Goal: Task Accomplishment & Management: Manage account settings

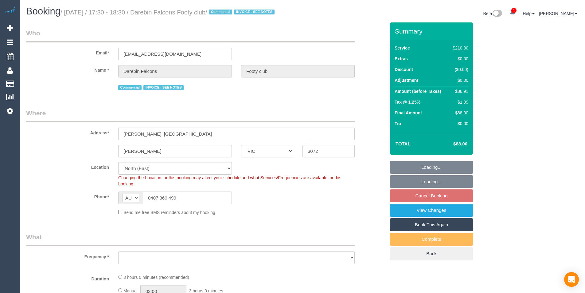
select select "VIC"
select select "number:28"
select select "object:1479"
select select "180"
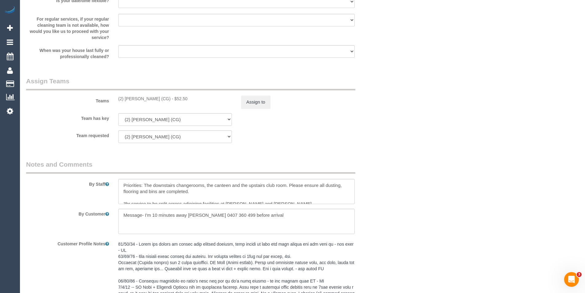
scroll to position [922, 0]
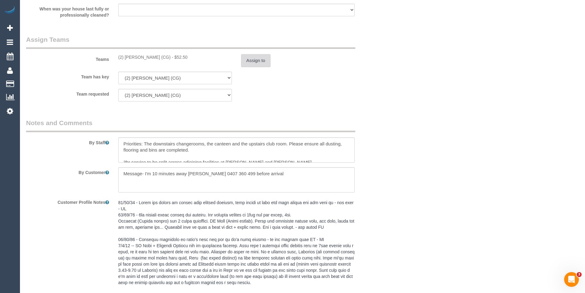
click at [255, 67] on button "Assign to" at bounding box center [256, 60] width 30 height 13
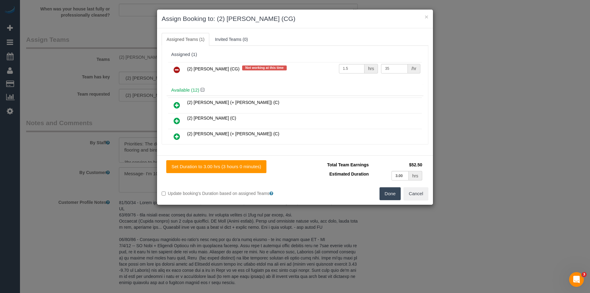
click at [469, 113] on div "× Assign Booking to: (2) Binoy Adheesha (CG) Assigned Teams (1) Invited Teams (…" at bounding box center [295, 146] width 590 height 293
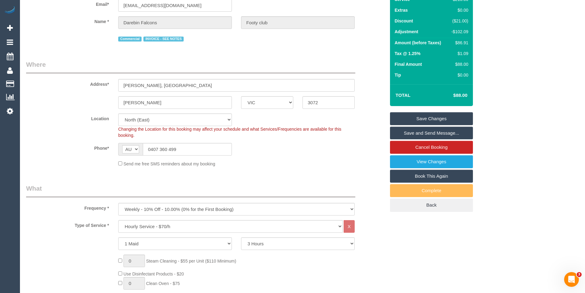
scroll to position [0, 0]
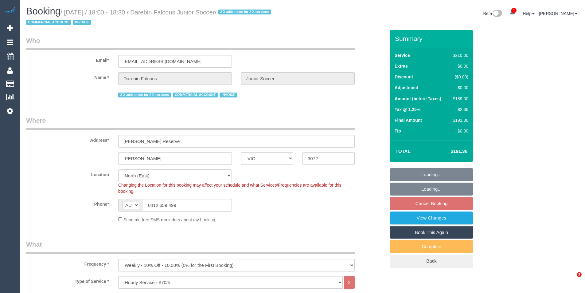
select select "VIC"
select select "180"
select select "number:28"
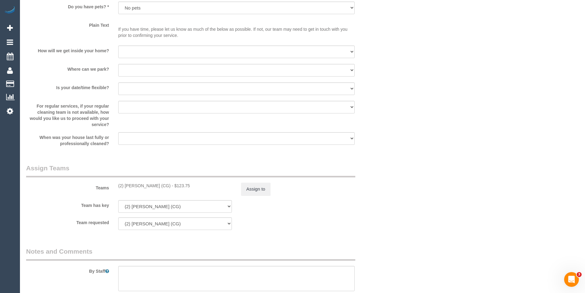
scroll to position [714, 0]
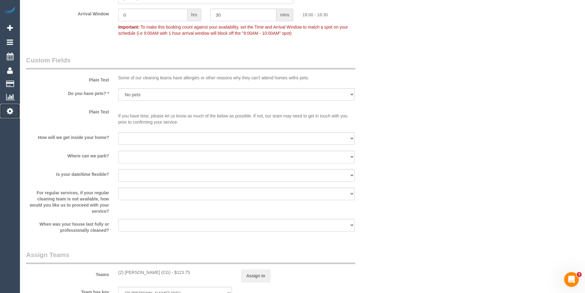
click at [13, 112] on icon at bounding box center [10, 110] width 6 height 7
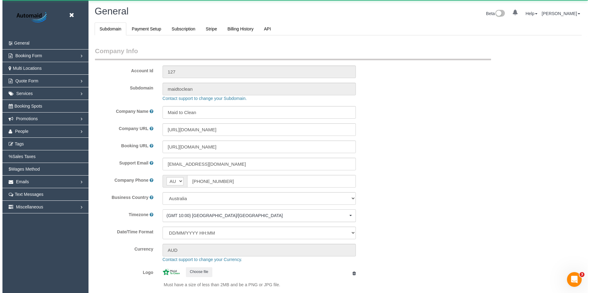
scroll to position [1393, 585]
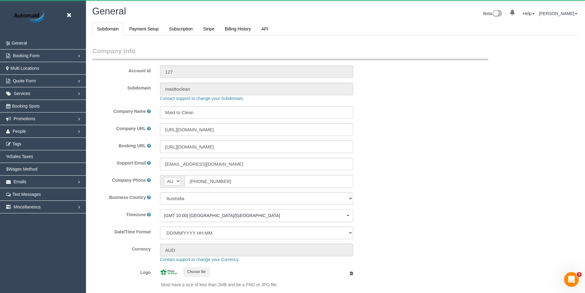
select select "1"
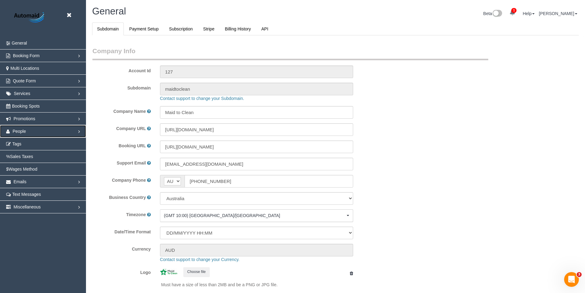
click at [20, 131] on span "People" at bounding box center [20, 131] width 14 height 5
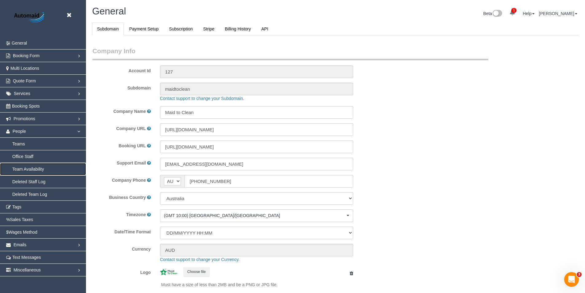
click at [26, 168] on link "Team Availability" at bounding box center [43, 169] width 86 height 12
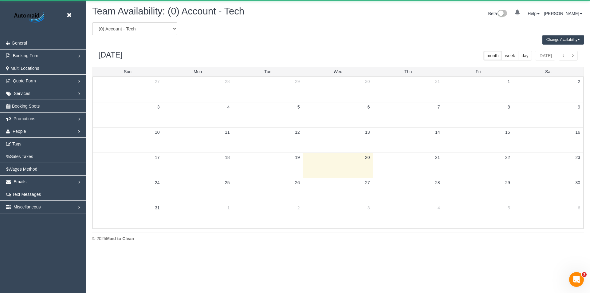
scroll to position [250, 590]
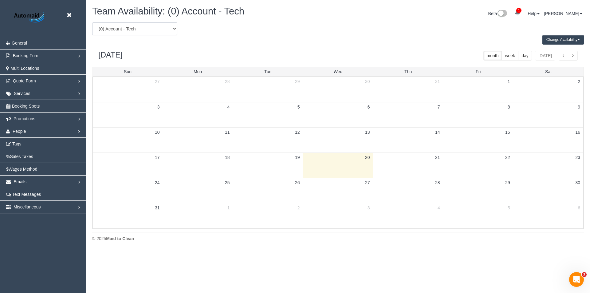
click at [164, 28] on select "(0) Account - Tech (0) Office (0) Raunak Test Account (1) Debbie Brodjanac (FT)…" at bounding box center [134, 28] width 85 height 13
select select "number:90243"
click at [92, 22] on select "(0) Account - Tech (0) Office (0) Raunak Test Account (1) Debbie Brodjanac (FT)…" at bounding box center [134, 28] width 85 height 13
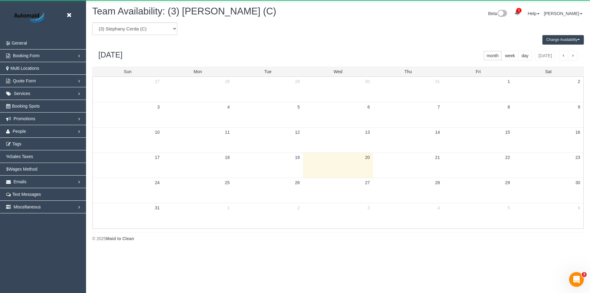
scroll to position [30484, 30144]
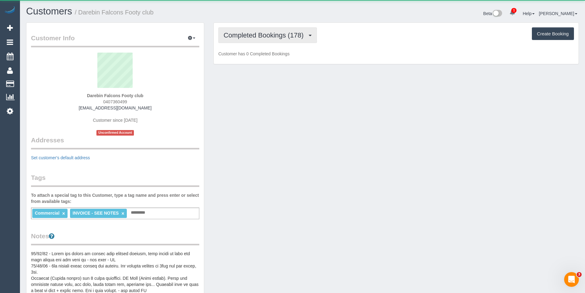
click at [264, 36] on span "Completed Bookings (178)" at bounding box center [265, 35] width 83 height 8
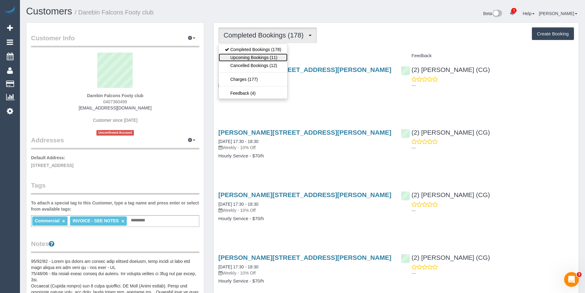
click at [272, 56] on link "Upcoming Bookings (11)" at bounding box center [253, 57] width 69 height 8
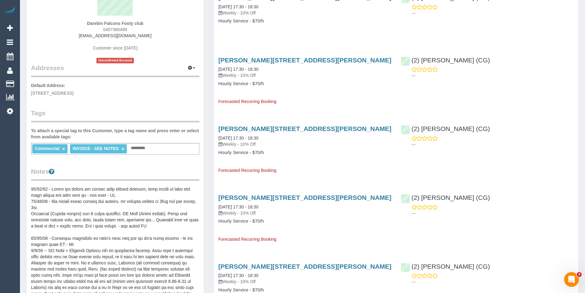
scroll to position [61, 0]
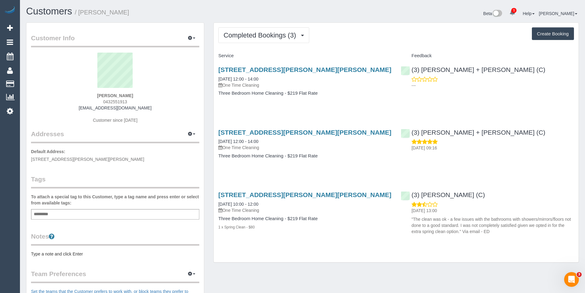
drag, startPoint x: 245, startPoint y: 164, endPoint x: 269, endPoint y: 164, distance: 24.0
click at [269, 151] on p "One Time Cleaning" at bounding box center [305, 147] width 173 height 6
drag, startPoint x: 223, startPoint y: 91, endPoint x: 302, endPoint y: 92, distance: 78.4
click at [302, 88] on p "One Time Cleaning" at bounding box center [305, 85] width 173 height 6
click at [279, 40] on button "Completed Bookings (3)" at bounding box center [264, 35] width 91 height 16
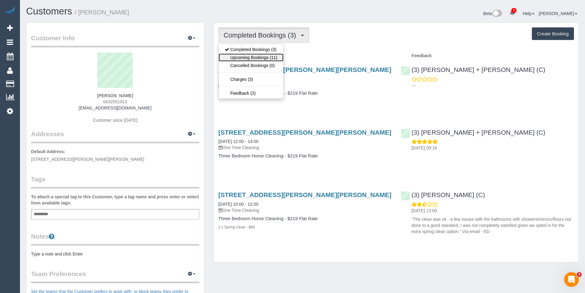
click at [279, 61] on link "Upcoming Bookings (11)" at bounding box center [251, 57] width 65 height 8
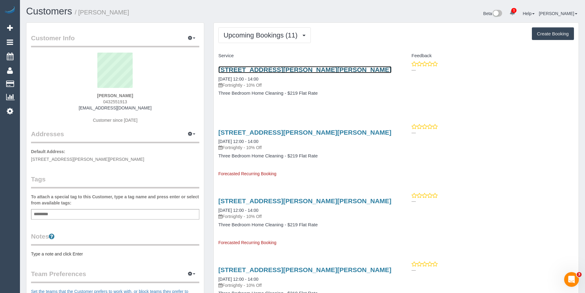
click at [326, 70] on link "44 Monte Carlo Dr, Point Cook, Vic 3030, Point Cook, VIC 3030" at bounding box center [305, 69] width 173 height 7
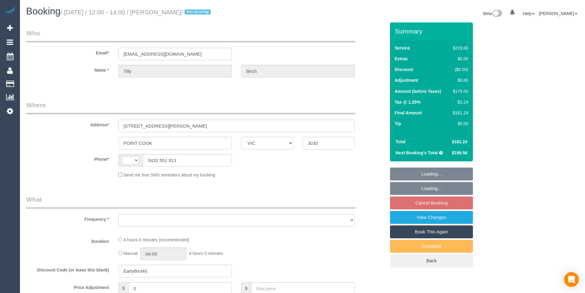
select select "VIC"
select select "string:AU"
select select "object:538"
select select "string:stripe-pm_1RWWiY2GScqysDRV09I6m5nk"
select select "number:27"
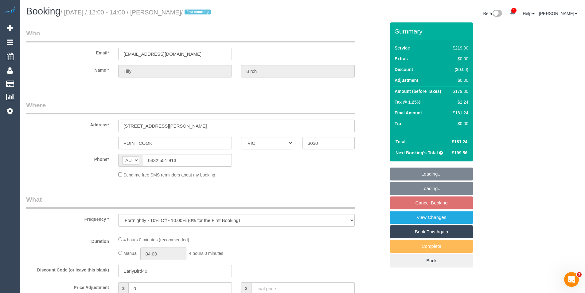
select select "number:14"
select select "number:19"
select select "number:23"
select select "number:35"
select select "number:12"
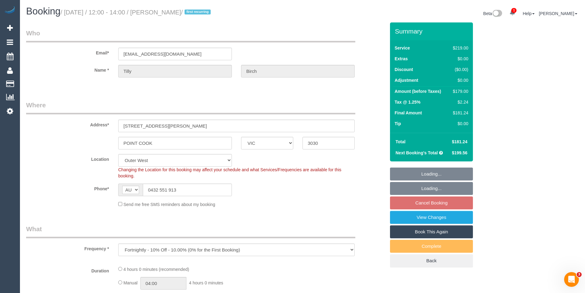
select select "object:705"
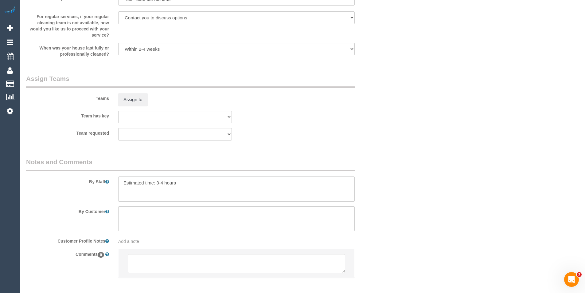
scroll to position [921, 0]
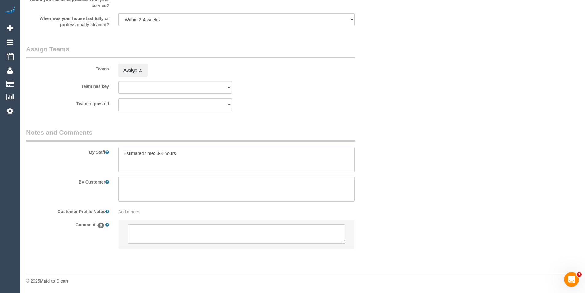
drag, startPoint x: 164, startPoint y: 152, endPoint x: 156, endPoint y: 152, distance: 7.7
click at [156, 152] on textarea at bounding box center [236, 159] width 237 height 25
click at [226, 158] on textarea "To enrich screen reader interactions, please activate Accessibility in Grammarl…" at bounding box center [236, 159] width 237 height 25
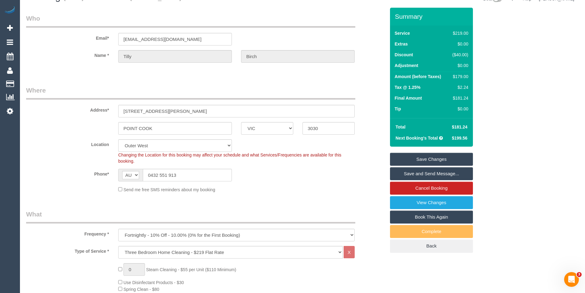
scroll to position [0, 0]
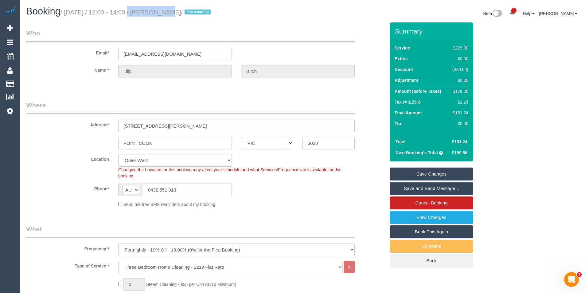
drag, startPoint x: 144, startPoint y: 10, endPoint x: 120, endPoint y: 12, distance: 24.0
click at [120, 12] on small "/ August 25, 2025 / 12:00 - 14:00 / Tilly Birch / first recurring" at bounding box center [137, 12] width 152 height 7
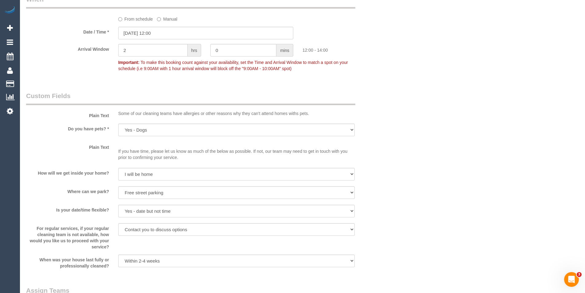
scroll to position [738, 0]
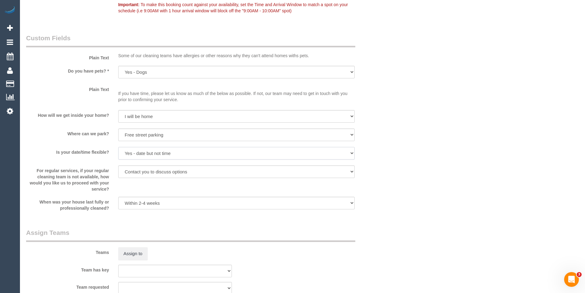
drag, startPoint x: 177, startPoint y: 153, endPoint x: 136, endPoint y: 152, distance: 40.9
click at [136, 152] on select "Yes - date and time Yes - date but not time Yes - time but not date No - No fle…" at bounding box center [236, 153] width 237 height 13
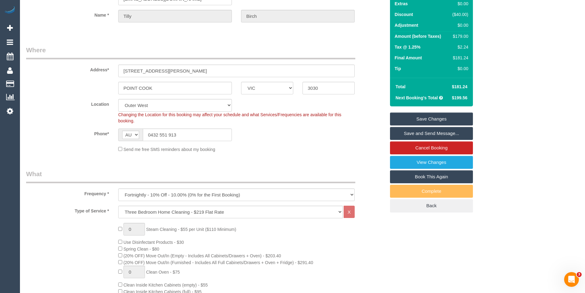
scroll to position [0, 0]
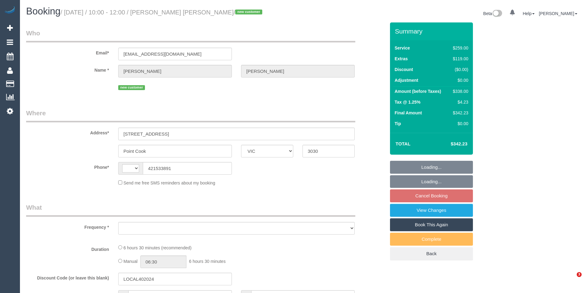
select select "VIC"
select select "string:AU"
select select "string:stripe-pm_1RteWU2GScqysDRVmuSP0tUc"
select select "number:28"
select select "number:14"
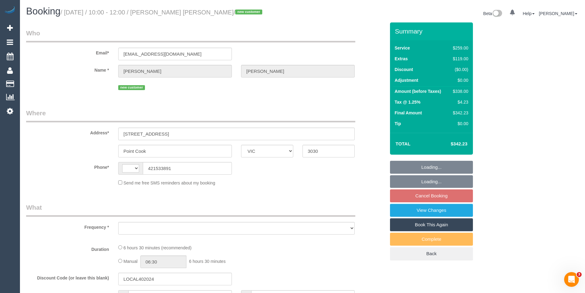
select select "number:19"
select select "number:25"
select select "number:13"
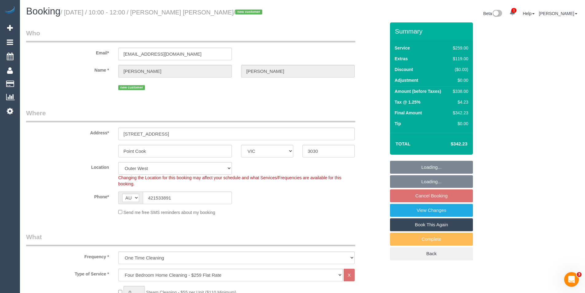
select select "object:1199"
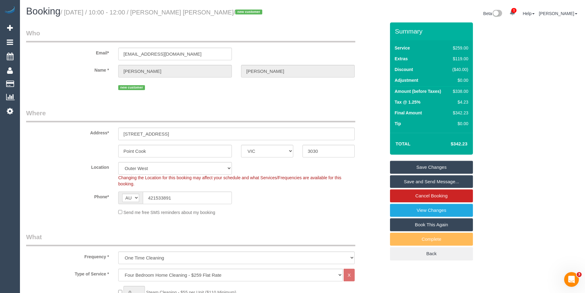
drag, startPoint x: 455, startPoint y: 69, endPoint x: 467, endPoint y: 73, distance: 12.2
click at [467, 73] on td "($40.00)" at bounding box center [460, 70] width 22 height 11
click at [300, 215] on div "Send me free SMS reminders about my booking" at bounding box center [237, 212] width 246 height 7
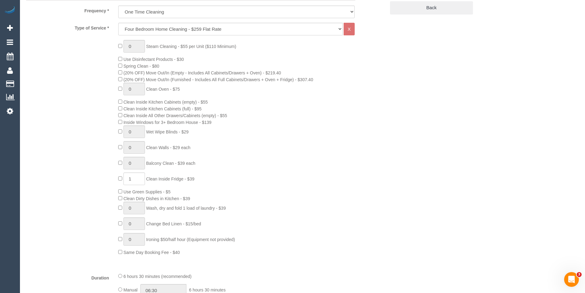
scroll to position [307, 0]
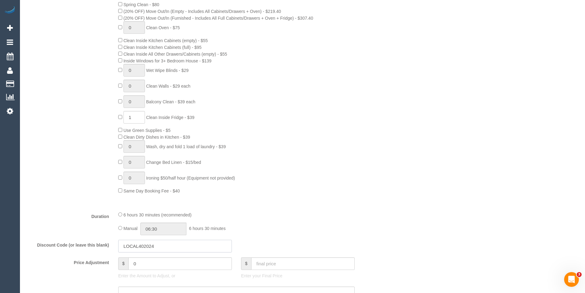
drag, startPoint x: 160, startPoint y: 246, endPoint x: 115, endPoint y: 246, distance: 45.5
click at [115, 246] on div "LOCAL402024" at bounding box center [175, 246] width 123 height 13
click at [171, 244] on input "LOCAL402024" at bounding box center [175, 246] width 114 height 13
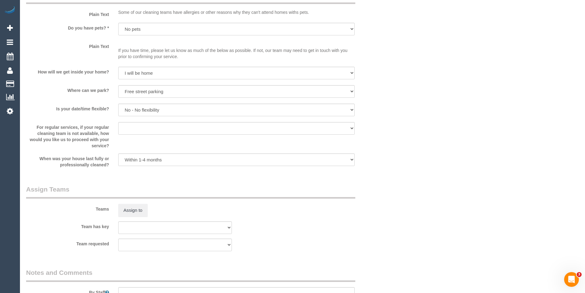
scroll to position [830, 0]
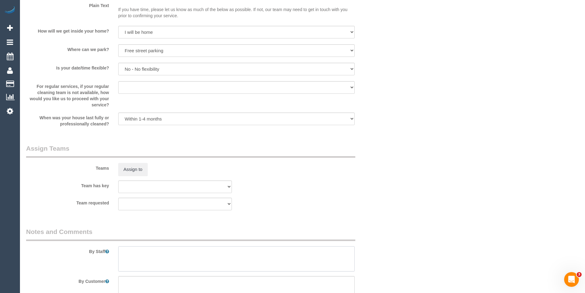
click at [152, 251] on textarea at bounding box center [236, 258] width 237 height 25
click at [135, 250] on textarea "To enrich screen reader interactions, please activate Accessibility in Grammarl…" at bounding box center [236, 258] width 237 height 25
click at [139, 258] on textarea "To enrich screen reader interactions, please activate Accessibility in Grammarl…" at bounding box center [236, 258] width 237 height 25
type textarea "Est 5-7 hours"
click at [133, 168] on button "Assign to" at bounding box center [133, 169] width 30 height 13
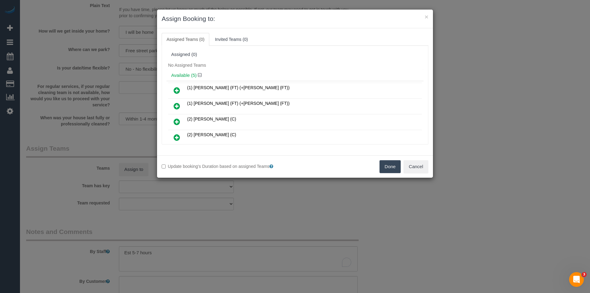
scroll to position [305, 0]
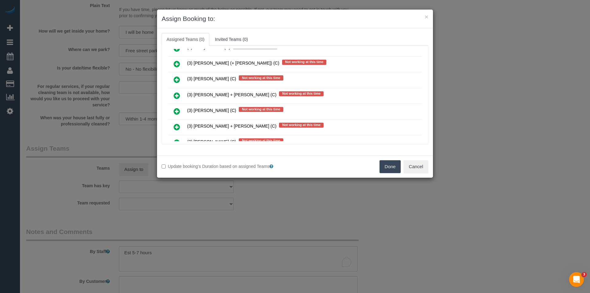
click at [178, 94] on icon at bounding box center [177, 95] width 6 height 7
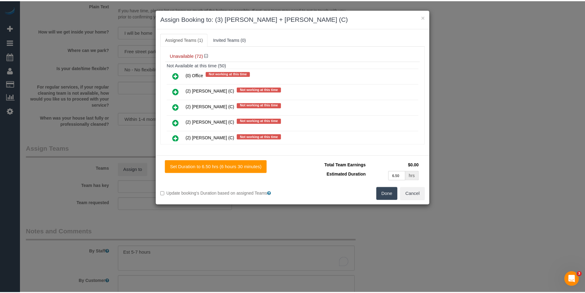
scroll to position [0, 0]
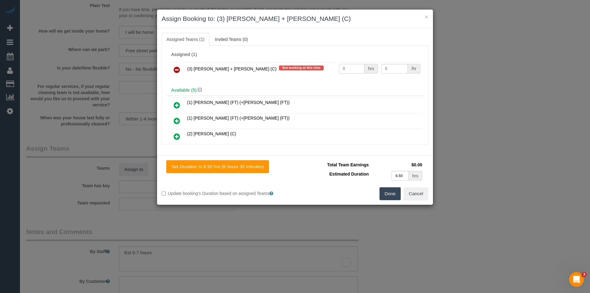
drag, startPoint x: 350, startPoint y: 66, endPoint x: 318, endPoint y: 66, distance: 32.0
click at [318, 66] on tr "(3) Gurdeep + Kamalpreet (C) Not working at this time 0 hrs 0 /hr" at bounding box center [295, 70] width 254 height 16
type input "1"
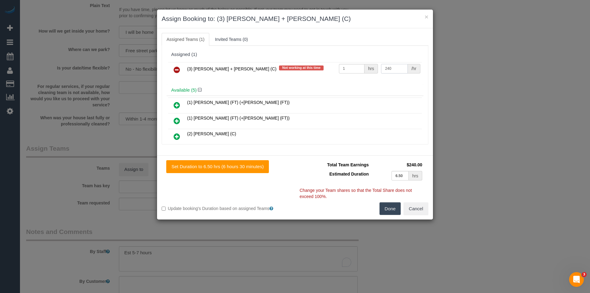
type input "240"
click at [386, 207] on button "Done" at bounding box center [391, 208] width 22 height 13
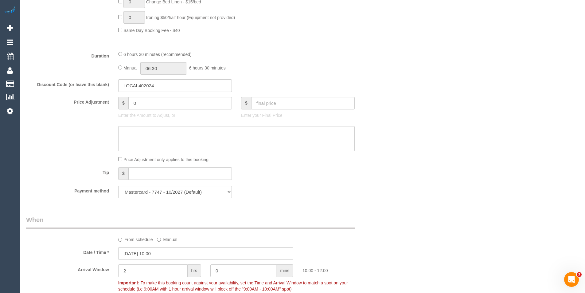
scroll to position [438, 0]
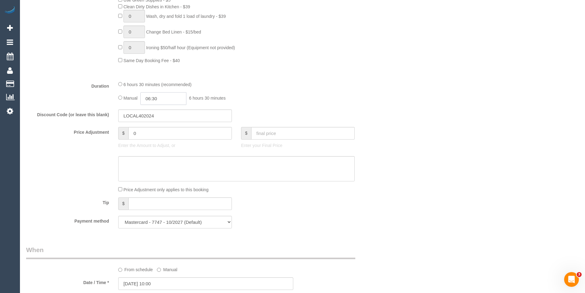
click at [170, 101] on input "06:30" at bounding box center [163, 98] width 46 height 13
type input "03:30"
click at [158, 116] on li "03:30" at bounding box center [156, 118] width 27 height 8
click at [266, 100] on div "Manual 03:30 3 hours 30 minutes" at bounding box center [236, 98] width 237 height 13
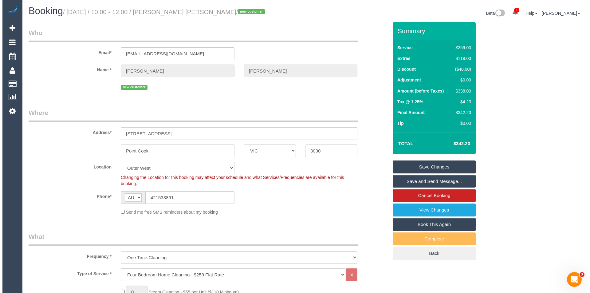
scroll to position [0, 0]
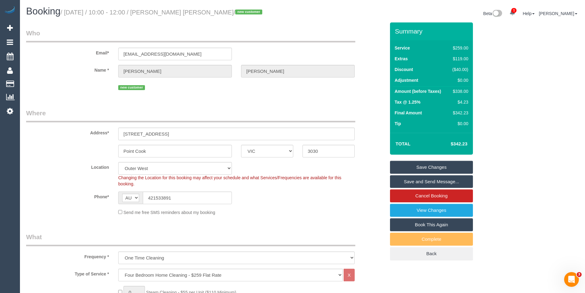
click at [454, 180] on link "Save and Send Message..." at bounding box center [431, 181] width 83 height 13
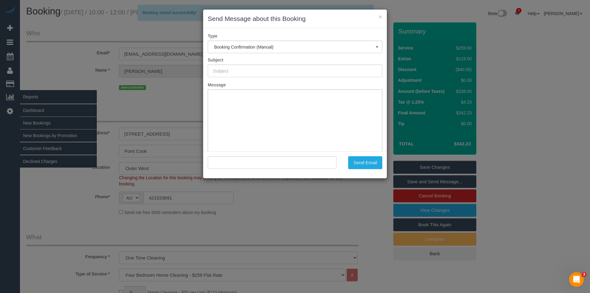
type input "Booking Confirmed"
type input ""Satya Venkat Pranav Gandham" <gsvpranav@gmail.com>"
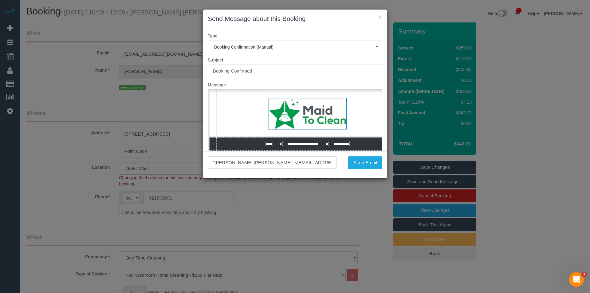
drag, startPoint x: 158, startPoint y: 132, endPoint x: 167, endPoint y: 144, distance: 14.6
drag, startPoint x: 167, startPoint y: 144, endPoint x: 366, endPoint y: 184, distance: 203.0
click at [355, 206] on div "× Send Message about this Booking Type Booking Confirmation (Manual) Booking Co…" at bounding box center [295, 146] width 590 height 293
click at [366, 165] on button "Send Email" at bounding box center [365, 162] width 34 height 13
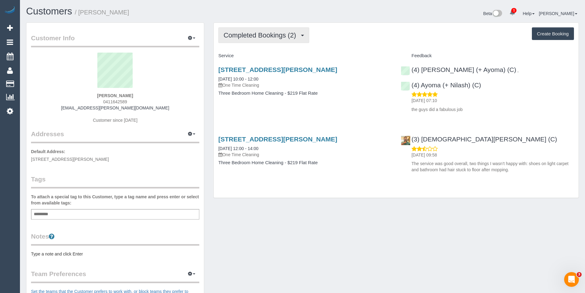
click at [280, 39] on button "Completed Bookings (2)" at bounding box center [264, 35] width 91 height 16
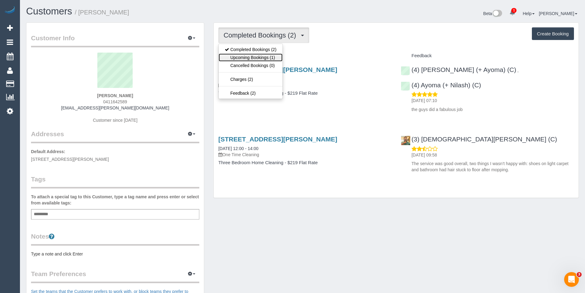
click at [277, 55] on link "Upcoming Bookings (1)" at bounding box center [251, 57] width 64 height 8
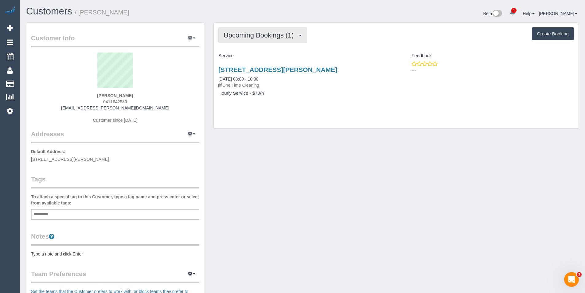
click at [264, 38] on span "Upcoming Bookings (1)" at bounding box center [260, 35] width 73 height 8
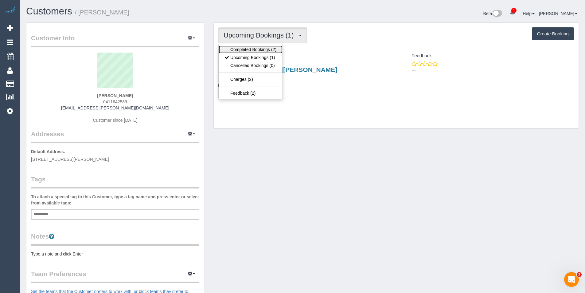
click at [258, 53] on link "Completed Bookings (2)" at bounding box center [251, 49] width 64 height 8
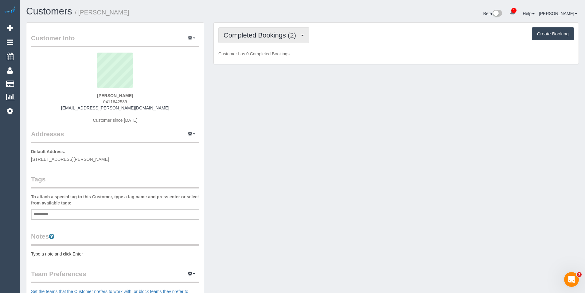
click at [255, 38] on span "Completed Bookings (2)" at bounding box center [262, 35] width 76 height 8
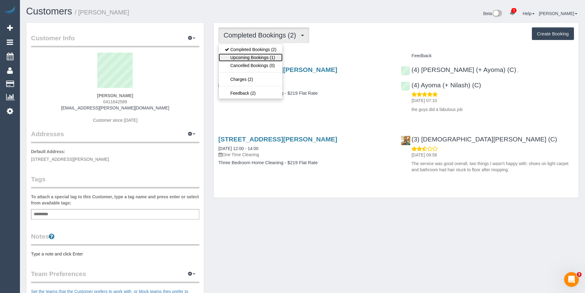
click at [257, 59] on link "Upcoming Bookings (1)" at bounding box center [251, 57] width 64 height 8
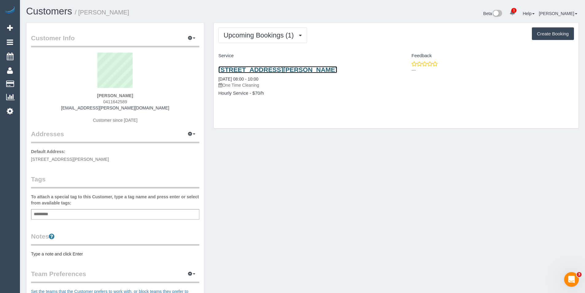
click at [306, 69] on link "8 Haworth Court, Greenvale, VIC 3059" at bounding box center [278, 69] width 119 height 7
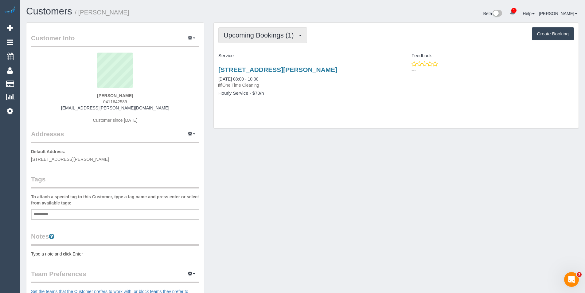
click at [286, 33] on span "Upcoming Bookings (1)" at bounding box center [260, 35] width 73 height 8
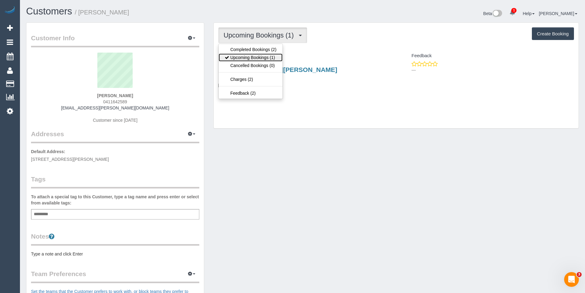
click at [271, 59] on link "Upcoming Bookings (1)" at bounding box center [251, 57] width 64 height 8
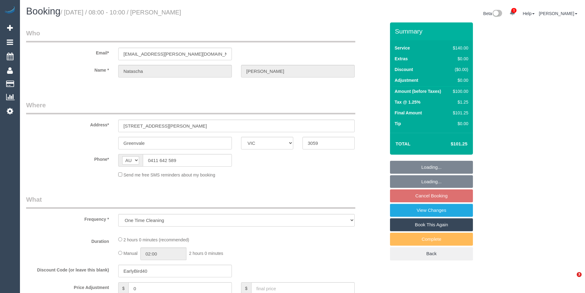
select select "VIC"
select select "string:stripe-pm_1RpGI52GScqysDRVxrIePXBC"
select select "number:28"
select select "number:14"
select select "number:19"
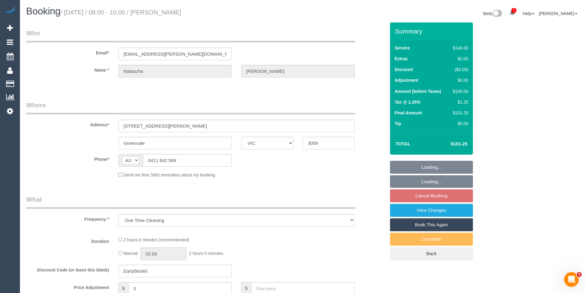
select select "number:24"
select select "number:11"
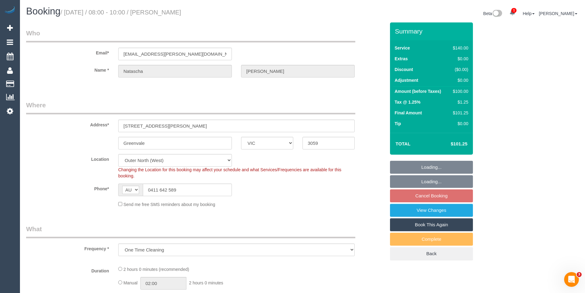
select select "object:684"
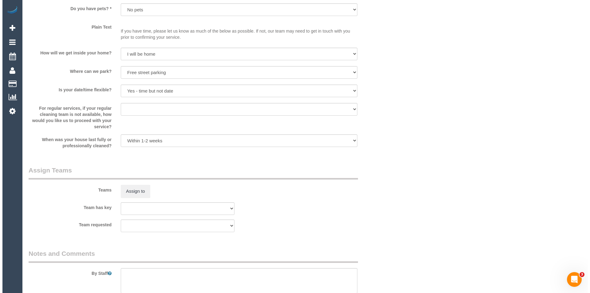
scroll to position [861, 0]
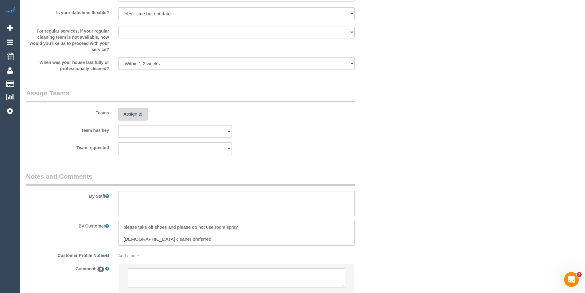
click at [128, 119] on button "Assign to" at bounding box center [133, 114] width 30 height 13
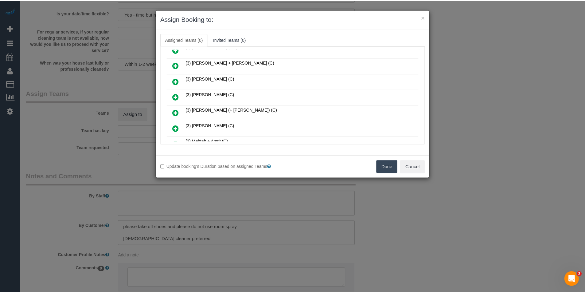
scroll to position [61, 0]
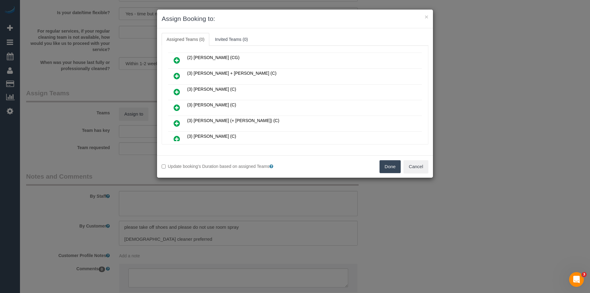
click at [444, 191] on div "× Assign Booking to: Assigned Teams (0) Invited Teams (0) Assigned (0) No Assig…" at bounding box center [295, 146] width 590 height 293
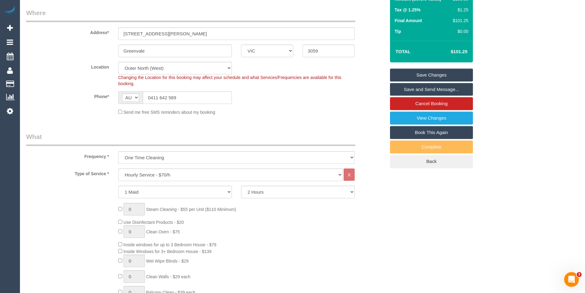
scroll to position [0, 0]
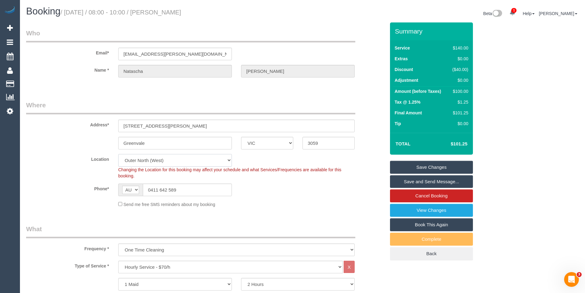
click at [168, 159] on select "Office [GEOGRAPHIC_DATA] (North) East (South) [GEOGRAPHIC_DATA] (East) [GEOGRAP…" at bounding box center [175, 160] width 114 height 13
select select "50"
click at [118, 154] on select "Office City East (North) East (South) Inner East Inner North (East) Inner North…" at bounding box center [175, 160] width 114 height 13
select select "object:2927"
click at [289, 202] on div "Send me free SMS reminders about my booking" at bounding box center [237, 204] width 246 height 7
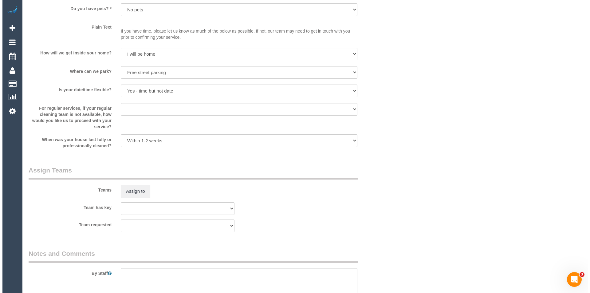
scroll to position [830, 0]
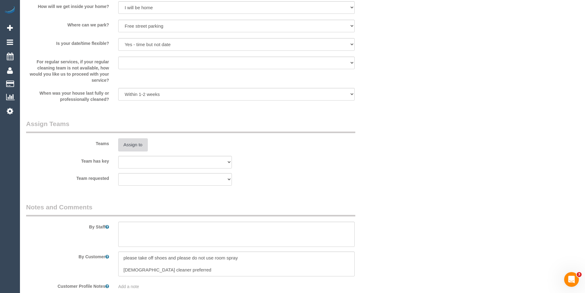
click at [130, 144] on button "Assign to" at bounding box center [133, 144] width 30 height 13
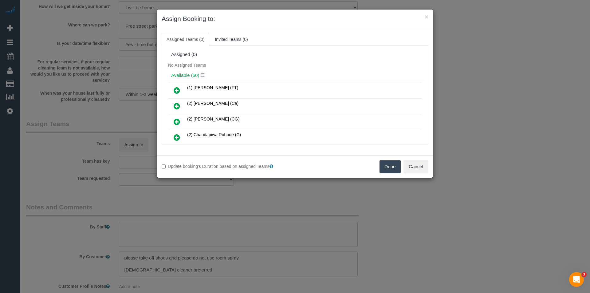
scroll to position [244, 0]
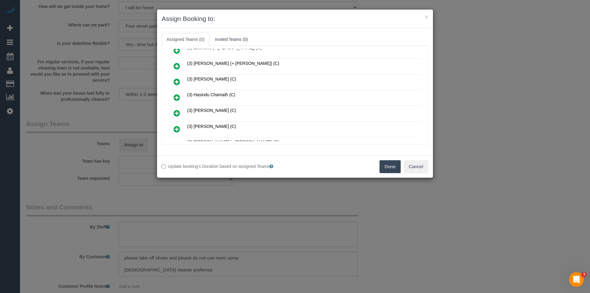
click at [176, 96] on icon at bounding box center [177, 97] width 6 height 7
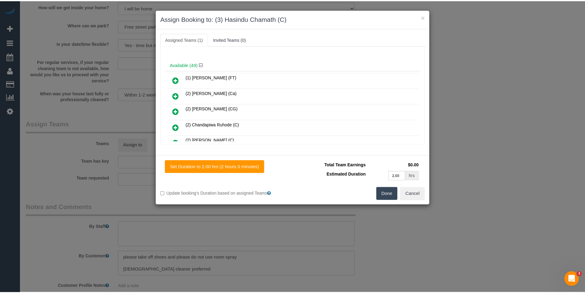
scroll to position [0, 0]
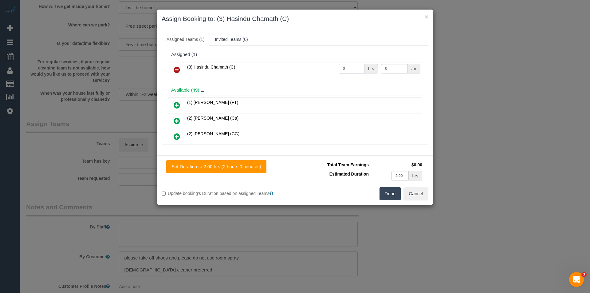
drag, startPoint x: 354, startPoint y: 67, endPoint x: 269, endPoint y: 68, distance: 85.4
click at [282, 67] on tr "(3) Hasindu Chamath (C) 0 hrs 0 /hr" at bounding box center [295, 70] width 254 height 16
type input "2"
type input "35"
click at [392, 70] on input "35" at bounding box center [394, 69] width 26 height 10
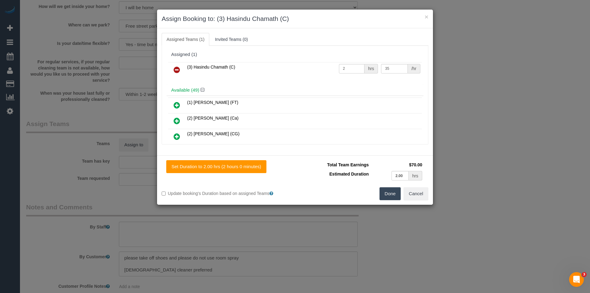
click at [392, 194] on button "Done" at bounding box center [391, 193] width 22 height 13
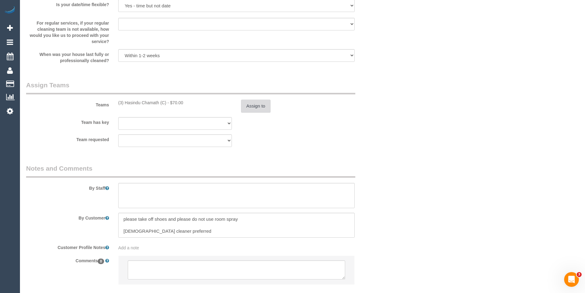
scroll to position [905, 0]
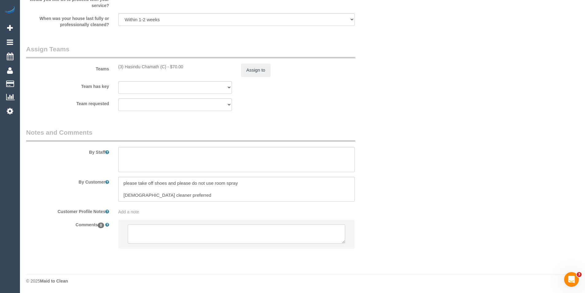
click at [164, 231] on textarea at bounding box center [237, 233] width 218 height 19
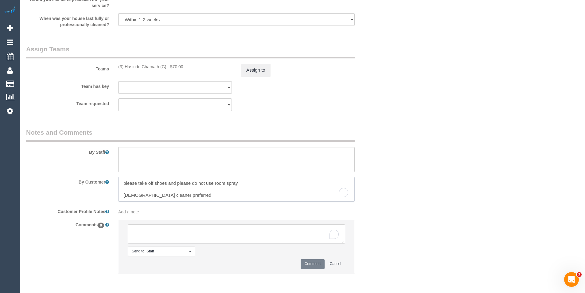
drag, startPoint x: 180, startPoint y: 193, endPoint x: 118, endPoint y: 176, distance: 64.5
click at [118, 176] on sui-booking-comments "By Staff By Customer Customer Profile Notes Add a note Comments 0 Send to: Staf…" at bounding box center [206, 204] width 360 height 152
click at [180, 231] on textarea "To enrich screen reader interactions, please activate Accessibility in Grammarl…" at bounding box center [237, 233] width 218 height 19
paste textarea "please take off shoes and please do not use room spray Female cleaner preferred"
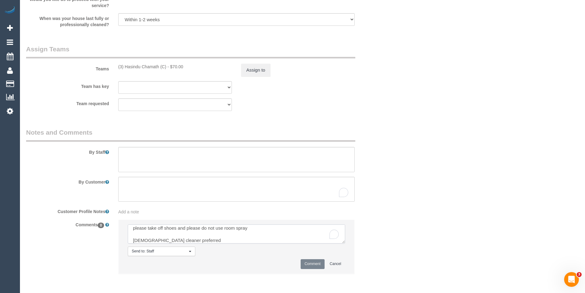
scroll to position [3, 0]
drag, startPoint x: 246, startPoint y: 235, endPoint x: 249, endPoint y: 242, distance: 7.4
click at [246, 235] on textarea "To enrich screen reader interactions, please activate Accessibility in Grammarl…" at bounding box center [237, 233] width 218 height 19
click at [220, 235] on textarea "To enrich screen reader interactions, please activate Accessibility in Grammarl…" at bounding box center [237, 233] width 218 height 19
type textarea "please take off shoes and please do not use room spray Female cleaner preferred"
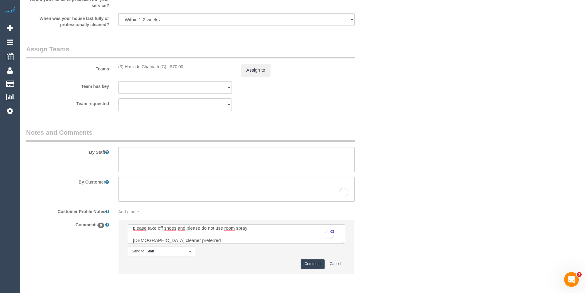
click at [321, 266] on button "Comment" at bounding box center [313, 264] width 24 height 10
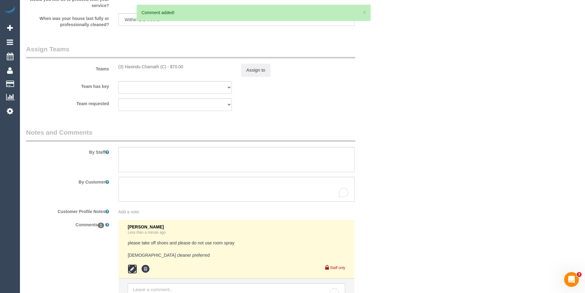
click at [134, 267] on icon at bounding box center [132, 268] width 9 height 9
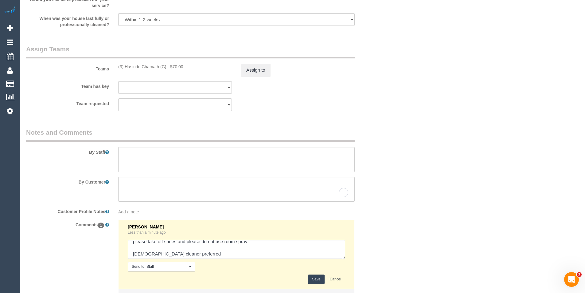
scroll to position [6, 0]
click at [201, 249] on textarea at bounding box center [237, 249] width 218 height 19
click at [197, 251] on textarea "To enrich screen reader interactions, please activate Accessibility in Grammarl…" at bounding box center [237, 249] width 218 height 19
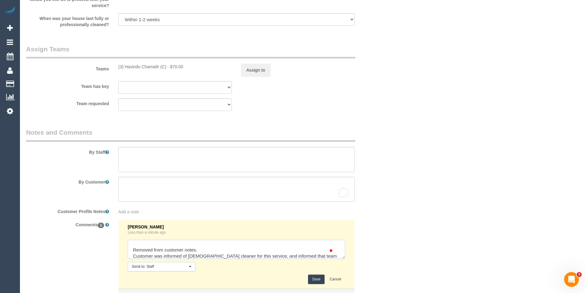
scroll to position [27, 0]
type textarea "please take off shoes and please do not use room spray Female cleaner preferred…"
click at [312, 278] on button "Save" at bounding box center [316, 279] width 16 height 10
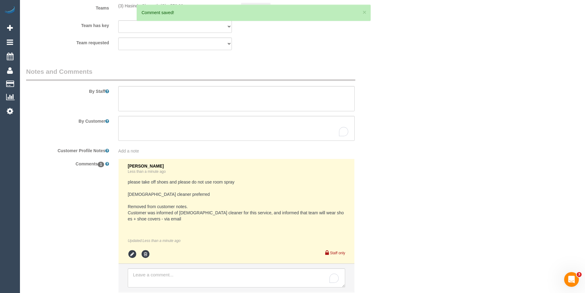
scroll to position [966, 0]
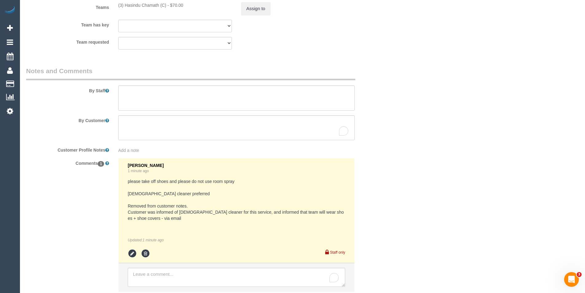
click at [150, 148] on div "Add a note" at bounding box center [236, 150] width 237 height 6
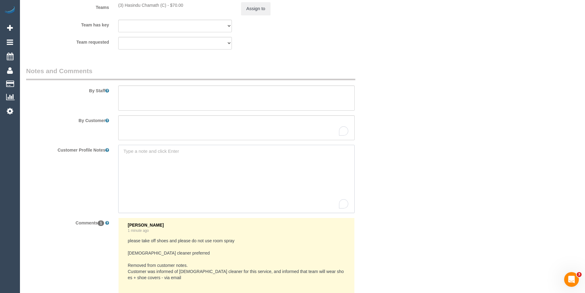
paste textarea "** ACCESS ** ** PREFERENCES ** ** DO NOT SEND ** ** GENERAL **"
click at [161, 150] on textarea "** ACCESS ** ** PREFERENCES ** ** DO NOT SEND ** ** GENERAL **" at bounding box center [236, 179] width 237 height 68
click at [176, 164] on textarea "** ACCESS ** ** PREFERENCES ** ** DO NOT SEND ** ** GENERAL **" at bounding box center [236, 179] width 237 height 68
click at [176, 176] on textarea "** ACCESS ** ** PREFERENCES ** ** DO NOT SEND ** ** GENERAL **" at bounding box center [236, 179] width 237 height 68
click at [186, 193] on textarea "** ACCESS ** ** PREFERENCES ** ** DO NOT SEND ** ** GENERAL **" at bounding box center [236, 179] width 237 height 68
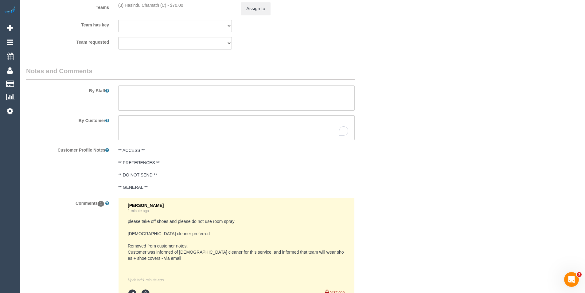
click at [189, 176] on pre "** ACCESS ** ** PREFERENCES ** ** DO NOT SEND ** ** GENERAL **" at bounding box center [236, 168] width 237 height 43
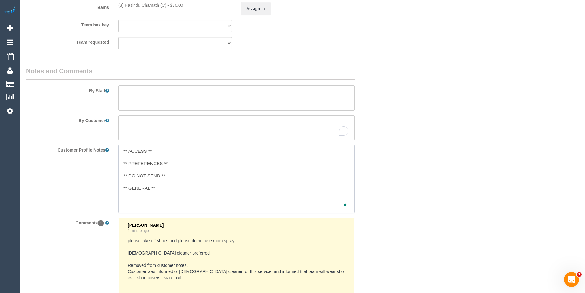
click at [211, 193] on textarea "** ACCESS ** ** PREFERENCES ** ** DO NOT SEND ** ** GENERAL **" at bounding box center [236, 179] width 237 height 68
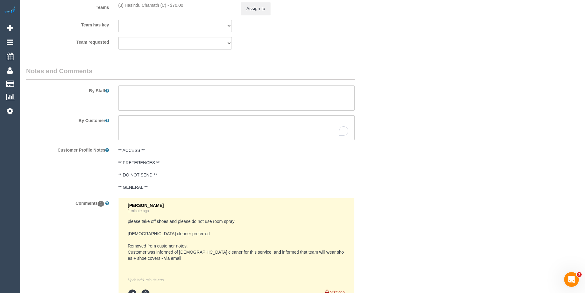
click at [169, 164] on pre "** ACCESS ** ** PREFERENCES ** ** DO NOT SEND ** ** GENERAL **" at bounding box center [236, 168] width 237 height 43
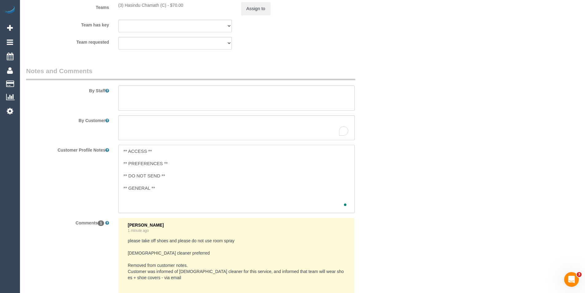
click at [172, 163] on textarea "** ACCESS ** ** PREFERENCES ** ** DO NOT SEND ** ** GENERAL **" at bounding box center [236, 179] width 237 height 68
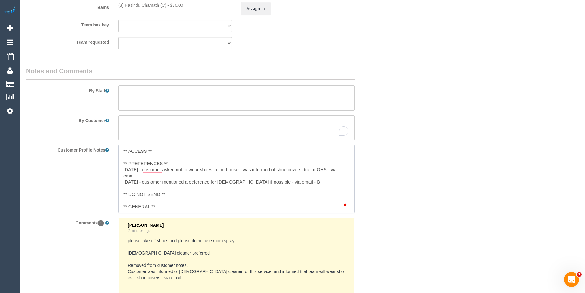
type textarea "** ACCESS ** ** PREFERENCES ** 20/8/25 - customer asked not to wear shoes in th…"
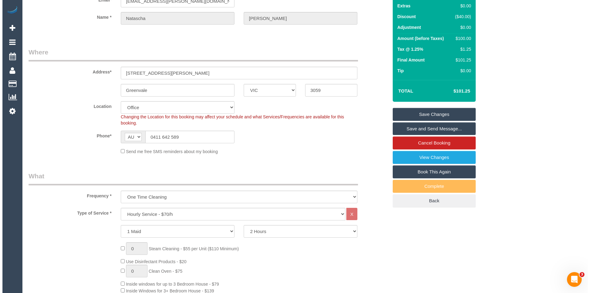
scroll to position [0, 0]
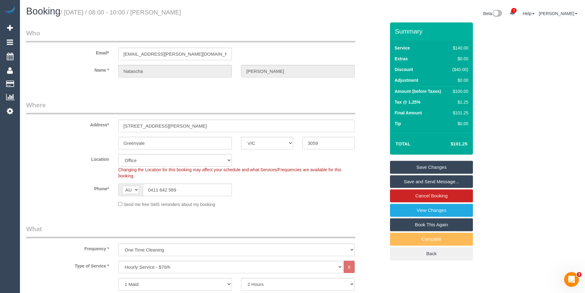
click at [415, 181] on link "Save and Send Message..." at bounding box center [431, 181] width 83 height 13
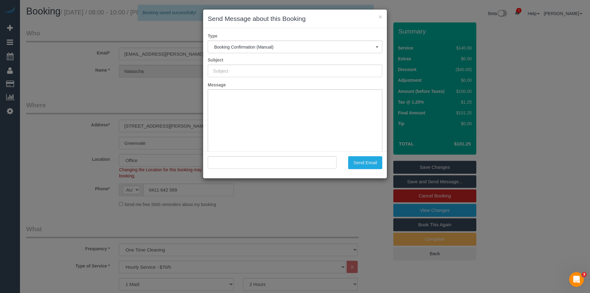
type input "Booking Confirmed"
type input ""Natascha Hass" <natascha@jutta-hass.de>"
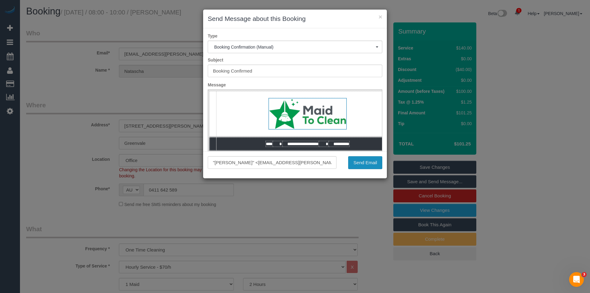
click at [370, 164] on button "Send Email" at bounding box center [365, 162] width 34 height 13
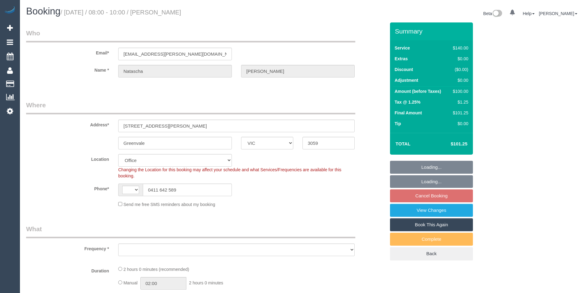
select select "VIC"
select select "string:AU"
select select "object:563"
select select "string:stripe-pm_1RpGI52GScqysDRVxrIePXBC"
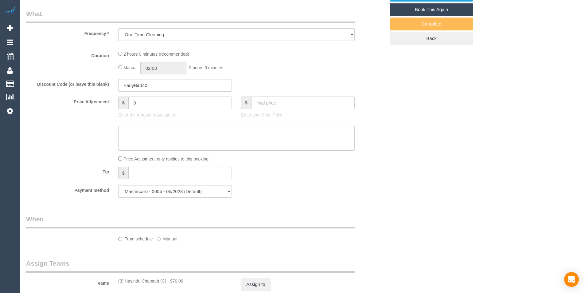
select select "object:1856"
select select "number:28"
select select "number:14"
select select "number:19"
select select "number:24"
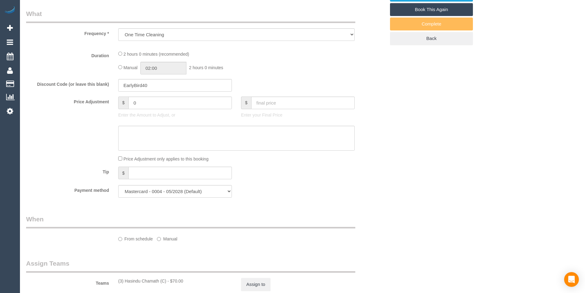
select select "number:11"
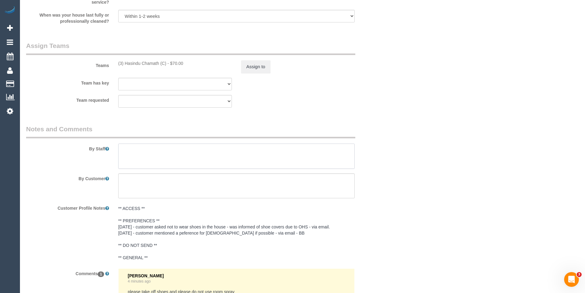
click at [157, 163] on textarea at bounding box center [236, 156] width 237 height 25
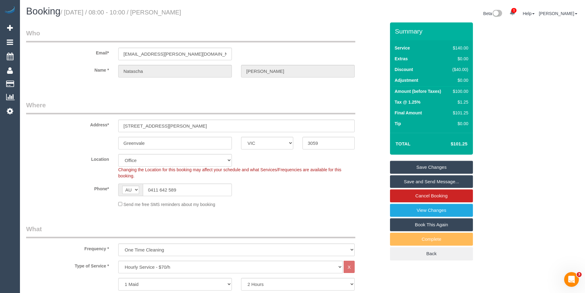
type textarea "Please ensure you wear shoe covers for this service."
click at [415, 166] on link "Save Changes" at bounding box center [431, 167] width 83 height 13
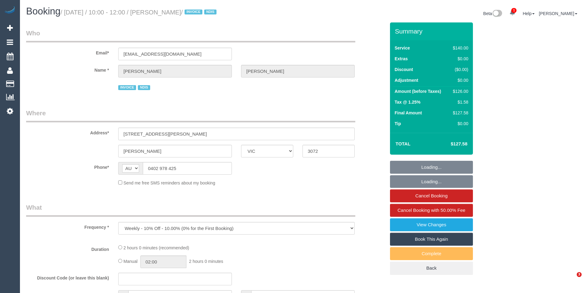
select select "VIC"
select select "number:28"
select select "number:14"
select select "number:18"
select select "number:25"
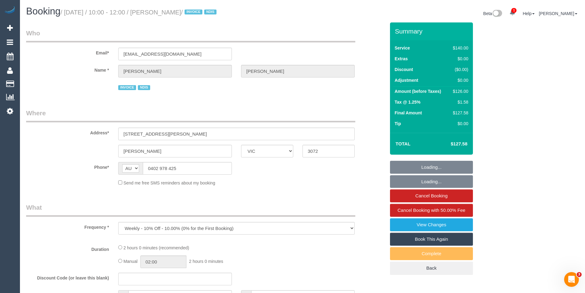
select select "number:34"
select select "number:13"
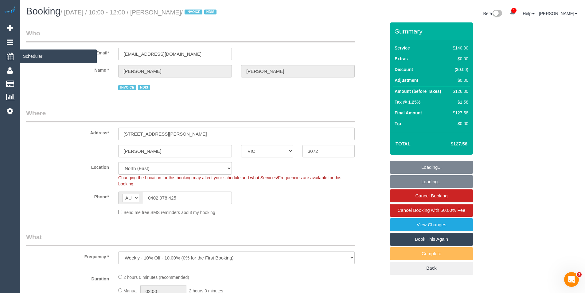
select select "spot1"
select select "object:1522"
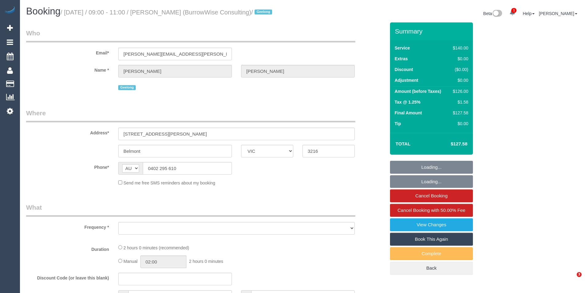
select select "VIC"
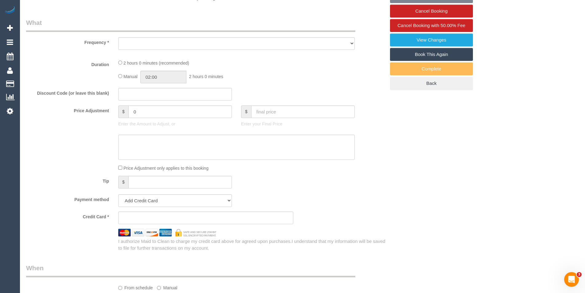
select select "string:stripe-pm_1RrxZg2GScqysDRVYNAQCCct"
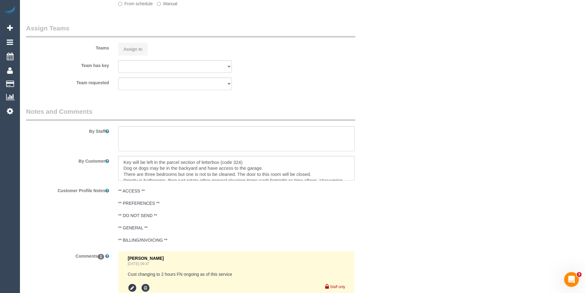
select select "object:586"
select select "spot1"
select select "number:27"
select select "number:15"
select select "number:18"
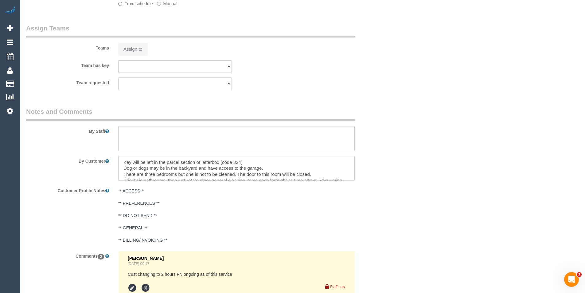
select select "number:24"
select select "number:34"
select select "number:11"
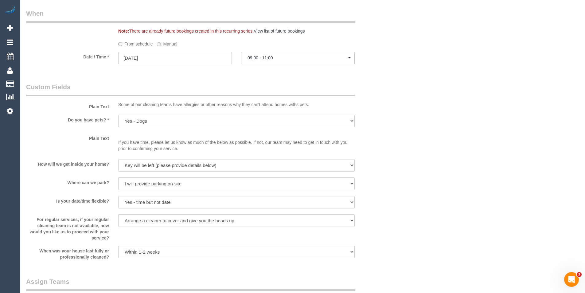
select select "object:962"
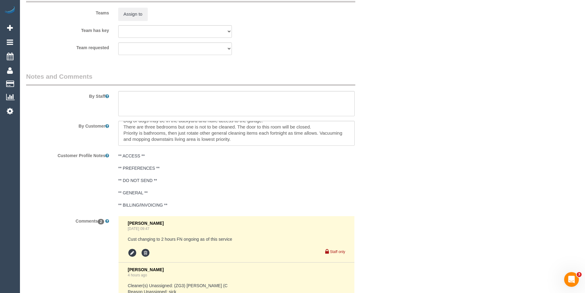
scroll to position [1057, 0]
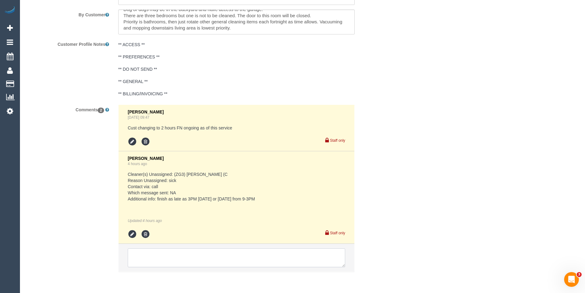
click at [177, 261] on textarea at bounding box center [237, 257] width 218 height 19
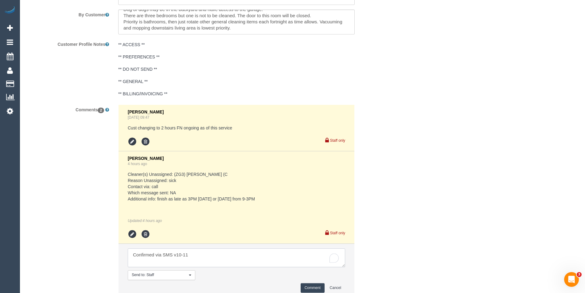
click at [177, 253] on textarea "To enrich screen reader interactions, please activate Accessibility in Grammarl…" at bounding box center [237, 257] width 218 height 19
click at [201, 255] on textarea "To enrich screen reader interactions, please activate Accessibility in Grammarl…" at bounding box center [237, 257] width 218 height 19
type textarea "Confirmed via SMS 10-11 AW Thurs 21/8 Ashan confirmed via SMS"
click at [313, 290] on button "Comment" at bounding box center [313, 288] width 24 height 10
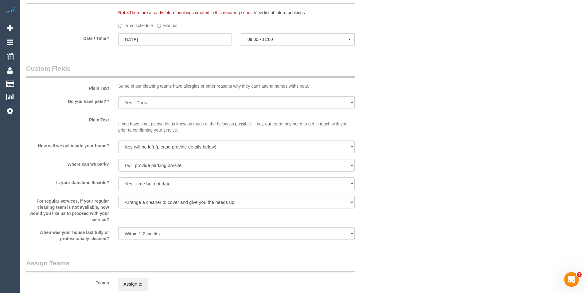
scroll to position [596, 0]
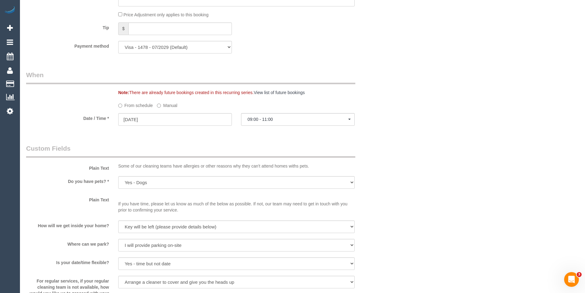
click at [163, 106] on label "Manual" at bounding box center [167, 104] width 20 height 8
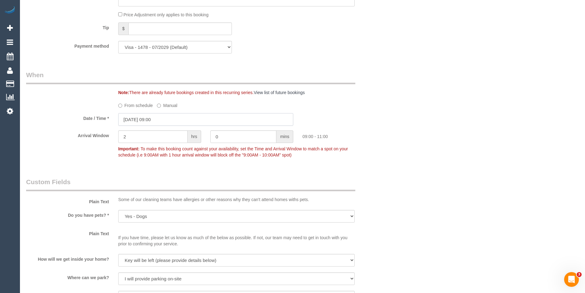
click at [168, 121] on input "20/08/2025 09:00" at bounding box center [205, 119] width 175 height 13
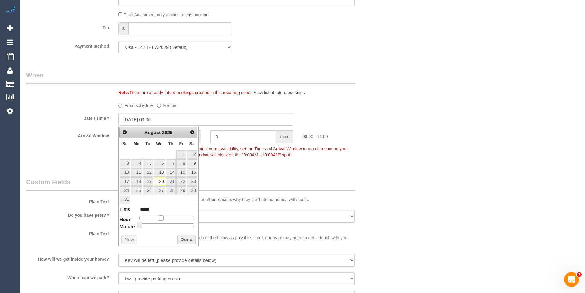
type input "20/08/2025 10:00"
type input "*****"
click at [165, 220] on span at bounding box center [164, 218] width 6 height 6
click at [186, 240] on button "Done" at bounding box center [187, 240] width 18 height 10
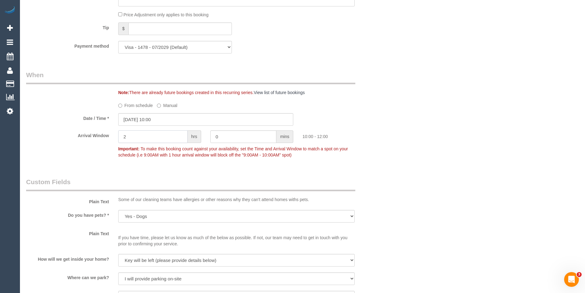
drag, startPoint x: 138, startPoint y: 139, endPoint x: 91, endPoint y: 133, distance: 47.0
click at [99, 137] on div "Arrival Window 2 hrs 0 mins 10:00 - 12:00 Important: To make this booking count…" at bounding box center [206, 145] width 369 height 30
type input "1"
click at [410, 142] on div "Who Email* kerrie.bubb@gmail.com Name * Kerrie Bubb Geelong Where Address* 61 B…" at bounding box center [302, 135] width 553 height 1416
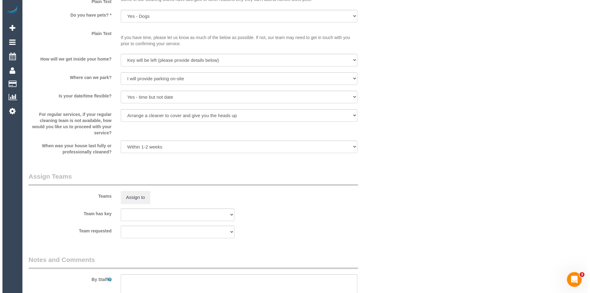
scroll to position [842, 0]
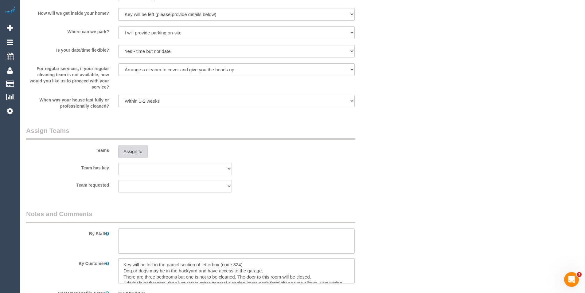
click at [130, 147] on button "Assign to" at bounding box center [133, 151] width 30 height 13
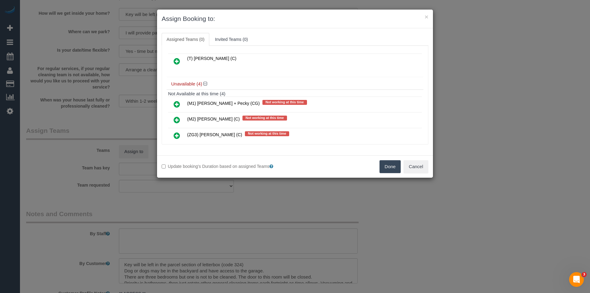
scroll to position [123, 0]
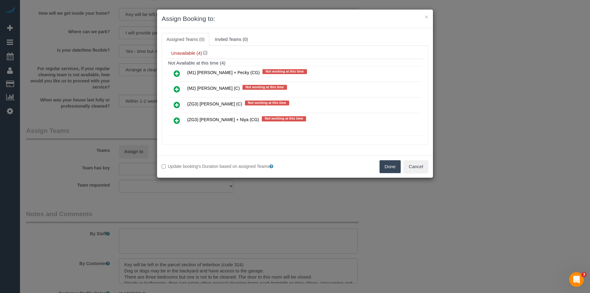
click at [179, 106] on icon at bounding box center [177, 104] width 6 height 7
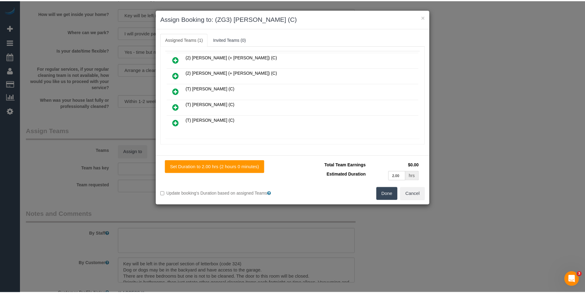
scroll to position [0, 0]
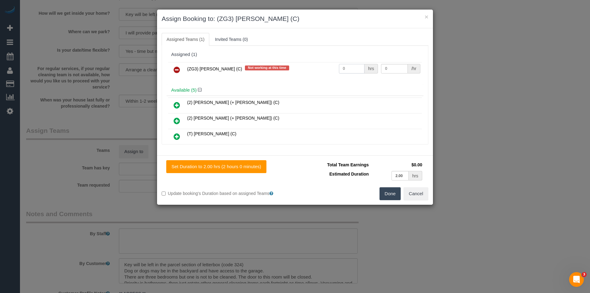
drag, startPoint x: 355, startPoint y: 67, endPoint x: 233, endPoint y: 59, distance: 122.6
click at [235, 60] on div "Assigned (1) (ZG3) Ashan Adithya (C) Not working at this time 0 hrs 0 /hr" at bounding box center [295, 67] width 257 height 36
type input "2"
type input "35"
click at [385, 194] on button "Done" at bounding box center [391, 193] width 22 height 13
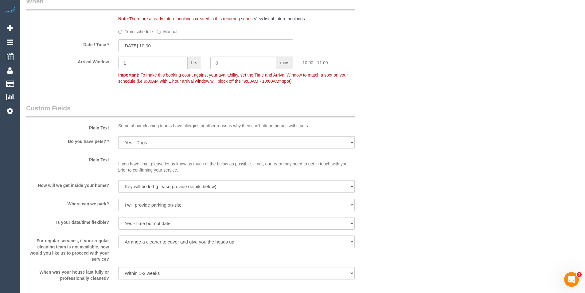
scroll to position [614, 0]
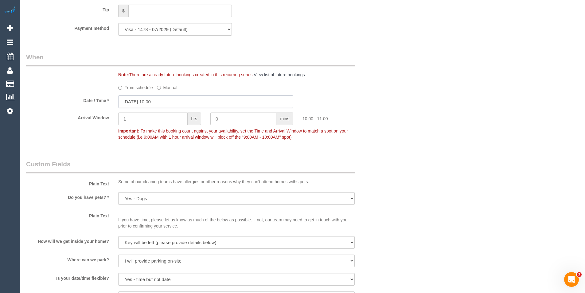
click at [161, 101] on input "20/08/2025 10:00" at bounding box center [205, 101] width 175 height 13
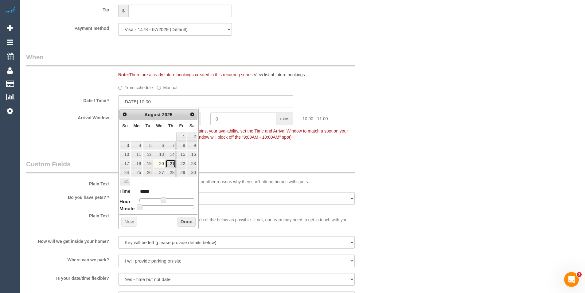
click at [171, 164] on link "21" at bounding box center [171, 164] width 10 height 8
type input "21/08/2025 10:00"
click at [189, 221] on button "Done" at bounding box center [187, 222] width 18 height 10
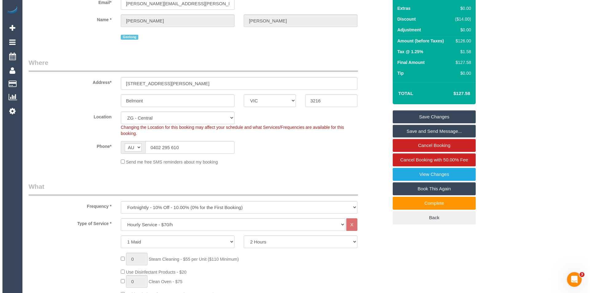
scroll to position [0, 0]
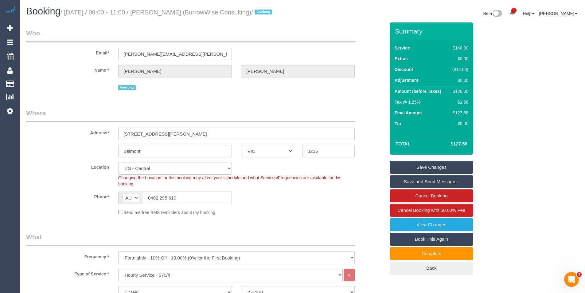
click at [404, 181] on link "Save and Send Message..." at bounding box center [431, 181] width 83 height 13
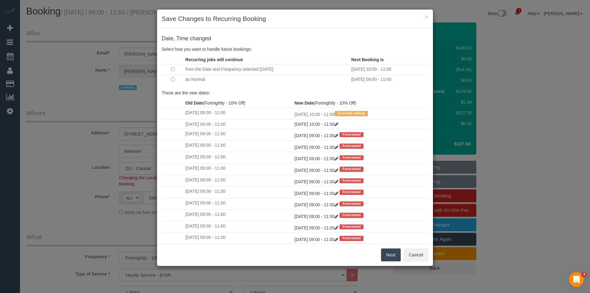
click at [173, 77] on td at bounding box center [173, 79] width 22 height 10
click at [387, 258] on button "Next" at bounding box center [391, 254] width 20 height 13
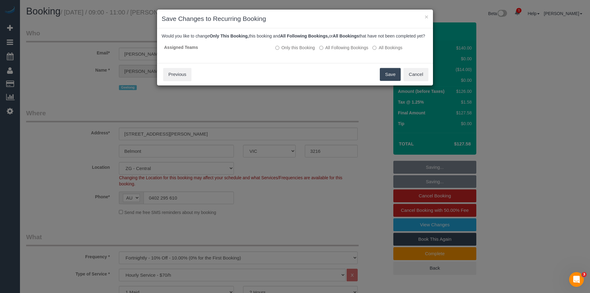
click at [385, 81] on button "Save" at bounding box center [390, 74] width 21 height 13
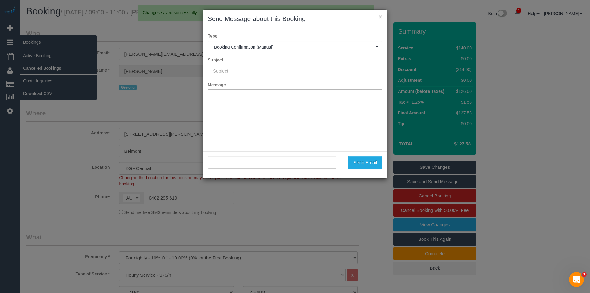
type input "Booking Confirmed"
type input ""Kerrie Bubb" <kerrie.bubb@gmail.com>"
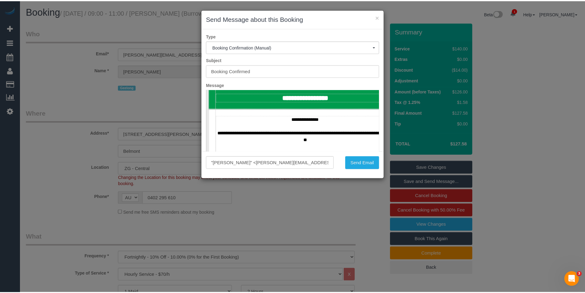
scroll to position [277, 0]
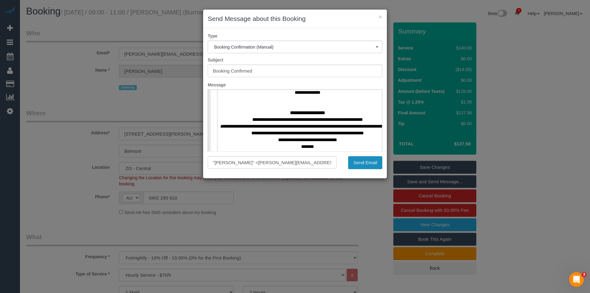
click at [367, 162] on button "Send Email" at bounding box center [365, 162] width 34 height 13
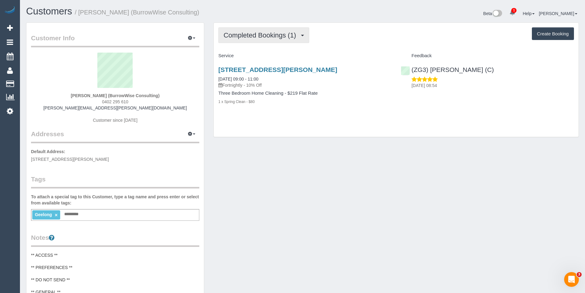
click at [288, 33] on span "Completed Bookings (1)" at bounding box center [262, 35] width 76 height 8
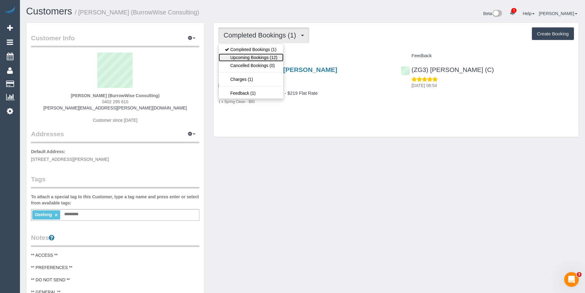
click at [270, 57] on link "Upcoming Bookings (12)" at bounding box center [251, 57] width 65 height 8
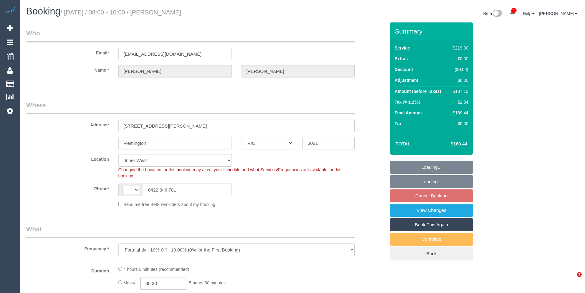
select select "VIC"
select select "object:559"
select select "string:AU"
select select "string:stripe-pm_1RdrKL2GScqysDRV3vcK7xHH"
select select "number:28"
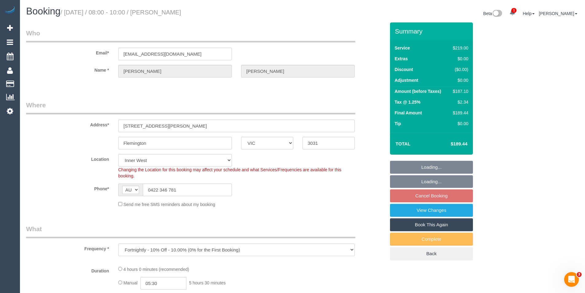
select select "number:16"
select select "number:21"
select select "number:22"
select select "number:34"
select select "number:11"
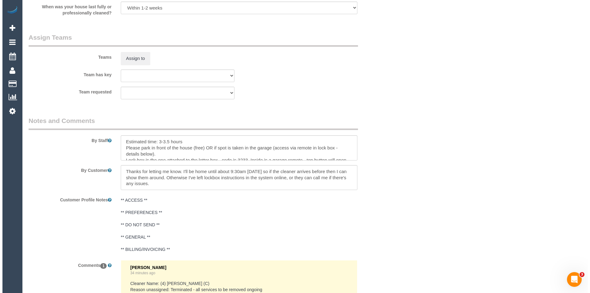
scroll to position [922, 0]
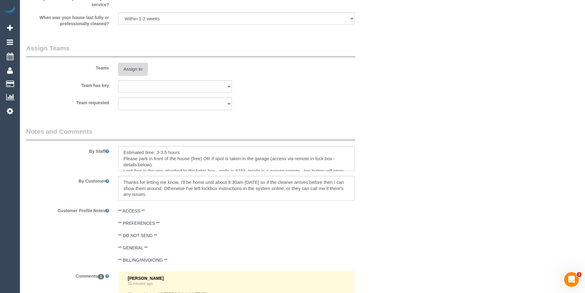
click at [138, 65] on button "Assign to" at bounding box center [133, 69] width 30 height 13
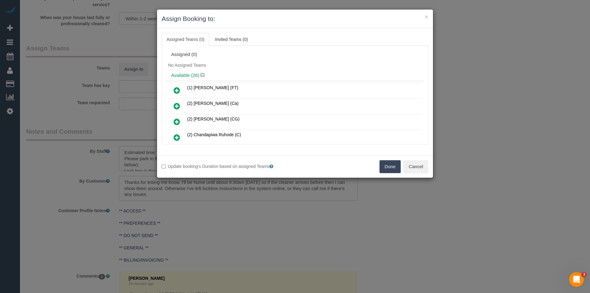
scroll to position [808, 0]
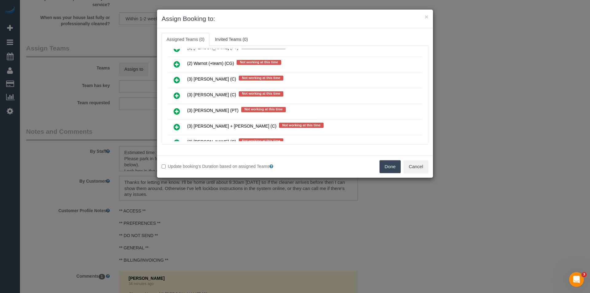
click at [175, 94] on icon at bounding box center [177, 95] width 6 height 7
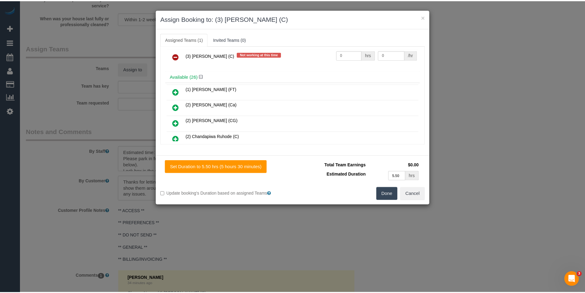
scroll to position [0, 0]
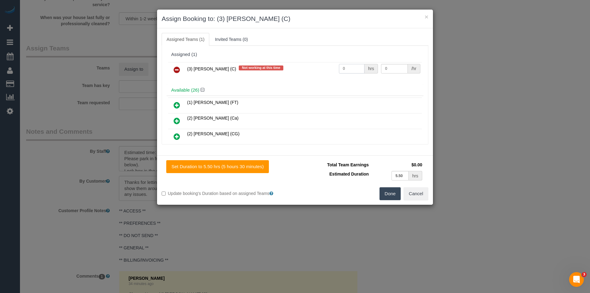
drag, startPoint x: 348, startPoint y: 69, endPoint x: 315, endPoint y: 68, distance: 32.9
click at [315, 68] on tr "(3) [PERSON_NAME] (C) Not working at this time 0 hrs 0 /hr" at bounding box center [295, 70] width 254 height 16
type input "1"
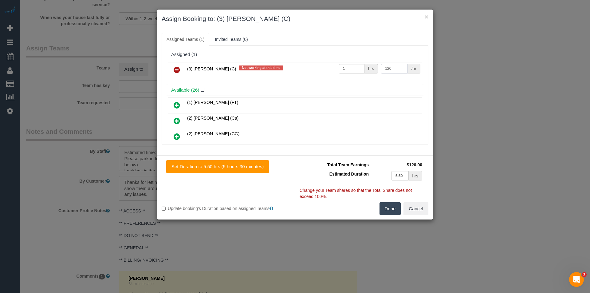
type input "120"
click at [393, 211] on button "Done" at bounding box center [391, 208] width 22 height 13
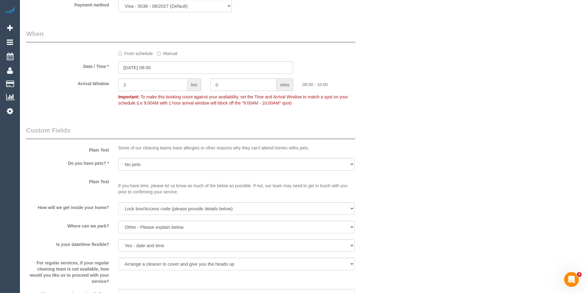
scroll to position [461, 0]
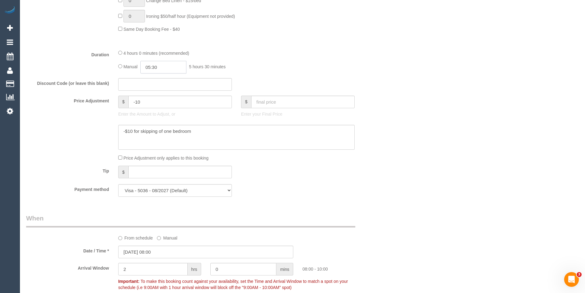
click at [165, 68] on input "05:30" at bounding box center [163, 67] width 46 height 13
type input "03:30"
click at [156, 102] on li "03:30" at bounding box center [156, 103] width 27 height 8
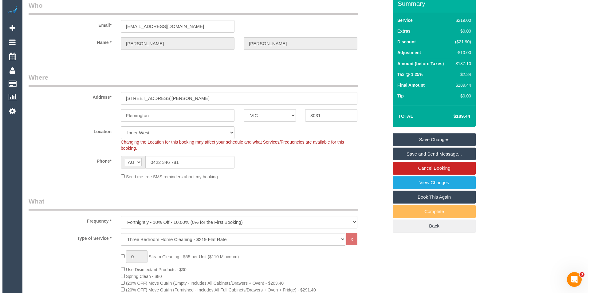
scroll to position [0, 0]
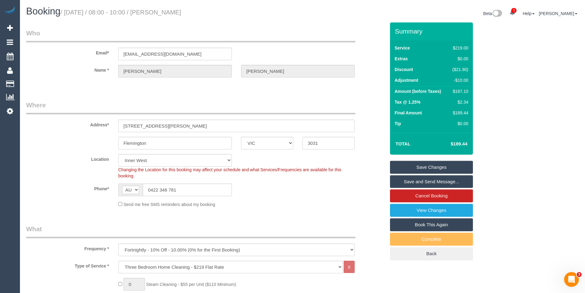
click at [411, 182] on link "Save and Send Message..." at bounding box center [431, 181] width 83 height 13
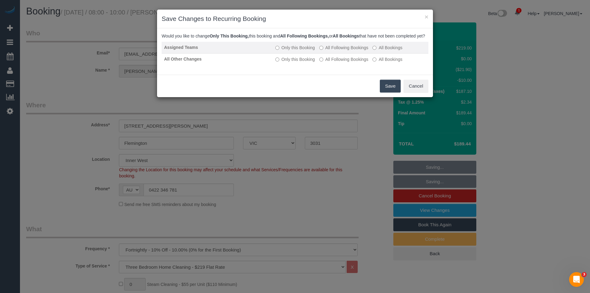
drag, startPoint x: 338, startPoint y: 51, endPoint x: 339, endPoint y: 55, distance: 4.3
click at [338, 51] on label "All Following Bookings" at bounding box center [343, 48] width 49 height 6
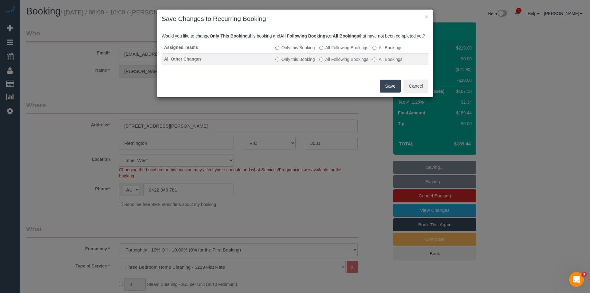
click at [341, 62] on label "All Following Bookings" at bounding box center [343, 59] width 49 height 6
click at [388, 93] on button "Save" at bounding box center [390, 86] width 21 height 13
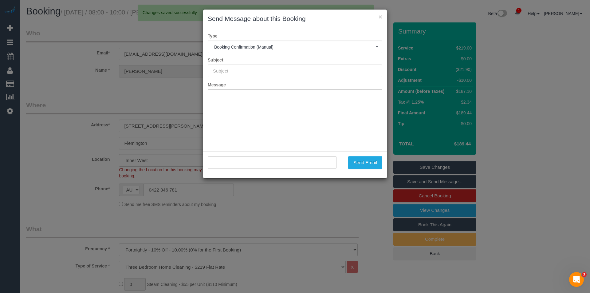
type input "Booking Confirmed"
type input ""Jing Wang" <jinglebwang@gmail.com>"
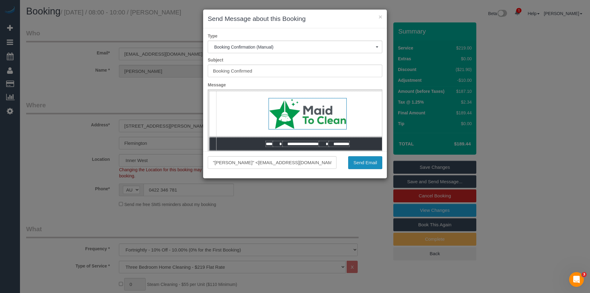
click at [369, 165] on button "Send Email" at bounding box center [365, 162] width 34 height 13
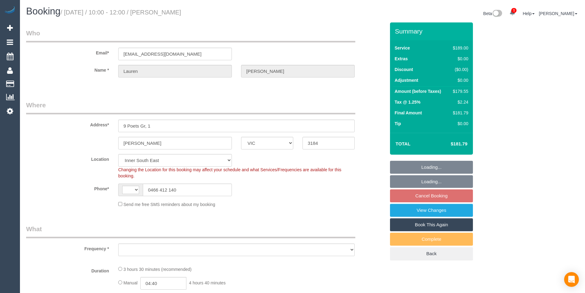
select select "VIC"
select select "string:AU"
select select "object:775"
select select "number:28"
select select "number:14"
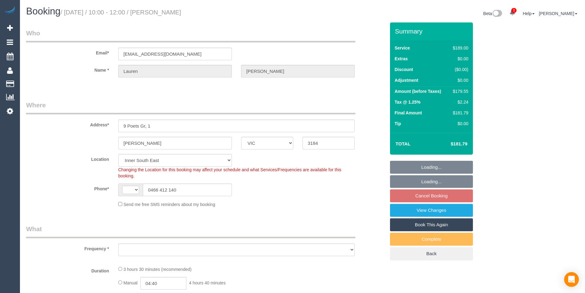
select select "number:19"
select select "number:22"
select select "number:34"
select select "number:13"
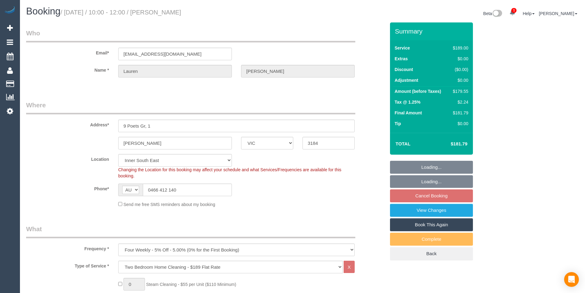
select select "string:stripe-pm_1QFmym2GScqysDRV70d5C7z0"
select select "object:1341"
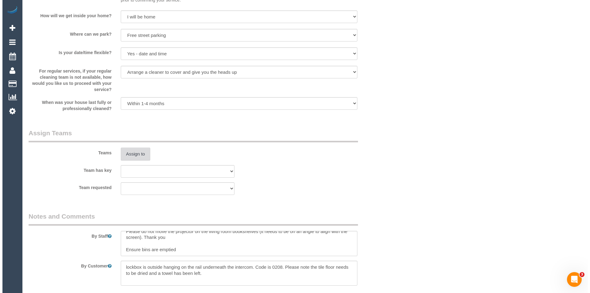
scroll to position [830, 0]
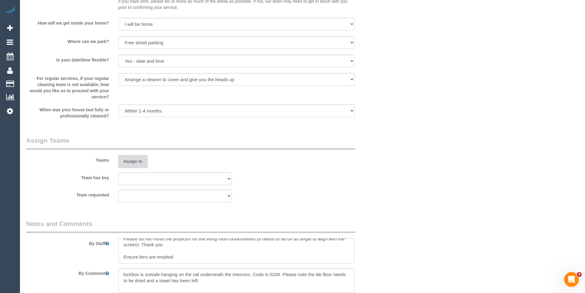
click at [131, 159] on button "Assign to" at bounding box center [133, 161] width 30 height 13
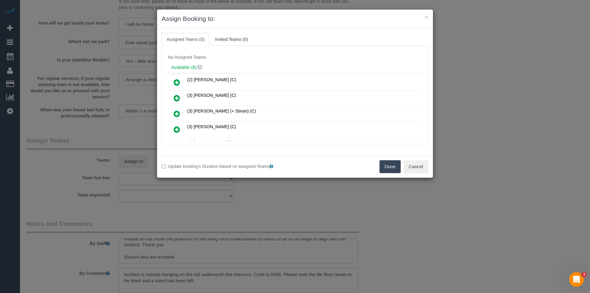
scroll to position [31, 0]
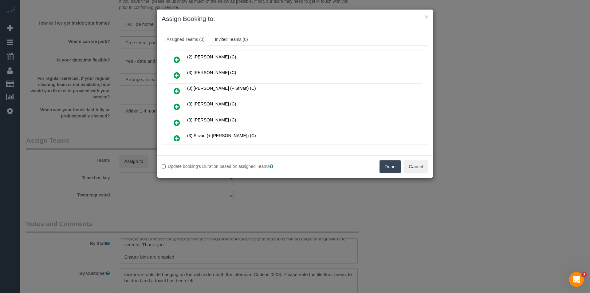
click at [176, 91] on icon at bounding box center [177, 90] width 6 height 7
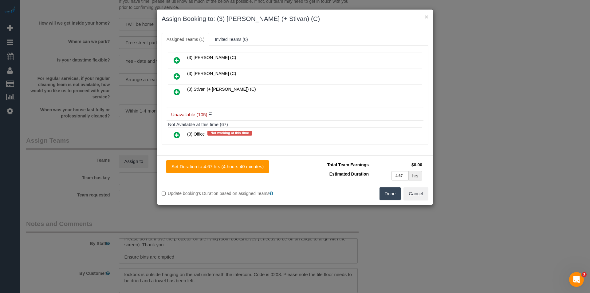
click at [177, 93] on icon at bounding box center [177, 91] width 6 height 7
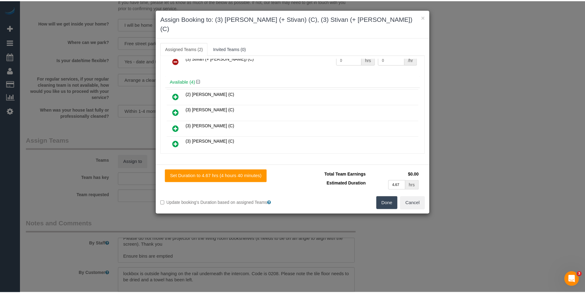
scroll to position [0, 0]
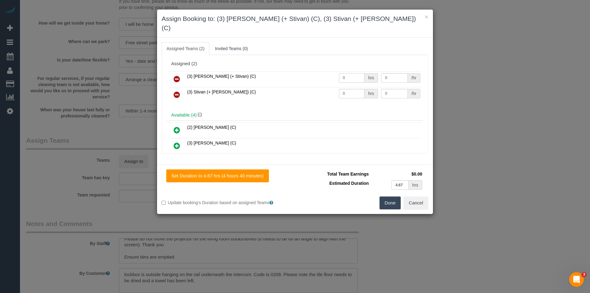
drag, startPoint x: 347, startPoint y: 68, endPoint x: 326, endPoint y: 69, distance: 20.3
click at [326, 71] on tr "(3) Krunal (+ Stivan) (C) 0 hrs 0 /hr" at bounding box center [295, 79] width 254 height 16
type input "1"
type input "57.5"
drag, startPoint x: 351, startPoint y: 84, endPoint x: 314, endPoint y: 81, distance: 36.4
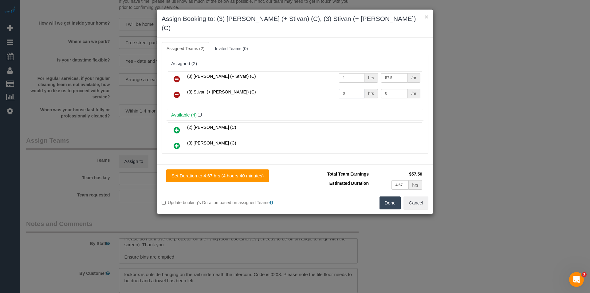
click at [314, 87] on tr "(3) Stivan (+ Krunal) (C) 0 hrs 0 /hr" at bounding box center [295, 95] width 254 height 16
type input "1"
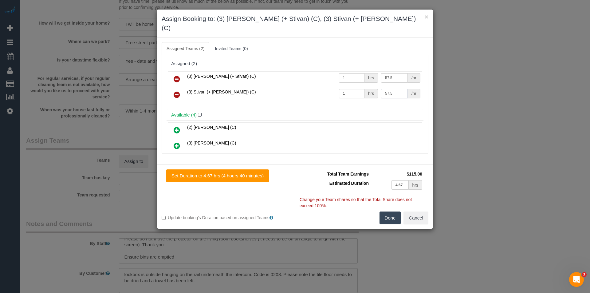
type input "57.5"
click at [397, 211] on button "Done" at bounding box center [391, 217] width 22 height 13
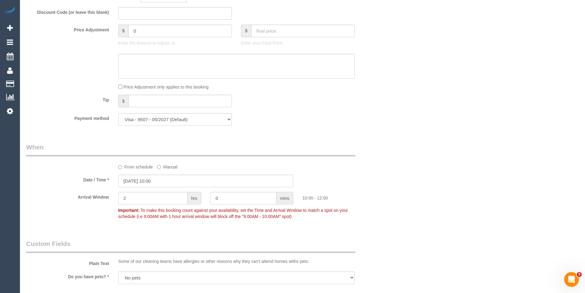
scroll to position [463, 0]
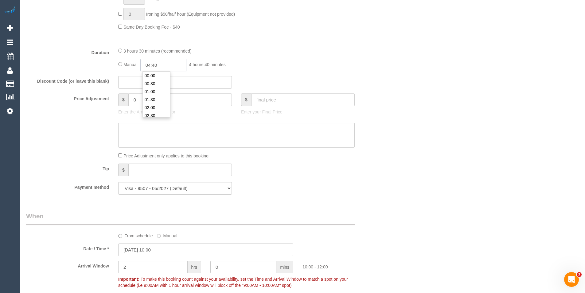
click at [169, 61] on input "04:40" at bounding box center [163, 65] width 46 height 13
click at [160, 96] on li "01:30" at bounding box center [156, 100] width 27 height 8
click at [168, 65] on input "01:30" at bounding box center [163, 65] width 46 height 13
type input "01:45"
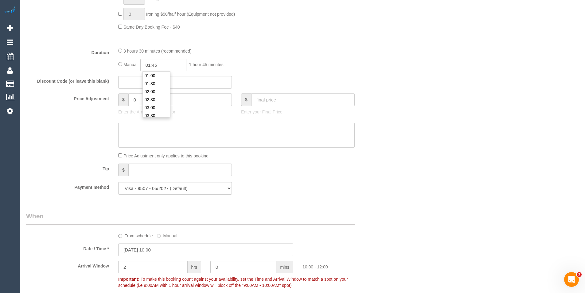
click at [297, 77] on div "Discount Code (or leave this blank)" at bounding box center [206, 82] width 369 height 13
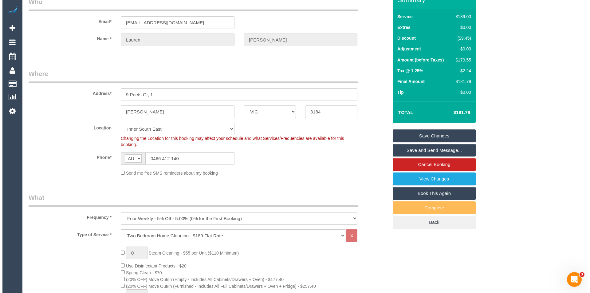
scroll to position [0, 0]
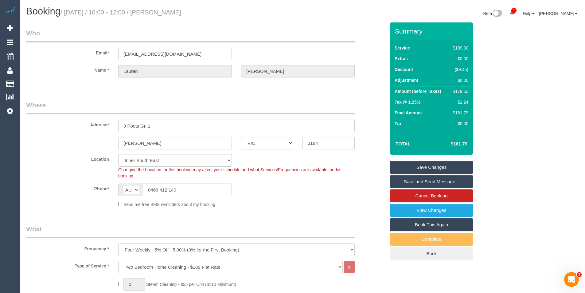
click at [416, 178] on link "Save and Send Message..." at bounding box center [431, 181] width 83 height 13
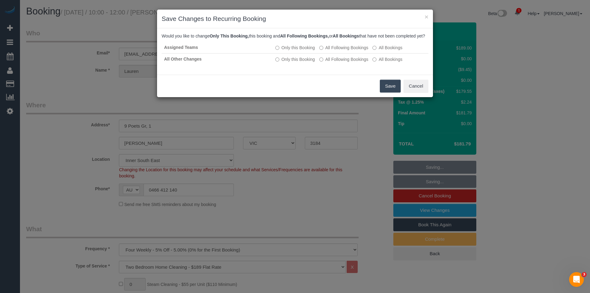
click at [383, 89] on button "Save" at bounding box center [390, 86] width 21 height 13
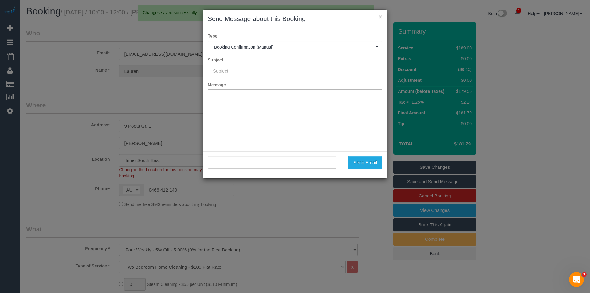
type input "Booking Confirmed"
type input ""Lauren Halcomb-Smith" <l.halcombsmith@gmail.com>"
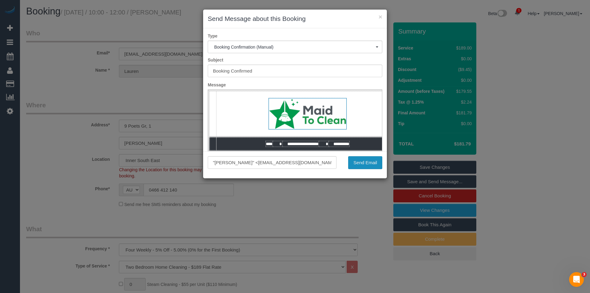
click at [368, 162] on button "Send Email" at bounding box center [365, 162] width 34 height 13
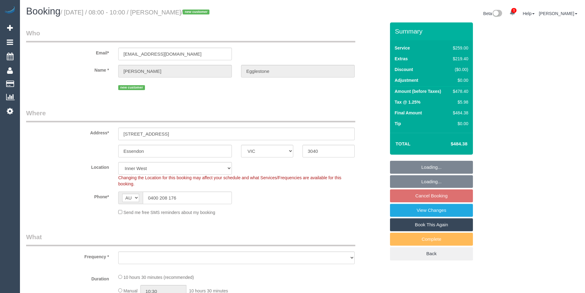
select select "VIC"
select select "number:28"
select select "number:16"
select select "number:18"
select select "number:25"
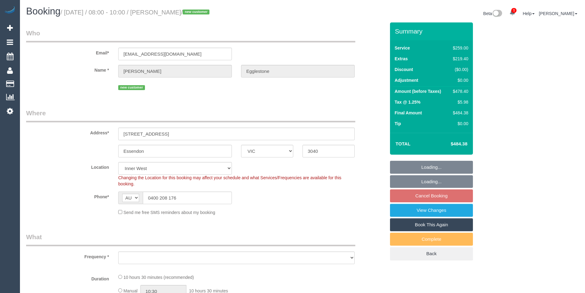
select select "number:11"
select select "object:1530"
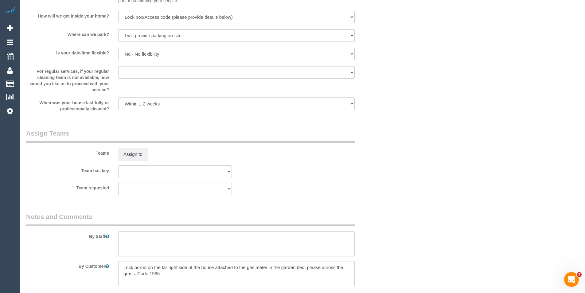
scroll to position [891, 0]
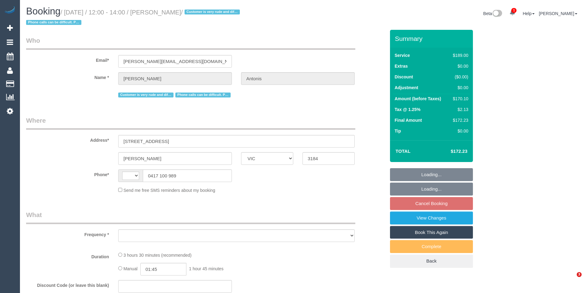
select select "VIC"
select select "string:AU"
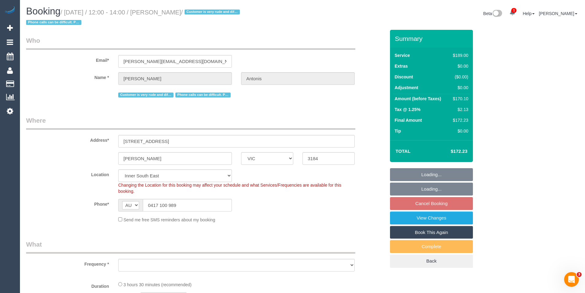
select select "object:4384"
select select "string:stripe-pm_1P1f622GScqysDRVmXmLgAty"
select select "number:27"
select select "number:14"
select select "number:19"
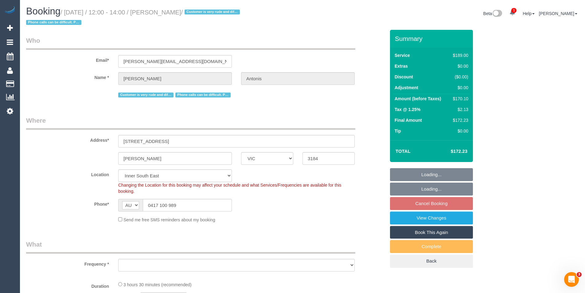
select select "number:36"
select select "number:35"
select select "number:12"
select select "object:5198"
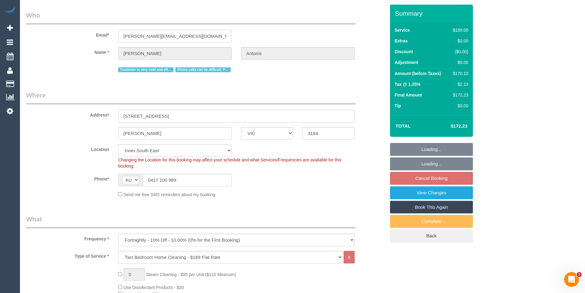
select select "spot1"
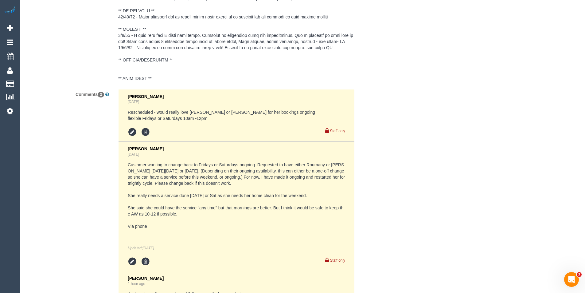
scroll to position [1191, 0]
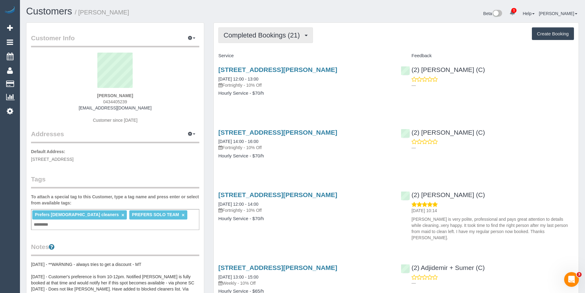
click at [298, 35] on span "Completed Bookings (21)" at bounding box center [263, 35] width 79 height 8
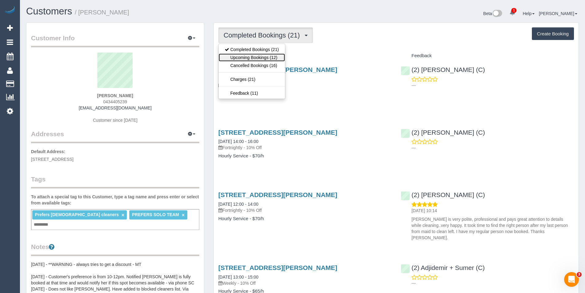
click at [273, 54] on link "Upcoming Bookings (12)" at bounding box center [252, 57] width 66 height 8
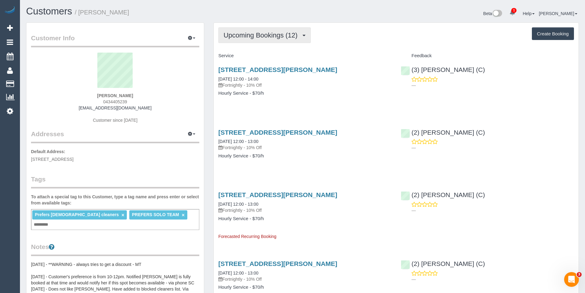
click at [276, 32] on span "Upcoming Bookings (12)" at bounding box center [262, 35] width 77 height 8
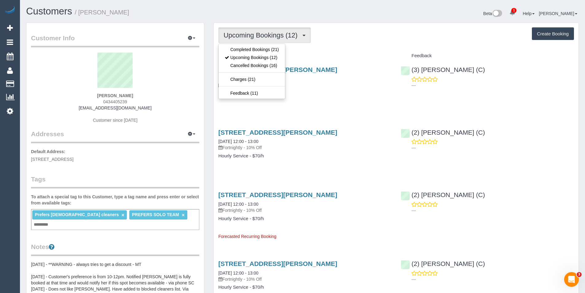
click at [266, 45] on ul "Completed Bookings (21) Upcoming Bookings (12) Cancelled Bookings (16) Charges …" at bounding box center [252, 71] width 67 height 55
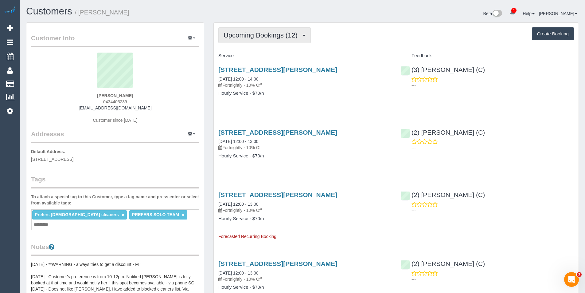
click at [267, 37] on span "Upcoming Bookings (12)" at bounding box center [262, 35] width 77 height 8
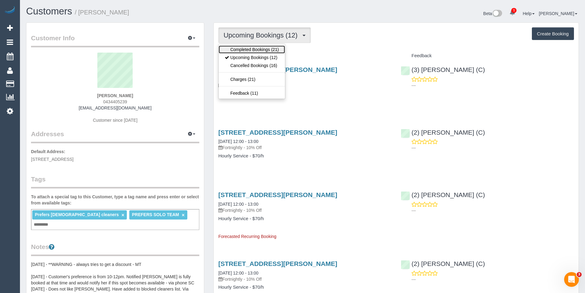
click at [267, 50] on link "Completed Bookings (21)" at bounding box center [252, 49] width 66 height 8
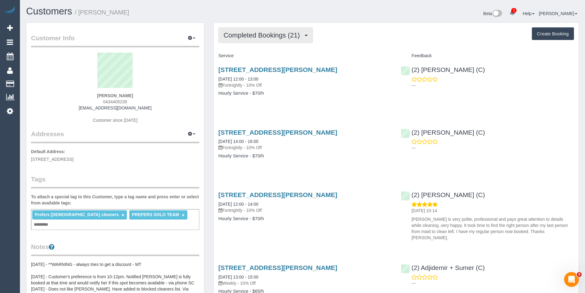
click at [284, 37] on span "Completed Bookings (21)" at bounding box center [263, 35] width 79 height 8
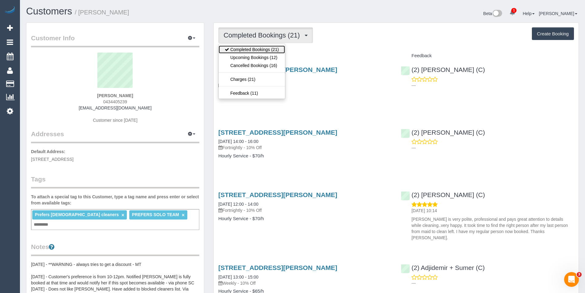
click at [280, 53] on link "Completed Bookings (21)" at bounding box center [252, 49] width 66 height 8
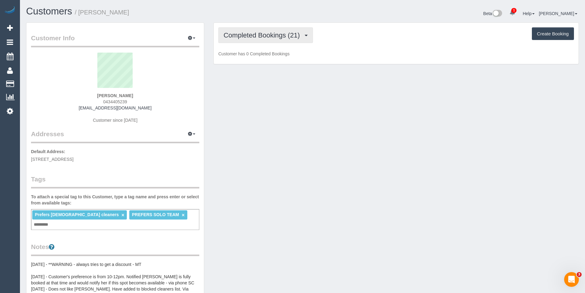
click at [269, 32] on span "Completed Bookings (21)" at bounding box center [263, 35] width 79 height 8
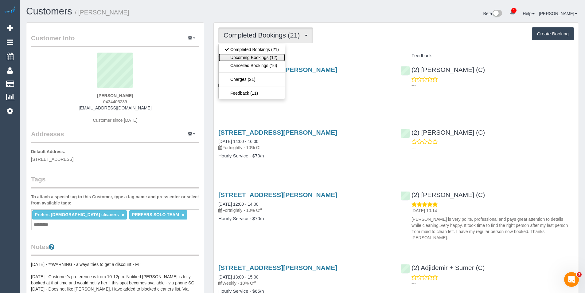
click at [270, 56] on link "Upcoming Bookings (12)" at bounding box center [252, 57] width 66 height 8
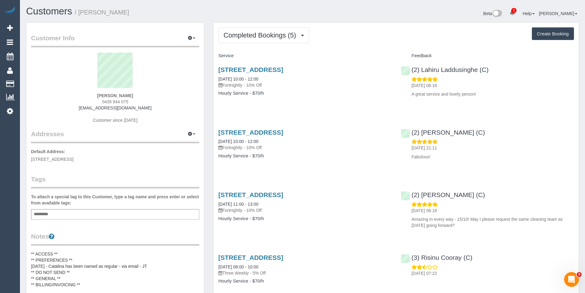
click at [250, 44] on div "Completed Bookings (5) Completed Bookings (5) Upcoming Bookings (11) Cancelled …" at bounding box center [396, 201] width 365 height 356
click at [248, 39] on span "Completed Bookings (5)" at bounding box center [262, 35] width 76 height 8
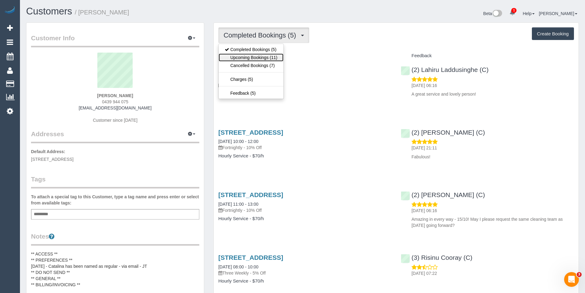
click at [256, 57] on link "Upcoming Bookings (11)" at bounding box center [251, 57] width 65 height 8
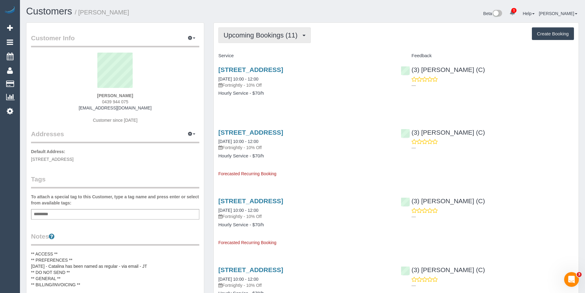
click at [261, 38] on span "Upcoming Bookings (11)" at bounding box center [262, 35] width 77 height 8
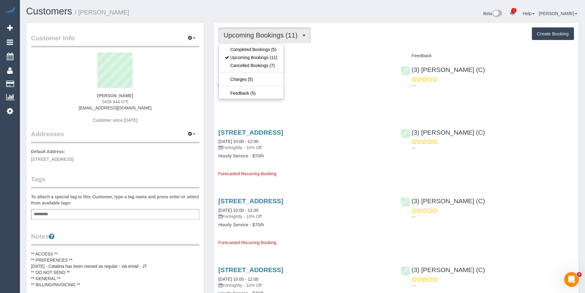
click at [333, 102] on div "[STREET_ADDRESS] [DATE] 10:00 - 12:00 Fortnightly - 10% Off Hourly Service - $7…" at bounding box center [305, 84] width 183 height 47
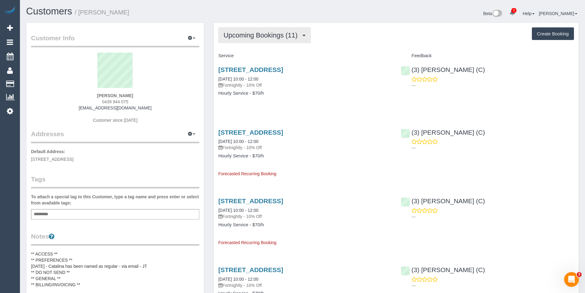
click at [263, 38] on span "Upcoming Bookings (11)" at bounding box center [262, 35] width 77 height 8
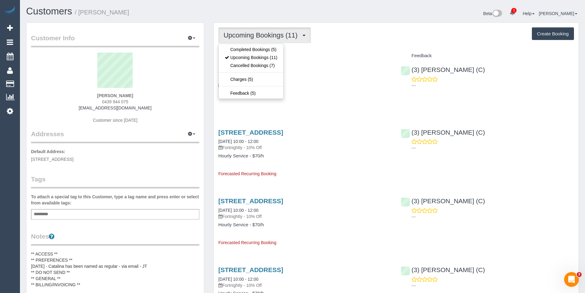
click at [328, 98] on div "24 Austin Street, Ferntree Gully, VIC 3156 01/09/2025 10:00 - 12:00 Fortnightly…" at bounding box center [305, 84] width 183 height 47
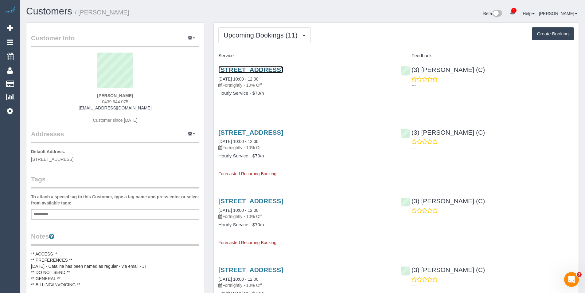
click at [266, 69] on link "24 Austin Street, Ferntree Gully, VIC 3156" at bounding box center [251, 69] width 65 height 7
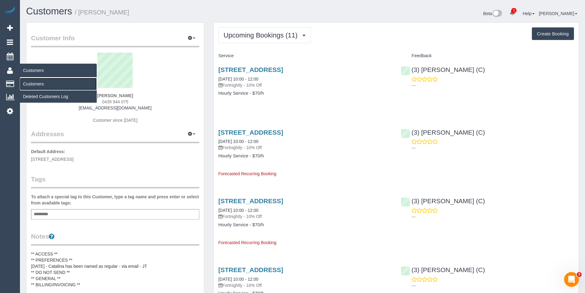
click at [33, 79] on link "Customers" at bounding box center [58, 84] width 77 height 12
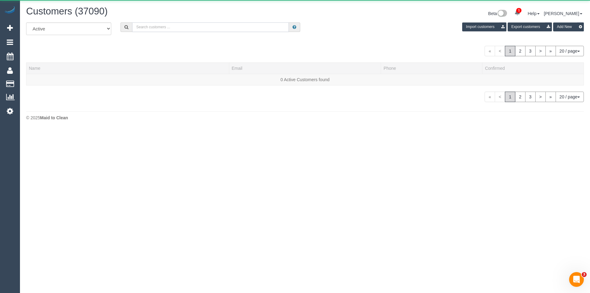
click at [158, 26] on input "text" at bounding box center [210, 27] width 157 height 10
drag, startPoint x: 158, startPoint y: 26, endPoint x: 161, endPoint y: 26, distance: 3.4
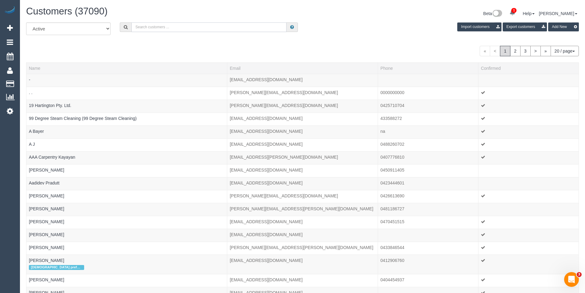
paste input "kerri.tabarcea@gmail.com"
click at [188, 27] on input "kerri.tabarcea@gmail.com" at bounding box center [209, 27] width 155 height 10
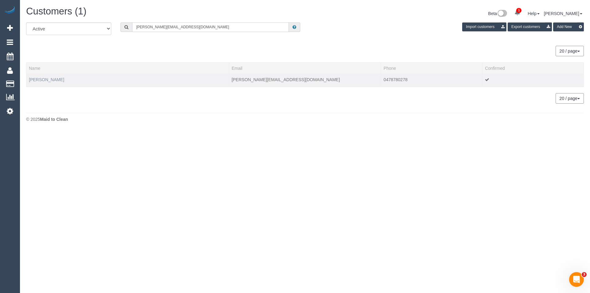
type input "kerri.tabarcea@gmail.com"
click at [38, 81] on link "Kerri Nicholl" at bounding box center [46, 79] width 35 height 5
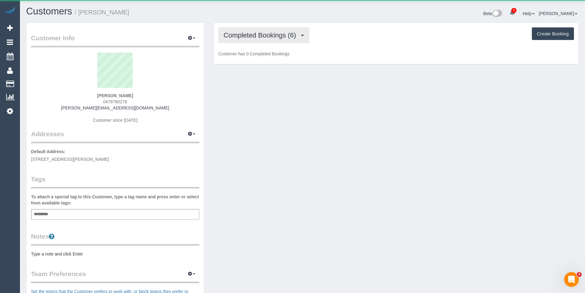
click at [278, 32] on span "Completed Bookings (6)" at bounding box center [262, 35] width 76 height 8
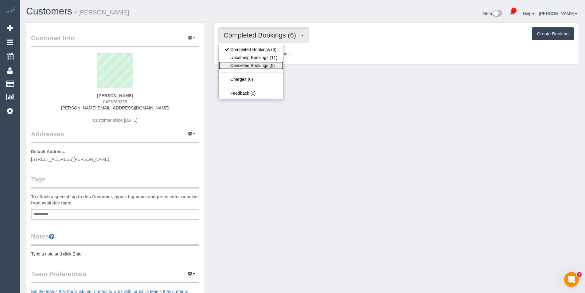
click at [274, 62] on link "Cancelled Bookings (0)" at bounding box center [251, 65] width 65 height 8
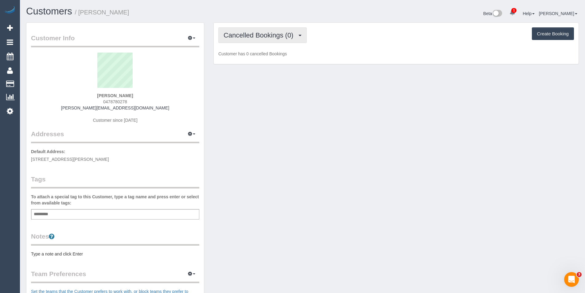
click at [273, 41] on button "Cancelled Bookings (0)" at bounding box center [263, 35] width 89 height 16
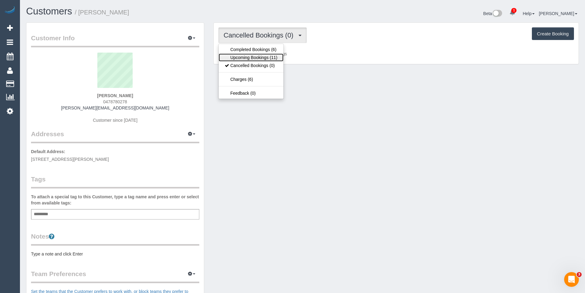
click at [271, 55] on link "Upcoming Bookings (11)" at bounding box center [251, 57] width 65 height 8
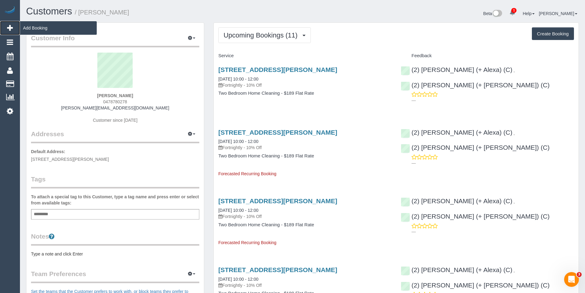
click at [24, 28] on span "Add Booking" at bounding box center [58, 28] width 77 height 14
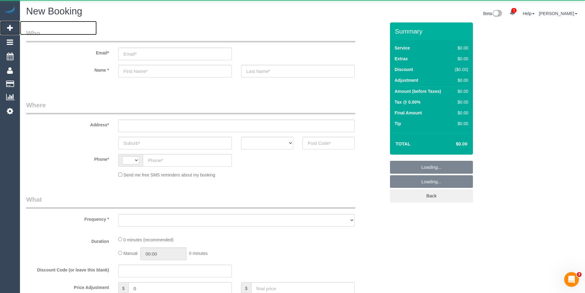
select select "object:2196"
select select "string:AU"
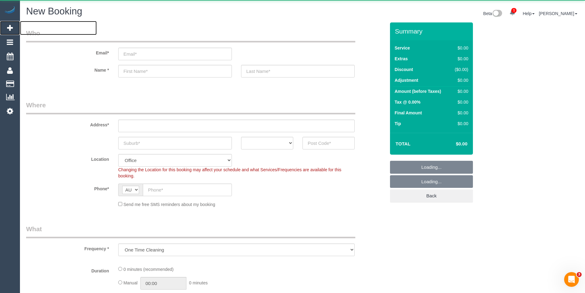
select select "object:2760"
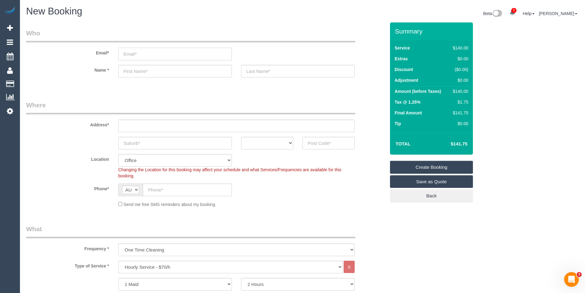
click at [139, 52] on input "email" at bounding box center [175, 54] width 114 height 13
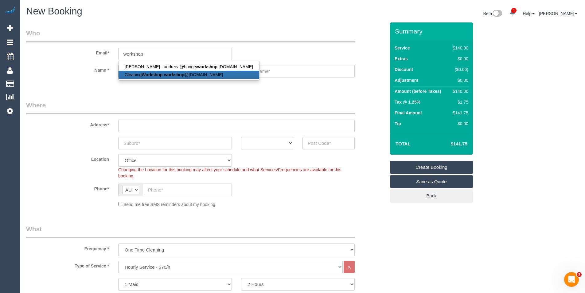
click at [168, 74] on strong "workshop" at bounding box center [174, 74] width 20 height 5
type input "workshop@maidtoclean.com"
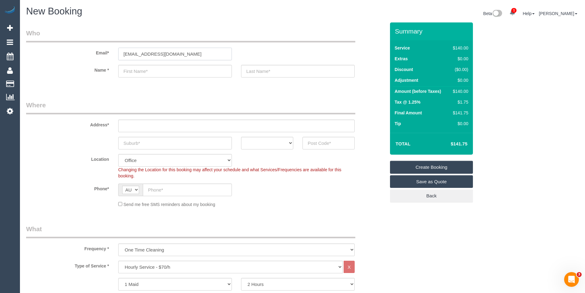
type input "Cleaning"
type input "Workshop"
type input "(03) 8391 7026"
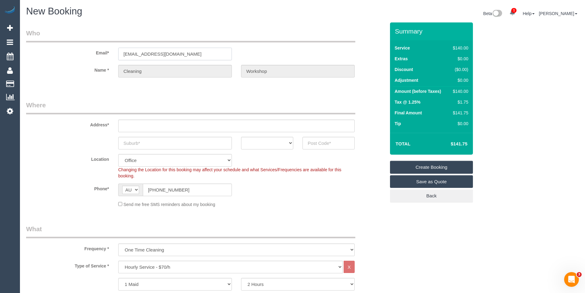
type input "14 Eros Crescent"
type input "Cranbourne West"
select select "VIC"
type input "3977"
select select "52"
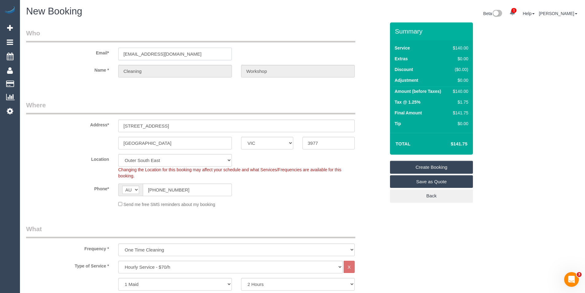
select select "object:4071"
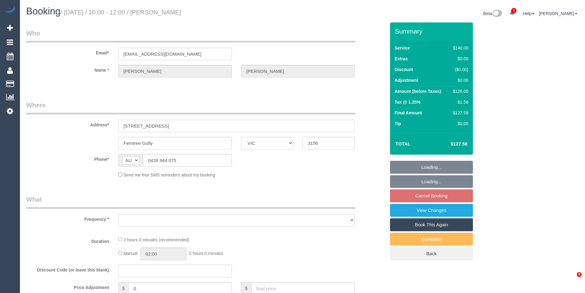
select select "VIC"
select select "string:stripe-pm_1RIom32GScqysDRVNV53K3AF"
select select "number:27"
select select "number:14"
select select "number:19"
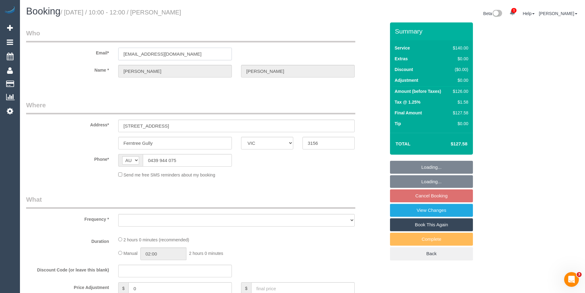
select select "number:25"
select select "number:34"
select select "number:26"
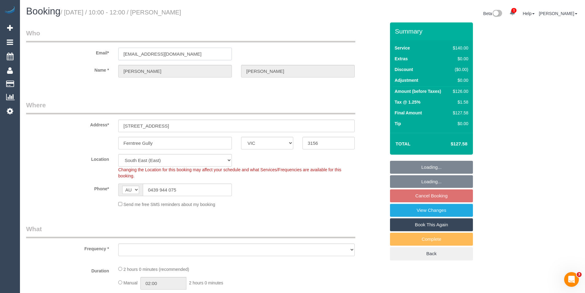
select select "object:1373"
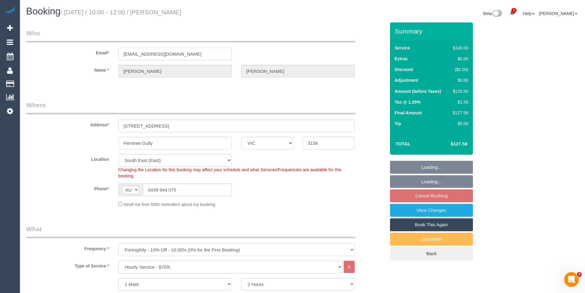
select select "spot3"
drag, startPoint x: 182, startPoint y: 55, endPoint x: 119, endPoint y: 53, distance: 63.7
click at [119, 53] on input "[EMAIL_ADDRESS][DOMAIN_NAME]" at bounding box center [175, 54] width 114 height 13
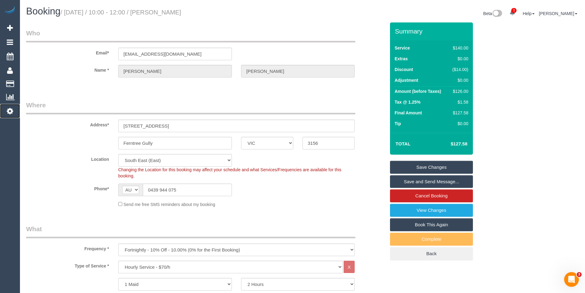
click at [8, 116] on link "Settings" at bounding box center [10, 111] width 20 height 14
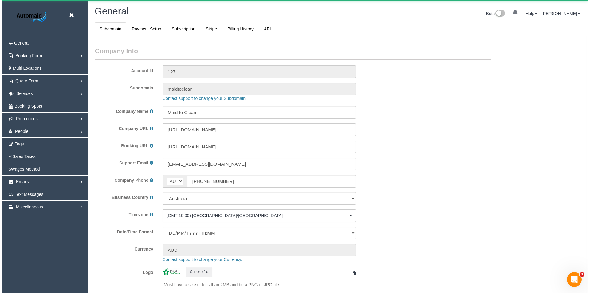
scroll to position [1393, 585]
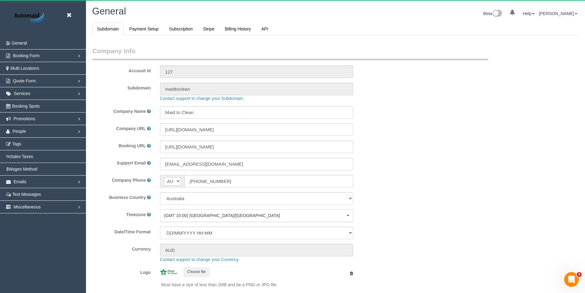
select select "1"
click at [27, 132] on link "People" at bounding box center [43, 131] width 86 height 12
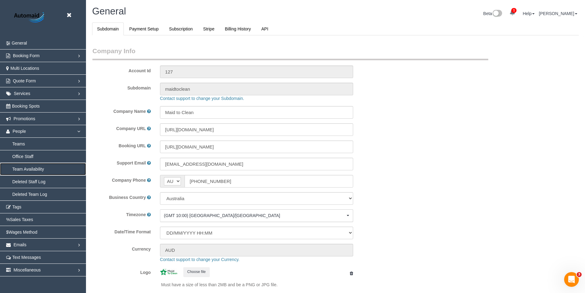
click at [26, 167] on link "Team Availability" at bounding box center [43, 169] width 86 height 12
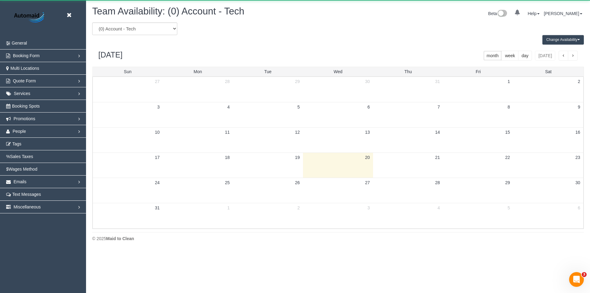
scroll to position [250, 590]
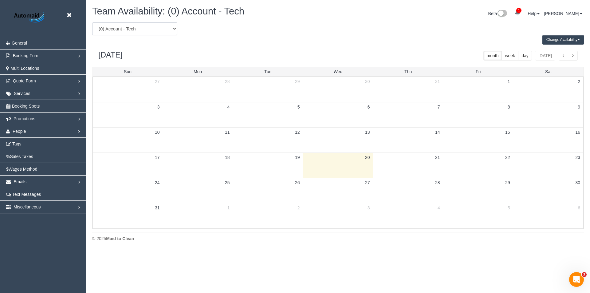
click at [124, 29] on select "(0) Account - Tech (0) Office (0) [PERSON_NAME] Test Account (1) [PERSON_NAME] …" at bounding box center [134, 28] width 85 height 13
select select "number:113719"
click at [92, 22] on select "(0) Account - Tech (0) Office (0) [PERSON_NAME] Test Account (1) [PERSON_NAME] …" at bounding box center [134, 28] width 85 height 13
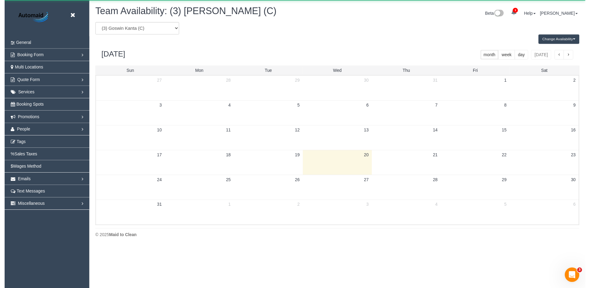
scroll to position [30484, 30144]
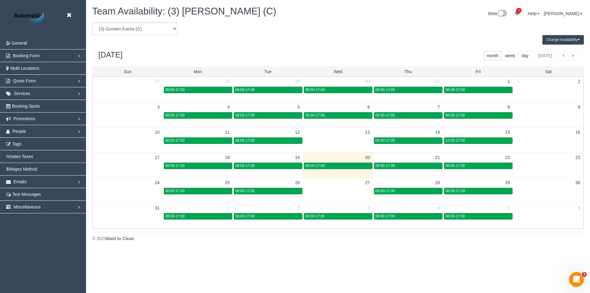
click at [563, 37] on button "Change Availability" at bounding box center [562, 40] width 41 height 10
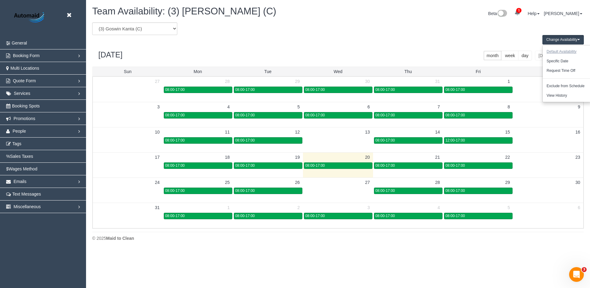
click at [562, 49] on button "Default Availability" at bounding box center [562, 52] width 38 height 10
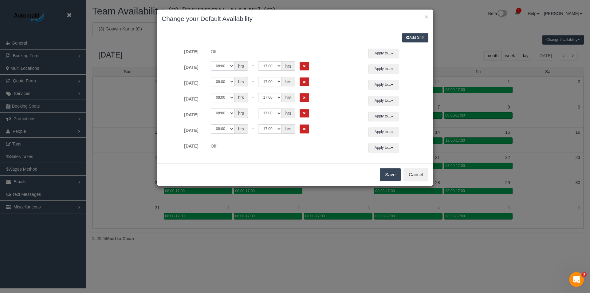
click at [229, 65] on select "00:00 00:05 00:10 00:15 00:20 00:25 00:30 00:35 00:40 00:45 00:50 00:55 01:00 0…" at bounding box center [223, 66] width 24 height 10
select select "string:09:00"
click at [211, 61] on select "00:00 00:05 00:10 00:15 00:20 00:25 00:30 00:35 00:40 00:45 00:50 00:55 01:00 0…" at bounding box center [223, 66] width 24 height 10
click at [273, 66] on select "00:00 00:05 00:10 00:15 00:20 00:25 00:30 00:35 00:40 00:45 00:50 00:55 01:00 0…" at bounding box center [270, 66] width 24 height 10
select select "string:14:00"
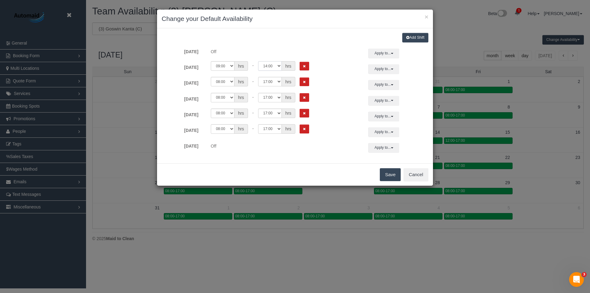
click at [258, 61] on select "00:00 00:05 00:10 00:15 00:20 00:25 00:30 00:35 00:40 00:45 00:50 00:55 01:00 0…" at bounding box center [270, 66] width 24 height 10
click at [377, 70] on button "Apply to..." at bounding box center [384, 69] width 31 height 10
click at [387, 157] on button "Apply" at bounding box center [393, 158] width 15 height 9
click at [389, 174] on button "Save" at bounding box center [390, 174] width 21 height 13
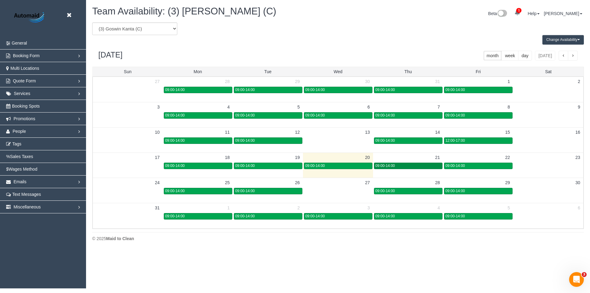
click at [396, 166] on div "09:00-14:00" at bounding box center [408, 166] width 65 height 5
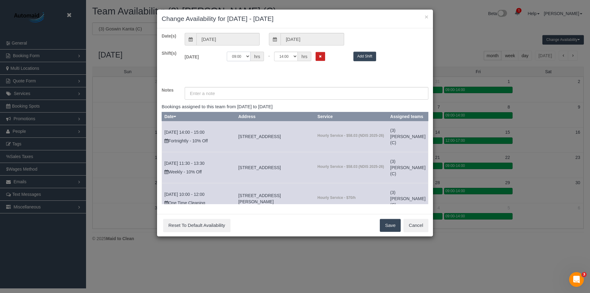
click at [239, 56] on select "00:00 00:05 00:10 00:15 00:20 00:25 00:30 00:35 00:40 00:45 00:50 00:55 01:00 0…" at bounding box center [239, 57] width 24 height 10
select select "string:08:00"
click at [227, 52] on select "00:00 00:05 00:10 00:15 00:20 00:25 00:30 00:35 00:40 00:45 00:50 00:55 01:00 0…" at bounding box center [239, 57] width 24 height 10
click at [288, 58] on select "00:00 00:05 00:10 00:15 00:20 00:25 00:30 00:35 00:40 00:45 00:50 00:55 01:00 0…" at bounding box center [286, 57] width 24 height 10
select select "string:17:00"
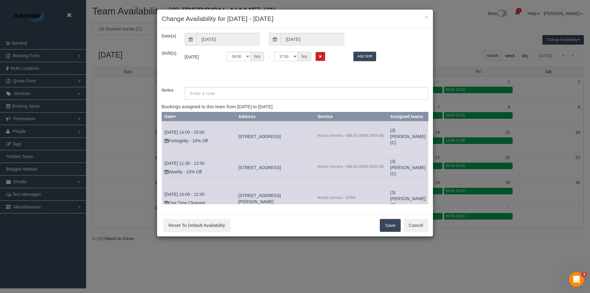
click at [274, 52] on select "00:00 00:05 00:10 00:15 00:20 00:25 00:30 00:35 00:40 00:45 00:50 00:55 01:00 0…" at bounding box center [286, 57] width 24 height 10
click at [394, 226] on button "Save" at bounding box center [390, 225] width 21 height 13
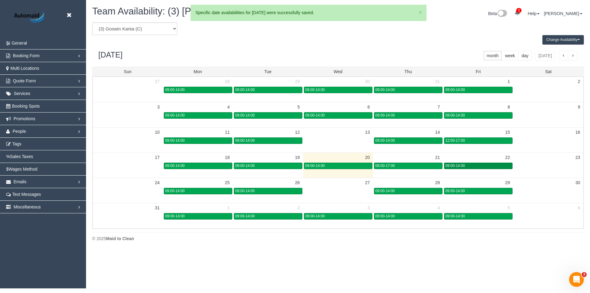
click at [457, 167] on span "09:00-14:00" at bounding box center [455, 166] width 19 height 4
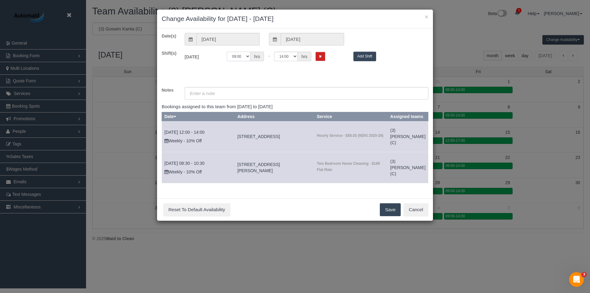
click at [246, 54] on select "00:00 00:05 00:10 00:15 00:20 00:25 00:30 00:35 00:40 00:45 00:50 00:55 01:00 0…" at bounding box center [239, 57] width 24 height 10
select select "string:08:00"
click at [227, 52] on select "00:00 00:05 00:10 00:15 00:20 00:25 00:30 00:35 00:40 00:45 00:50 00:55 01:00 0…" at bounding box center [239, 57] width 24 height 10
click at [289, 54] on select "00:00 00:05 00:10 00:15 00:20 00:25 00:30 00:35 00:40 00:45 00:50 00:55 01:00 0…" at bounding box center [286, 57] width 24 height 10
select select "string:17:00"
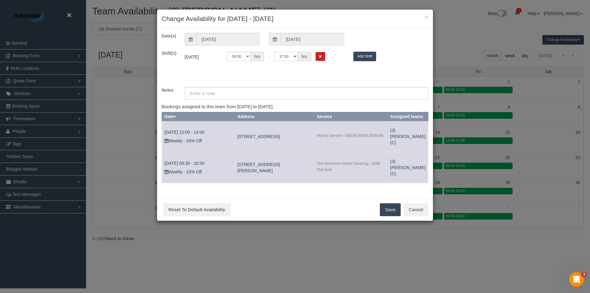
click at [274, 52] on select "00:00 00:05 00:10 00:15 00:20 00:25 00:30 00:35 00:40 00:45 00:50 00:55 01:00 0…" at bounding box center [286, 57] width 24 height 10
click at [388, 216] on button "Save" at bounding box center [390, 209] width 21 height 13
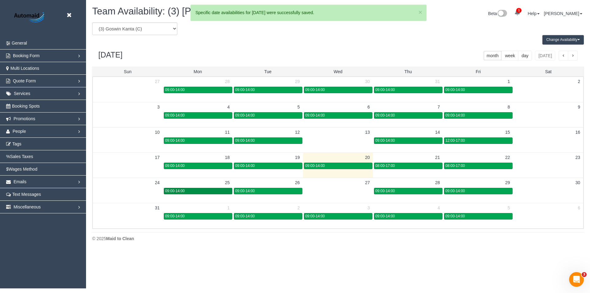
click at [202, 191] on div "09:00-14:00" at bounding box center [197, 191] width 65 height 5
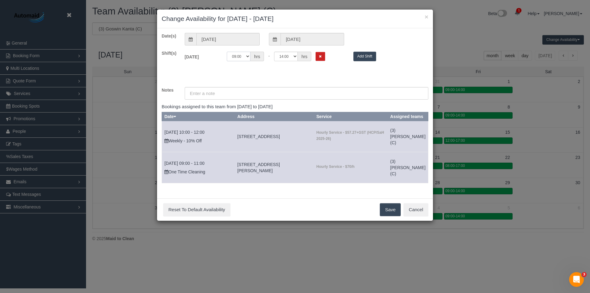
click at [248, 57] on select "00:00 00:05 00:10 00:15 00:20 00:25 00:30 00:35 00:40 00:45 00:50 00:55 01:00 0…" at bounding box center [239, 57] width 24 height 10
select select "string:08:00"
click at [227, 52] on select "00:00 00:05 00:10 00:15 00:20 00:25 00:30 00:35 00:40 00:45 00:50 00:55 01:00 0…" at bounding box center [239, 57] width 24 height 10
click at [286, 58] on select "00:00 00:05 00:10 00:15 00:20 00:25 00:30 00:35 00:40 00:45 00:50 00:55 01:00 0…" at bounding box center [286, 57] width 24 height 10
select select "string:17:00"
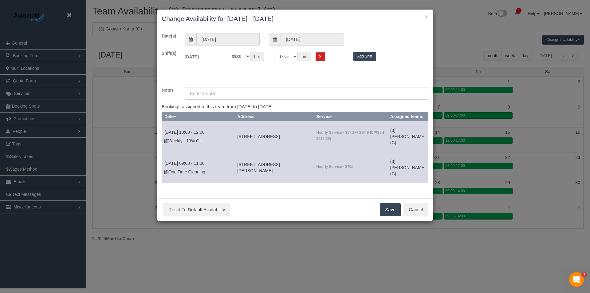
click at [274, 52] on select "00:00 00:05 00:10 00:15 00:20 00:25 00:30 00:35 00:40 00:45 00:50 00:55 01:00 0…" at bounding box center [286, 57] width 24 height 10
click at [391, 216] on button "Save" at bounding box center [390, 209] width 21 height 13
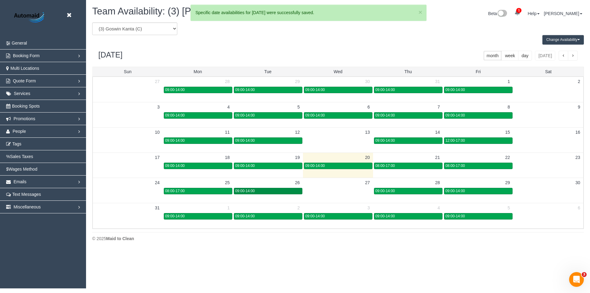
click at [278, 191] on div "09:00-14:00" at bounding box center [267, 191] width 65 height 5
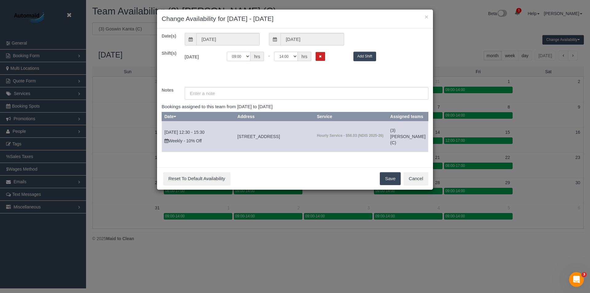
click at [245, 56] on select "00:00 00:05 00:10 00:15 00:20 00:25 00:30 00:35 00:40 00:45 00:50 00:55 01:00 0…" at bounding box center [239, 57] width 24 height 10
select select "string:08:00"
click at [227, 52] on select "00:00 00:05 00:10 00:15 00:20 00:25 00:30 00:35 00:40 00:45 00:50 00:55 01:00 0…" at bounding box center [239, 57] width 24 height 10
click at [290, 54] on select "00:00 00:05 00:10 00:15 00:20 00:25 00:30 00:35 00:40 00:45 00:50 00:55 01:00 0…" at bounding box center [286, 57] width 24 height 10
select select "string:17:00"
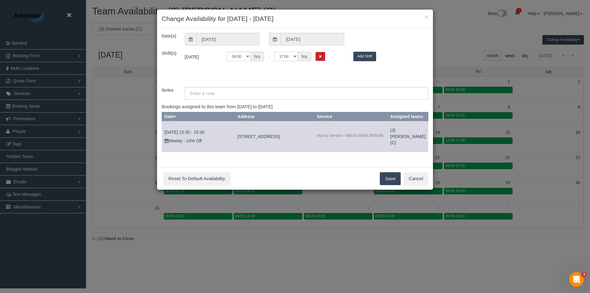
click at [274, 52] on select "00:00 00:05 00:10 00:15 00:20 00:25 00:30 00:35 00:40 00:45 00:50 00:55 01:00 0…" at bounding box center [286, 57] width 24 height 10
click at [382, 185] on button "Save" at bounding box center [390, 178] width 21 height 13
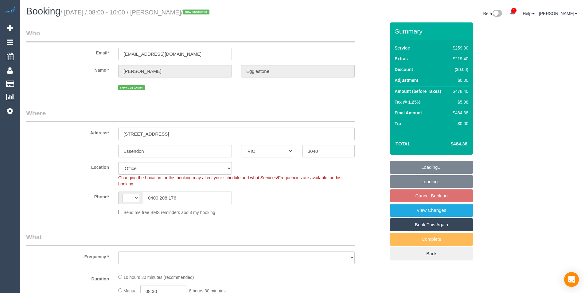
select select "VIC"
select select "string:AU"
select select "object:715"
select select "string:stripe-pm_1Rvs8x2GScqysDRVR2qaTERS"
select select "number:28"
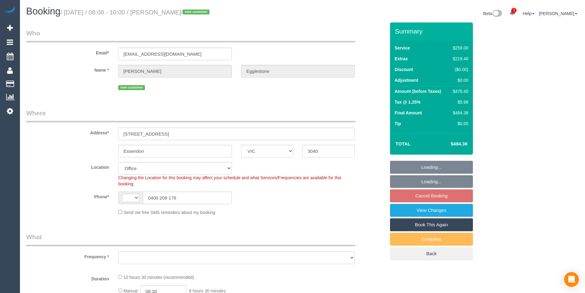
select select "number:16"
select select "number:18"
select select "number:25"
select select "number:11"
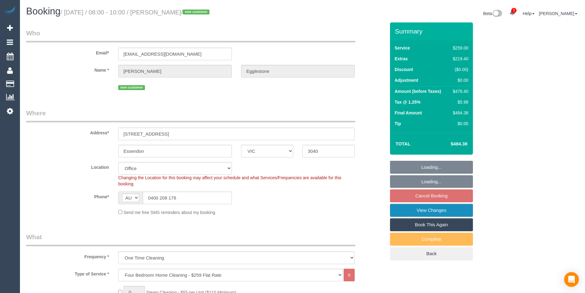
select select "object:2118"
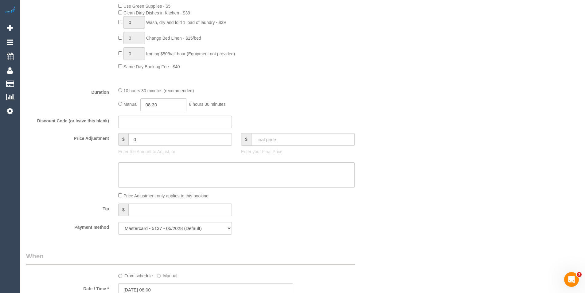
scroll to position [369, 0]
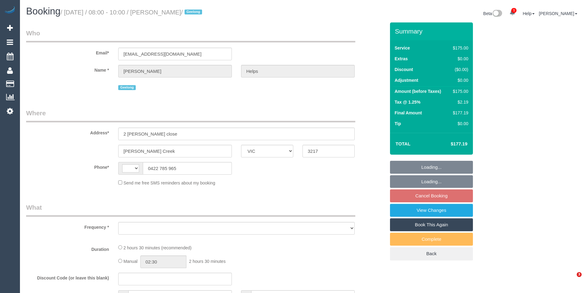
select select "VIC"
select select "string:AU"
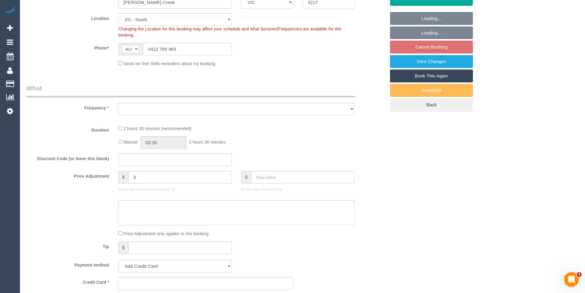
select select "object:819"
select select "150"
select select "spot1"
select select "number:28"
select select "number:14"
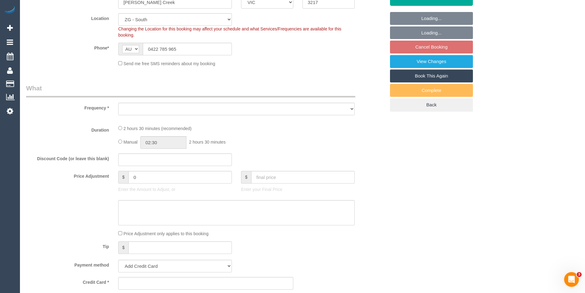
select select "number:18"
select select "number:24"
select select "number:26"
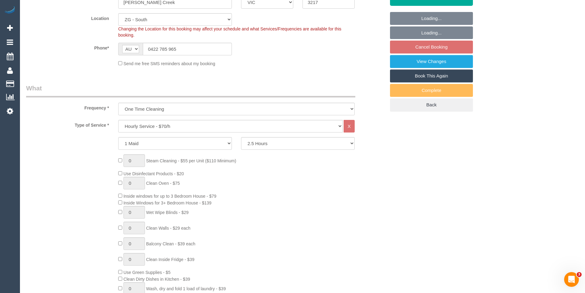
select select "string:stripe-pm_1RuRpc2GScqysDRVkztFHtLl"
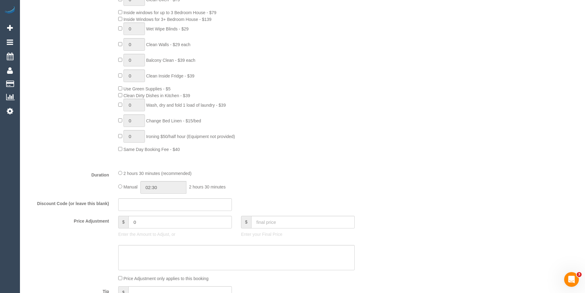
select select "object:970"
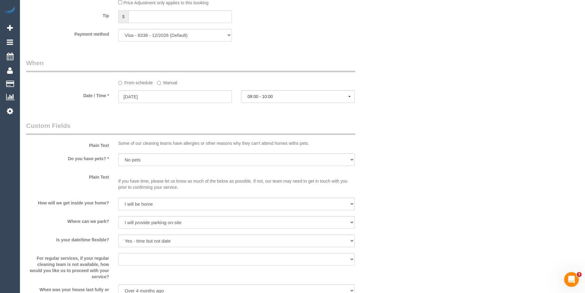
scroll to position [560, 0]
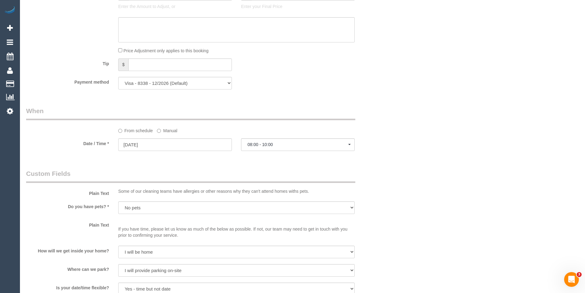
click at [161, 128] on label "Manual" at bounding box center [167, 129] width 20 height 8
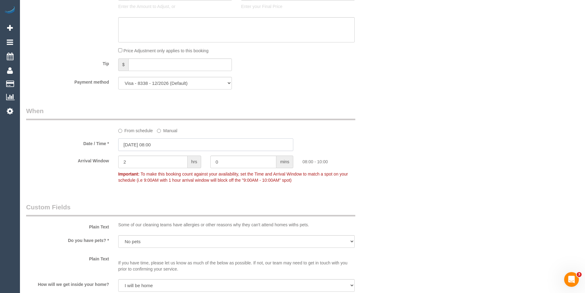
click at [169, 142] on input "[DATE] 08:00" at bounding box center [205, 144] width 175 height 13
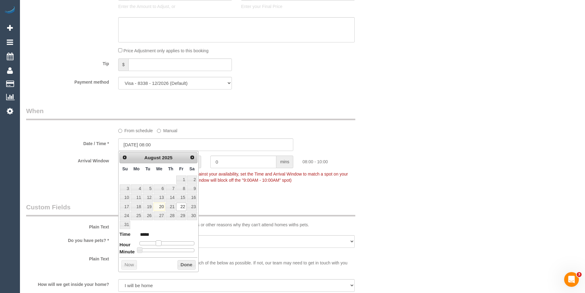
type input "[DATE] 07:00"
type input "*****"
click at [158, 242] on span at bounding box center [157, 243] width 6 height 6
click at [193, 265] on button "Done" at bounding box center [187, 265] width 18 height 10
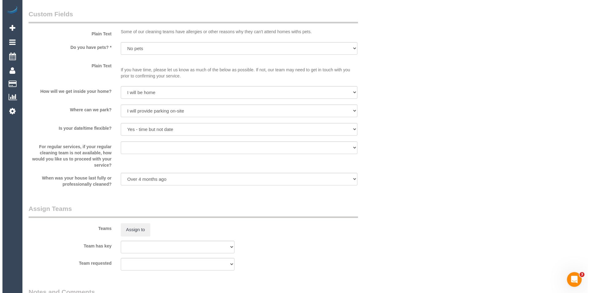
scroll to position [799, 0]
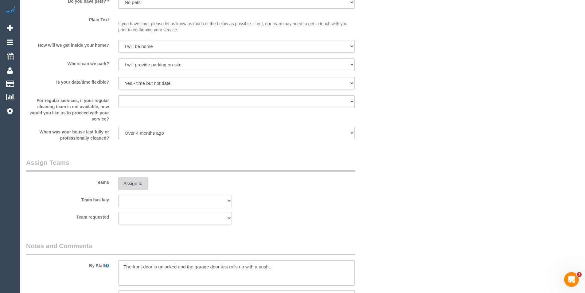
click at [134, 184] on button "Assign to" at bounding box center [133, 183] width 30 height 13
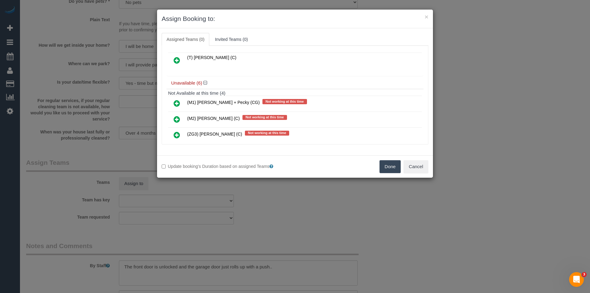
scroll to position [92, 0]
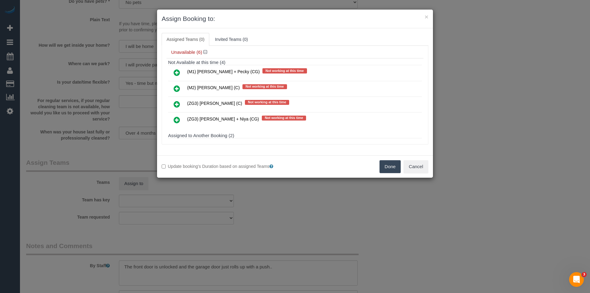
click at [177, 121] on icon at bounding box center [177, 119] width 6 height 7
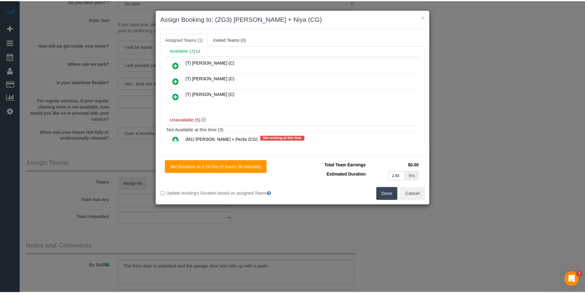
scroll to position [0, 0]
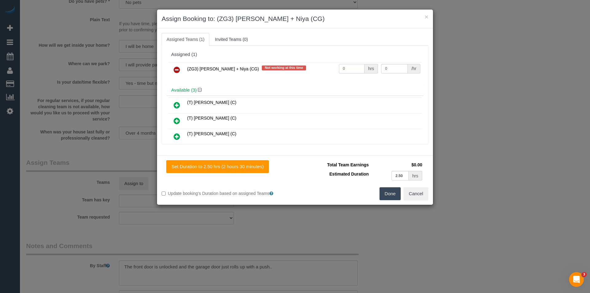
drag, startPoint x: 329, startPoint y: 71, endPoint x: 308, endPoint y: 72, distance: 20.6
click at [308, 72] on tr "(ZG3) Suneeth + Niya (CG) Not working at this time 0 hrs 0 /hr" at bounding box center [295, 70] width 254 height 16
type input "2.5"
type input "38.5"
click at [388, 191] on button "Done" at bounding box center [391, 193] width 22 height 13
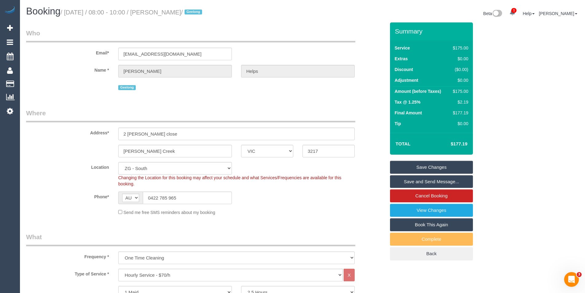
click at [419, 168] on link "Save Changes" at bounding box center [431, 167] width 83 height 13
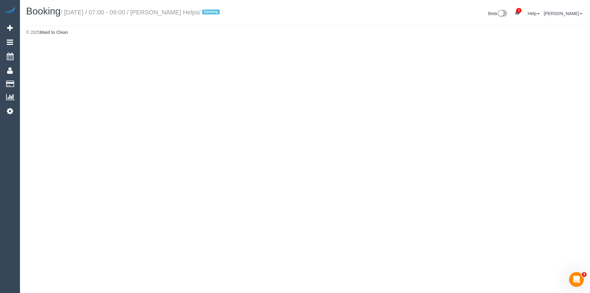
select select "VIC"
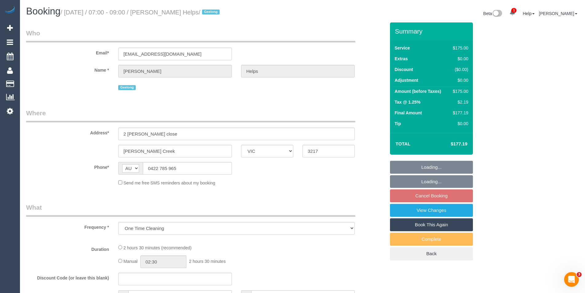
select select "object:2151"
select select "string:stripe-pm_1RuRpc2GScqysDRVkztFHtLl"
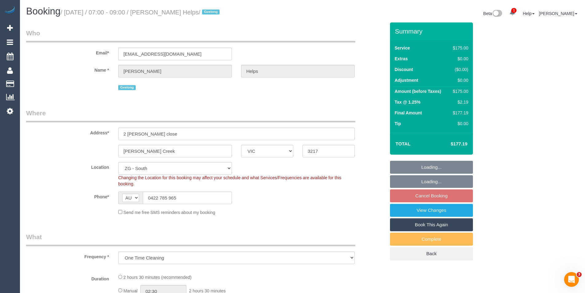
select select "object:2468"
select select "150"
select select "number:28"
select select "number:14"
select select "number:18"
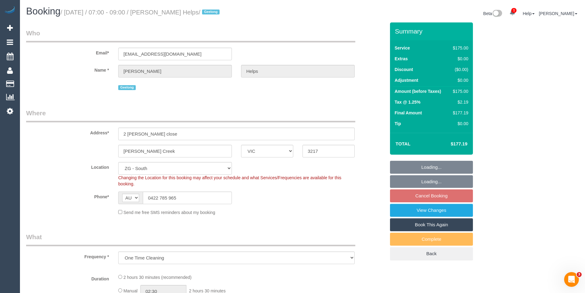
select select "number:24"
select select "number:26"
select select "spot12"
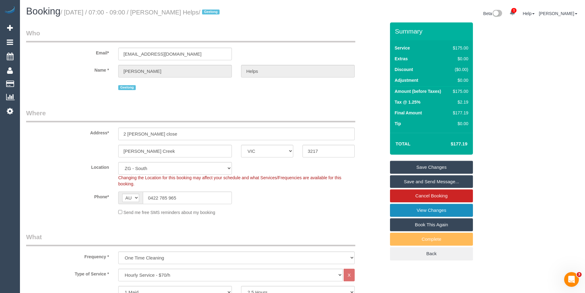
click at [451, 209] on link "View Changes" at bounding box center [431, 210] width 83 height 13
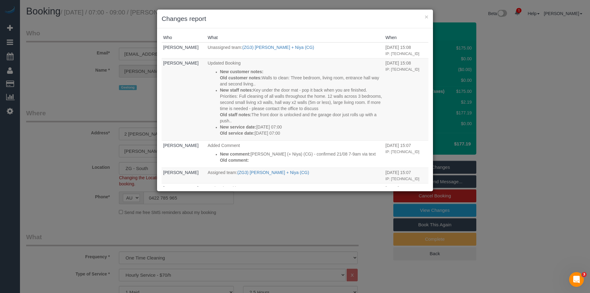
click at [283, 219] on div "× Changes report Who What When Vanessa Christou Unassigned team: (ZG3) Suneeth …" at bounding box center [295, 146] width 590 height 293
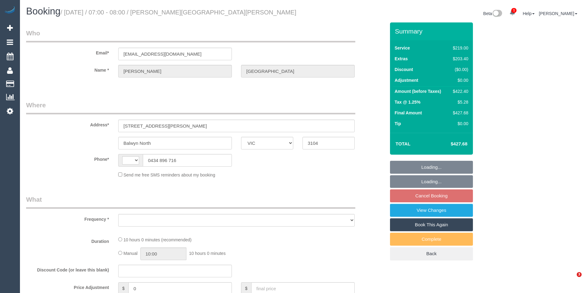
select select "VIC"
select select "string:AU"
select select "string:stripe-pm_1Qdgkb2GScqysDRVL2XOrKeL"
select select "number:27"
select select "number:15"
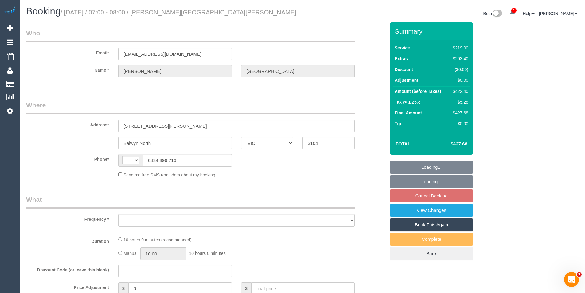
select select "number:19"
select select "number:24"
select select "number:11"
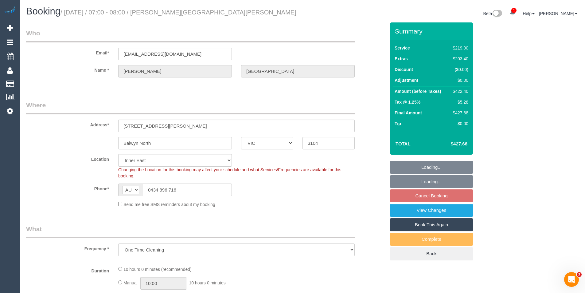
select select "object:1299"
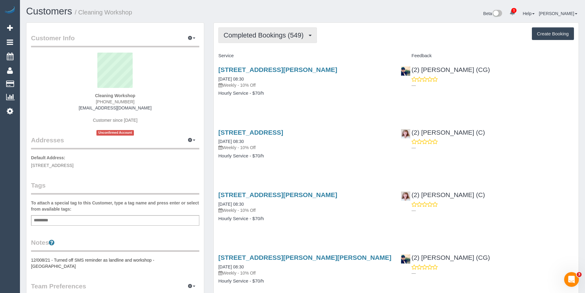
click at [265, 36] on span "Completed Bookings (549)" at bounding box center [265, 35] width 83 height 8
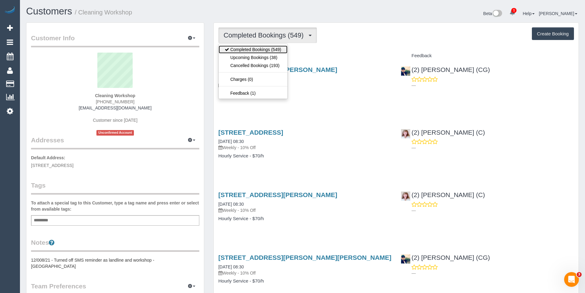
click at [264, 52] on link "Completed Bookings (549)" at bounding box center [253, 49] width 69 height 8
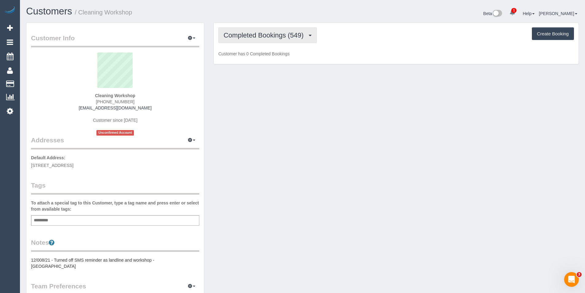
click at [265, 40] on button "Completed Bookings (549)" at bounding box center [268, 35] width 99 height 16
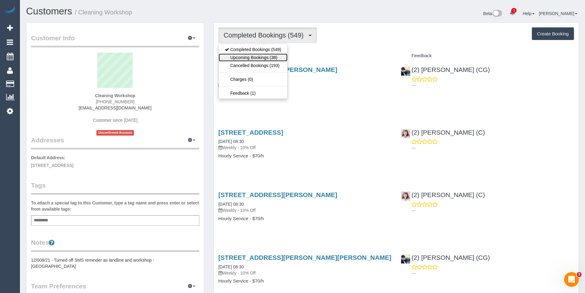
click at [265, 58] on link "Upcoming Bookings (38)" at bounding box center [253, 57] width 69 height 8
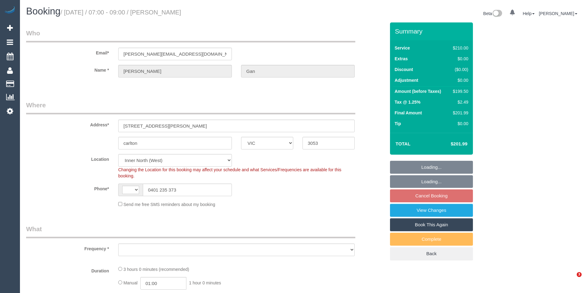
select select "VIC"
select select "string:AU"
select select "object:900"
select select "string:stripe-pm_1RHaTq2GScqysDRVuuVPFp8p"
select select "180"
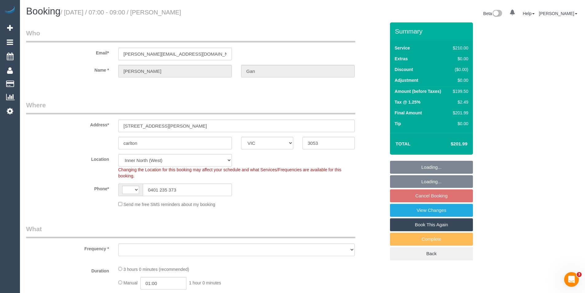
select select "number:28"
select select "number:14"
select select "number:19"
select select "number:25"
select select "number:35"
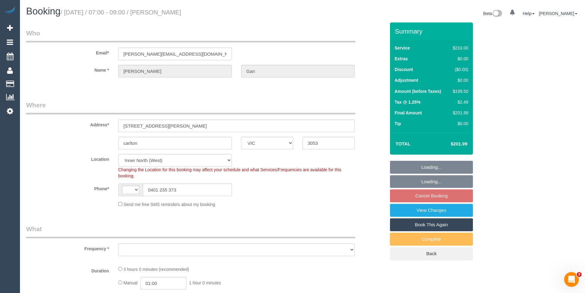
select select "number:11"
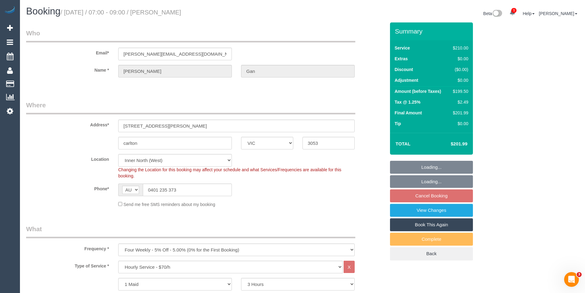
select select "object:1798"
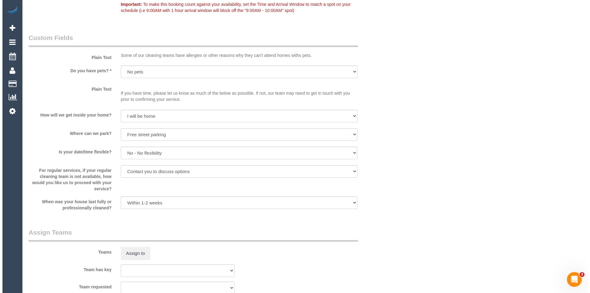
scroll to position [799, 0]
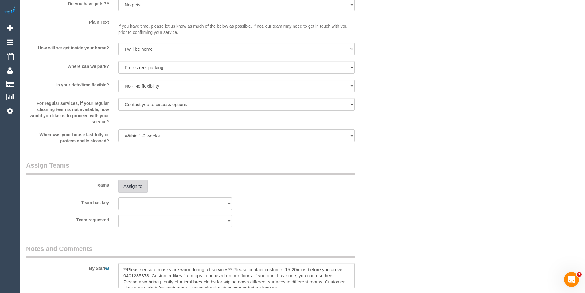
click at [132, 189] on button "Assign to" at bounding box center [133, 186] width 30 height 13
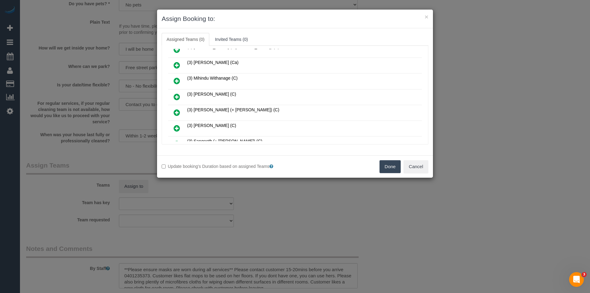
click at [176, 112] on icon at bounding box center [177, 112] width 6 height 7
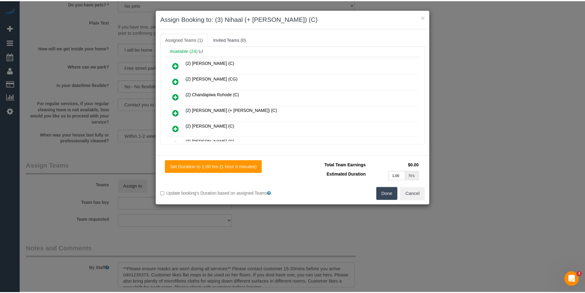
scroll to position [0, 0]
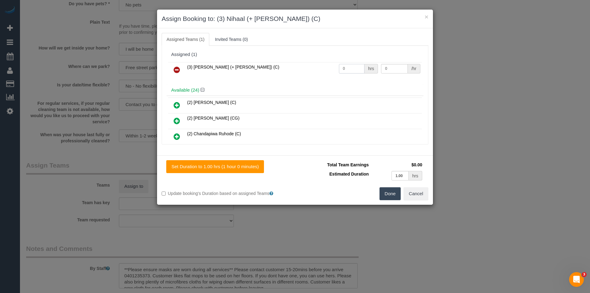
drag, startPoint x: 338, startPoint y: 66, endPoint x: 305, endPoint y: 66, distance: 33.2
click at [305, 66] on tr "(3) Nihaal (+ Shweta) (C) 0 hrs 0 /hr" at bounding box center [295, 70] width 254 height 16
type input "3"
type input "35"
click at [386, 197] on button "Done" at bounding box center [391, 193] width 22 height 13
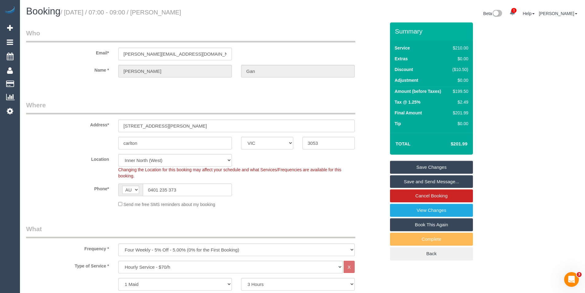
click at [417, 179] on link "Save and Send Message..." at bounding box center [431, 181] width 83 height 13
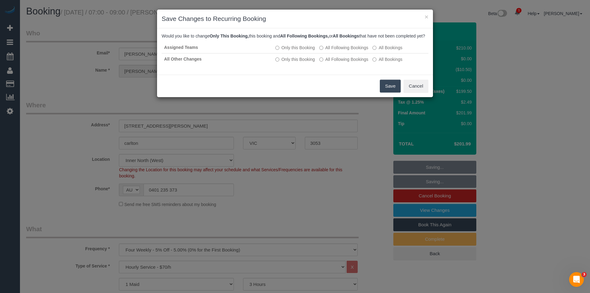
click at [385, 93] on button "Save" at bounding box center [390, 86] width 21 height 13
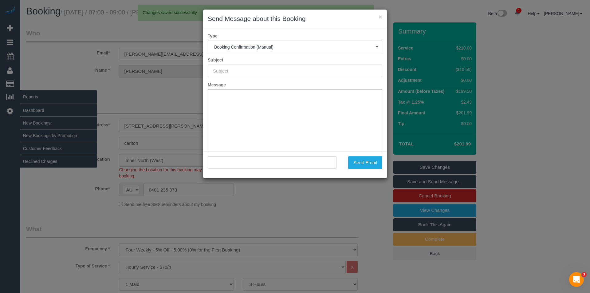
type input "Booking Confirmed"
type input ""Jas Gan" <jas.gan@gmail.com>"
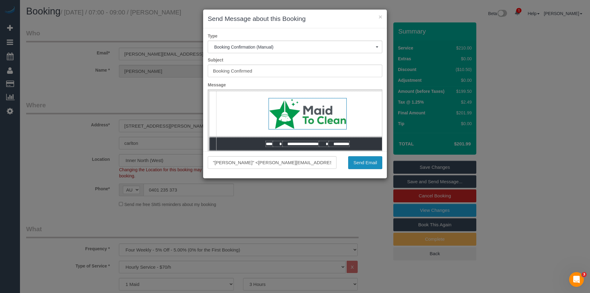
click at [365, 163] on button "Send Email" at bounding box center [365, 162] width 34 height 13
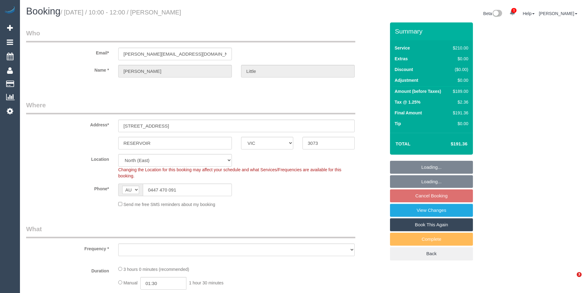
select select "VIC"
select select "object:864"
select select "180"
select select "number:27"
select select "number:14"
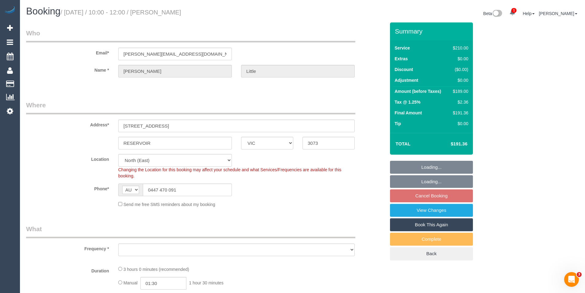
select select "number:19"
select select "number:36"
select select "number:34"
select select "number:26"
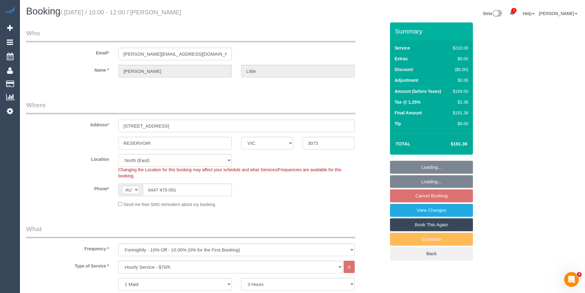
select select "object:886"
select select "string:stripe-pm_1RPLu02GScqysDRVMhku15Po"
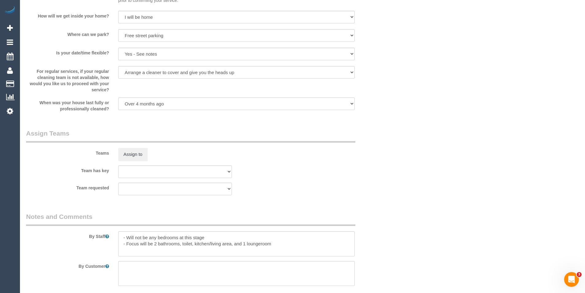
scroll to position [922, 0]
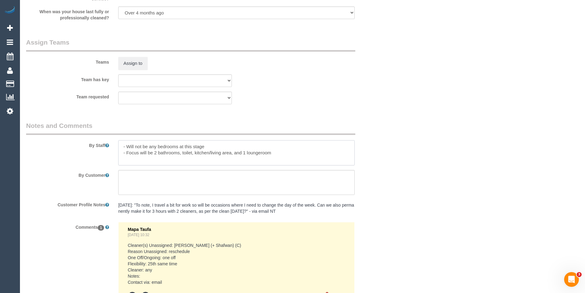
click at [124, 146] on textarea at bounding box center [236, 152] width 237 height 25
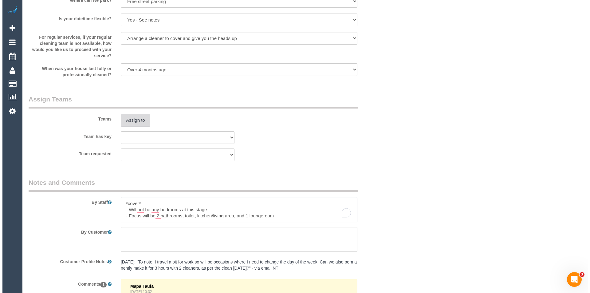
scroll to position [861, 0]
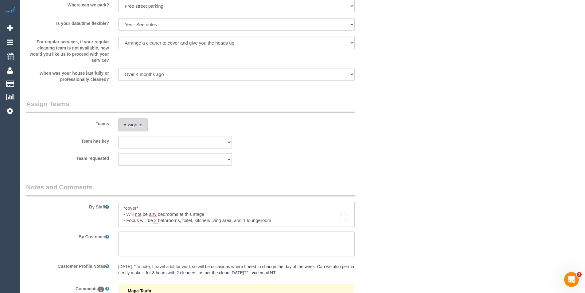
type textarea "*cover* - Will not be any bedrooms at this stage - Focus will be 2 bathrooms, t…"
click at [139, 127] on button "Assign to" at bounding box center [133, 124] width 30 height 13
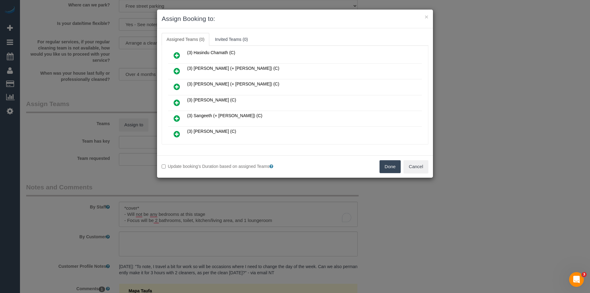
scroll to position [61, 0]
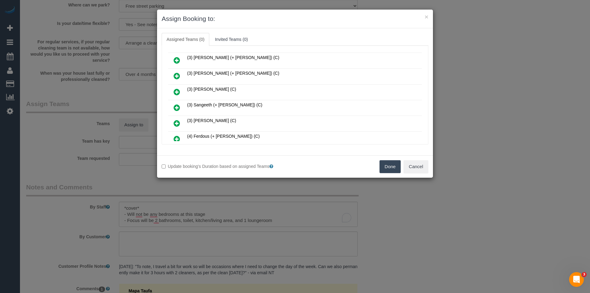
click at [177, 92] on icon at bounding box center [177, 91] width 6 height 7
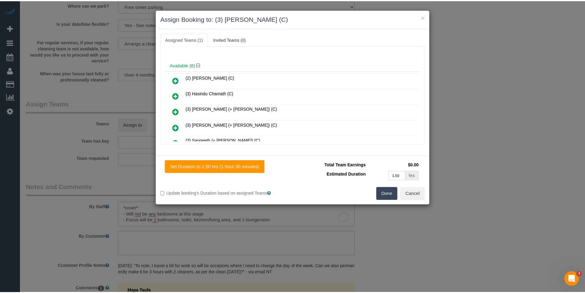
scroll to position [0, 0]
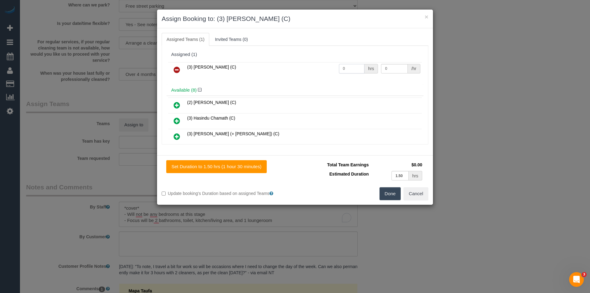
drag, startPoint x: 349, startPoint y: 69, endPoint x: 331, endPoint y: 69, distance: 18.2
click at [331, 69] on tr "(3) Pratham Bagga (C) 0 hrs 0 /hr" at bounding box center [295, 70] width 254 height 16
type input "3"
type input "35"
click at [393, 194] on button "Done" at bounding box center [391, 193] width 22 height 13
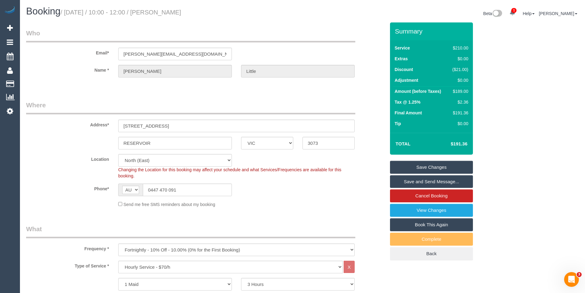
click at [418, 183] on link "Save and Send Message..." at bounding box center [431, 181] width 83 height 13
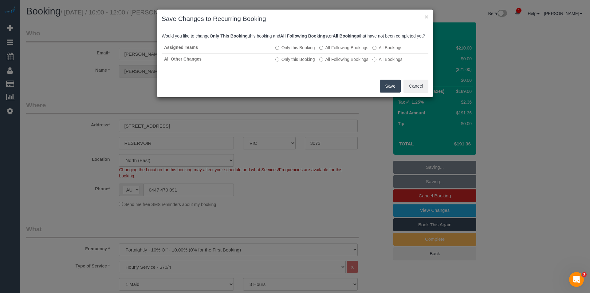
click at [392, 93] on button "Save" at bounding box center [390, 86] width 21 height 13
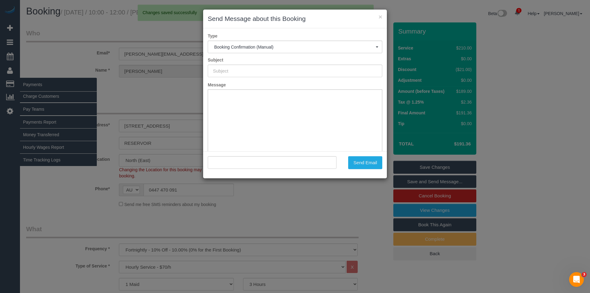
type input "Booking Confirmed"
type input ""Chris Little" <chris.little@coface.com>"
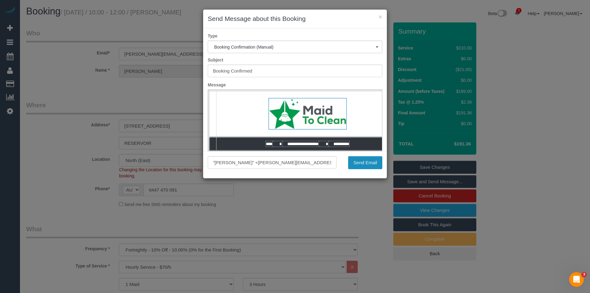
click at [361, 161] on button "Send Email" at bounding box center [365, 162] width 34 height 13
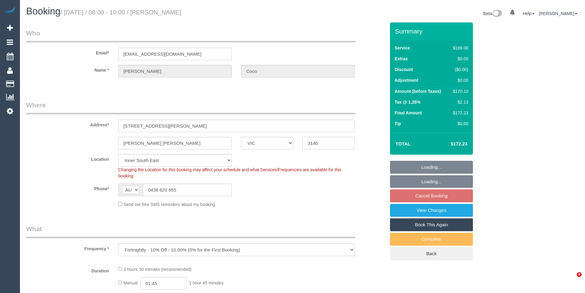
select select "VIC"
select select "number:29"
select select "number:14"
select select "number:18"
select select "number:24"
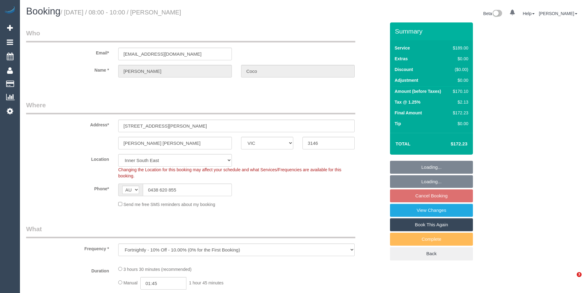
select select "number:35"
select select "number:26"
select select "object:684"
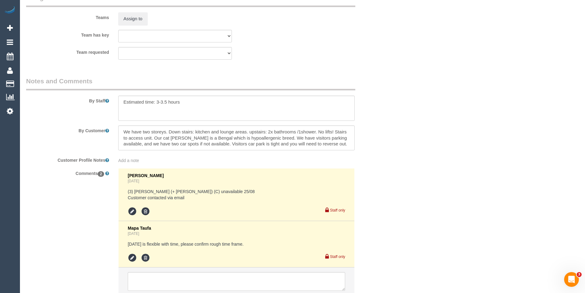
scroll to position [861, 0]
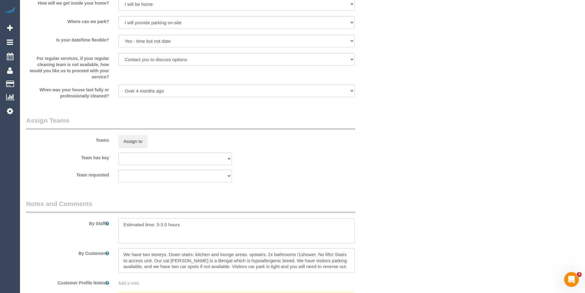
click at [122, 223] on textarea at bounding box center [236, 230] width 237 height 25
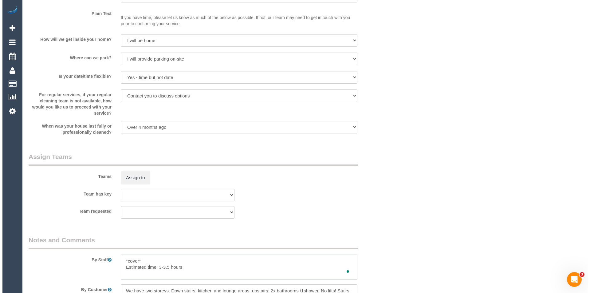
scroll to position [799, 0]
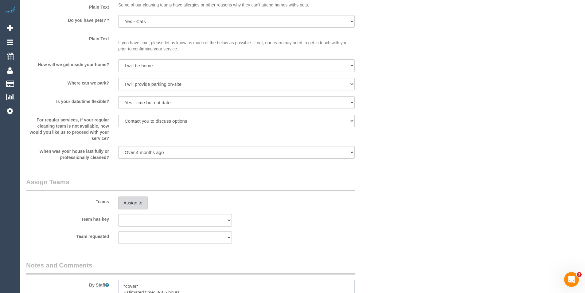
type textarea "*cover* Estimated time: 3-3.5 hours"
click at [143, 207] on button "Assign to" at bounding box center [133, 202] width 30 height 13
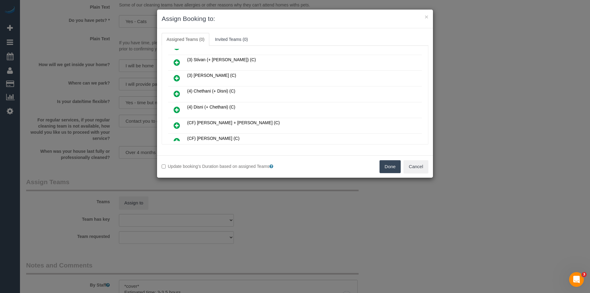
click at [177, 109] on icon at bounding box center [177, 109] width 6 height 7
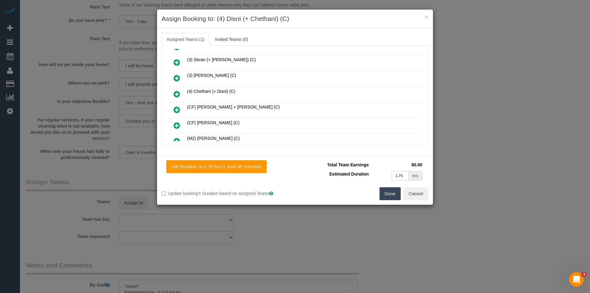
click at [177, 92] on icon at bounding box center [177, 93] width 6 height 7
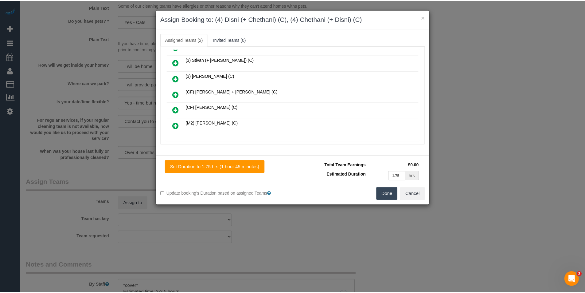
scroll to position [0, 0]
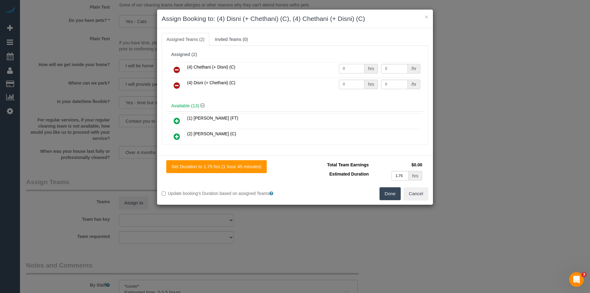
drag, startPoint x: 342, startPoint y: 68, endPoint x: 321, endPoint y: 62, distance: 22.3
click at [322, 64] on tr "(4) Chethani (+ Disni) (C) 0 hrs 0 /hr" at bounding box center [295, 70] width 254 height 16
type input "1"
type input "55"
drag, startPoint x: 348, startPoint y: 84, endPoint x: 330, endPoint y: 84, distance: 17.8
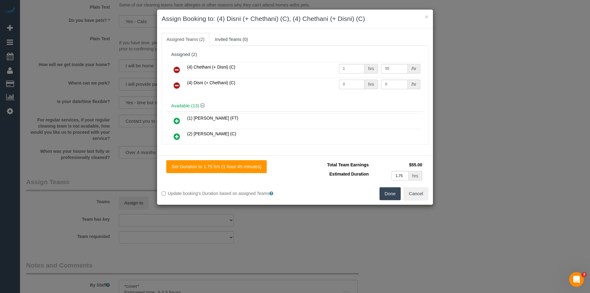
click at [330, 84] on tr "(4) Disni (+ Chethani) (C) 0 hrs 0 /hr" at bounding box center [295, 86] width 254 height 16
type input "1"
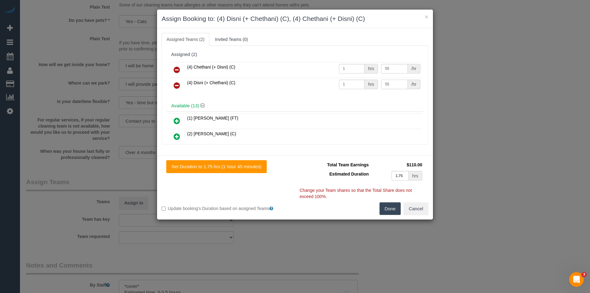
type input "55"
click at [386, 214] on button "Done" at bounding box center [391, 208] width 22 height 13
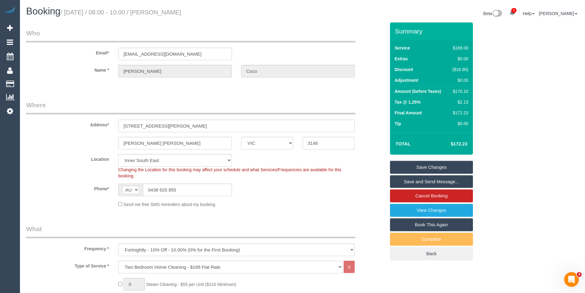
click at [420, 179] on link "Save and Send Message..." at bounding box center [431, 181] width 83 height 13
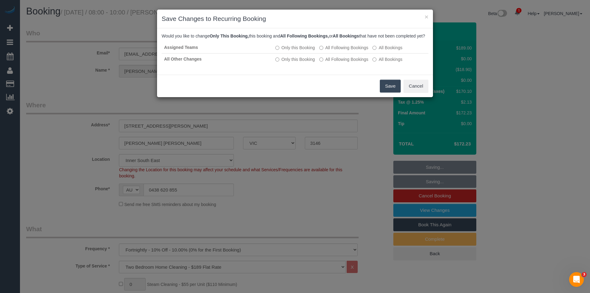
drag, startPoint x: 390, startPoint y: 94, endPoint x: 387, endPoint y: 93, distance: 3.2
click at [388, 93] on button "Save" at bounding box center [390, 86] width 21 height 13
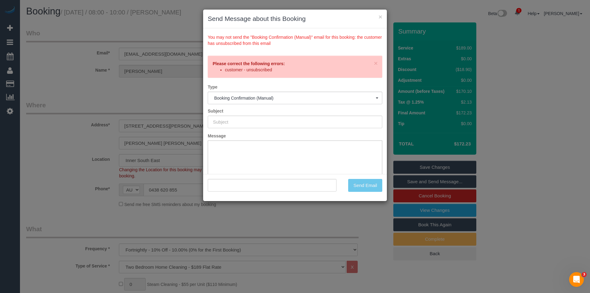
click at [285, 226] on div "× Send Message about this Booking You may not send the "Booking Confirmation (M…" at bounding box center [295, 146] width 590 height 293
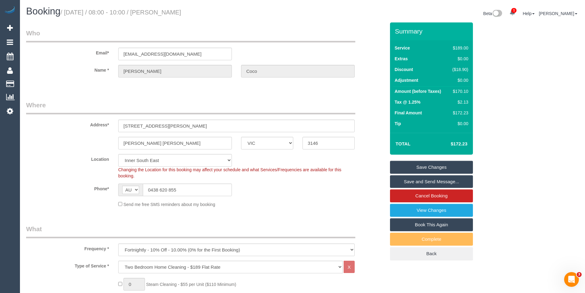
click at [415, 168] on link "Save Changes" at bounding box center [431, 167] width 83 height 13
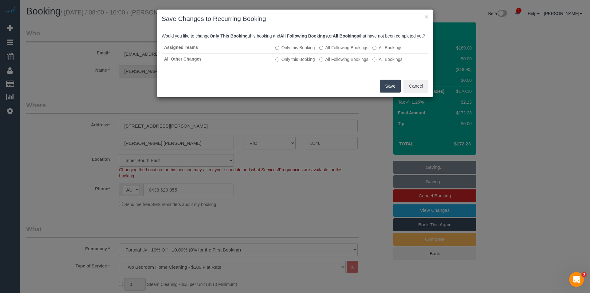
drag, startPoint x: 384, startPoint y: 88, endPoint x: 388, endPoint y: 93, distance: 5.8
click at [384, 87] on button "Save" at bounding box center [390, 86] width 21 height 13
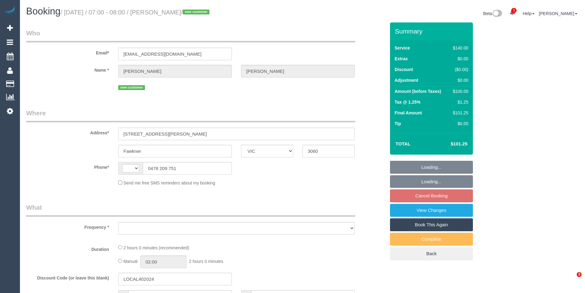
select select "VIC"
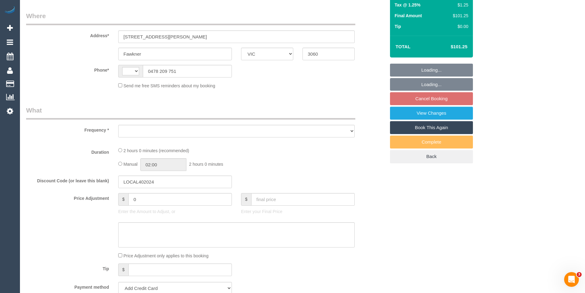
select select "string:stripe-pm_1Rem2l2GScqysDRVoAJHkuBf"
select select "number:29"
select select "number:14"
select select "number:19"
select select "number:24"
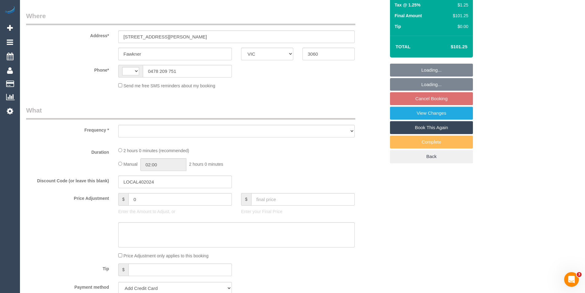
select select "number:35"
select select "number:26"
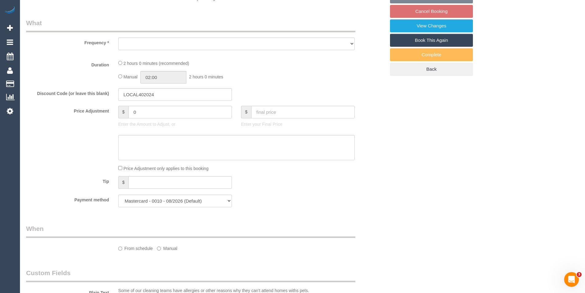
select select "string:AU"
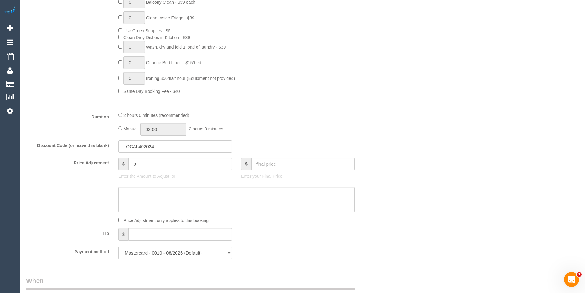
select select "object:1803"
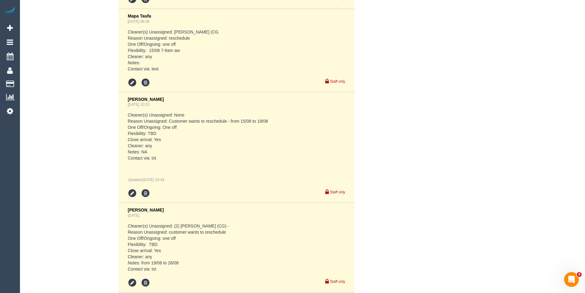
scroll to position [1763, 0]
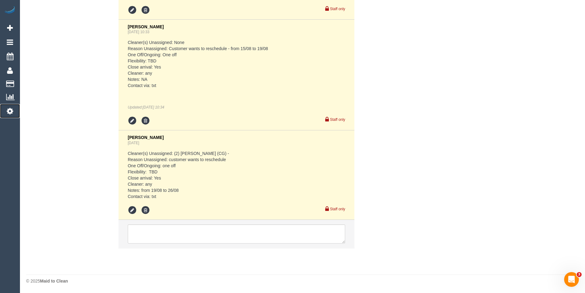
click at [15, 112] on link "Settings" at bounding box center [10, 111] width 20 height 14
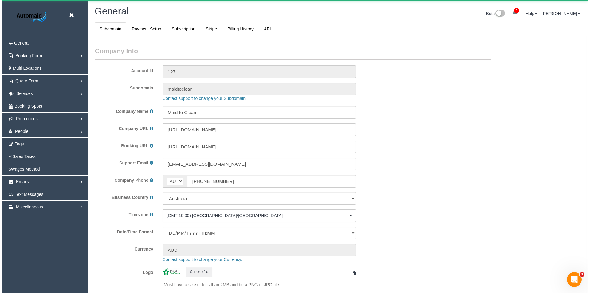
scroll to position [1393, 585]
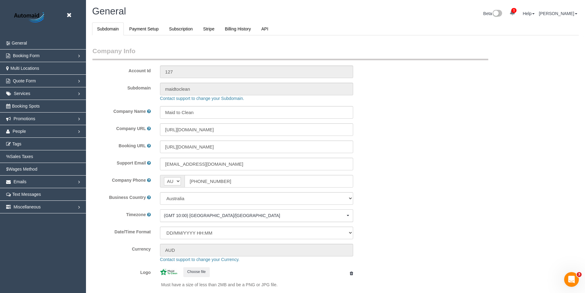
select select "1"
click at [25, 131] on span "People" at bounding box center [20, 131] width 14 height 5
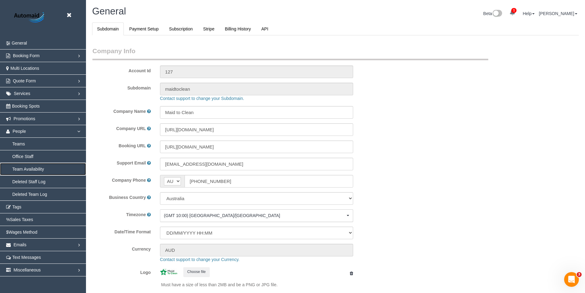
click at [25, 166] on link "Team Availability" at bounding box center [43, 169] width 86 height 12
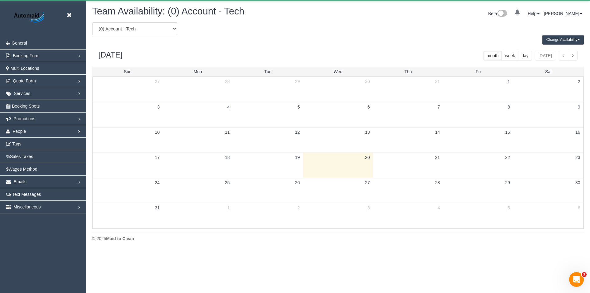
scroll to position [250, 590]
click at [148, 35] on div "Change Availability Default Availability Specific Date Request Time Off Exclude…" at bounding box center [338, 40] width 501 height 10
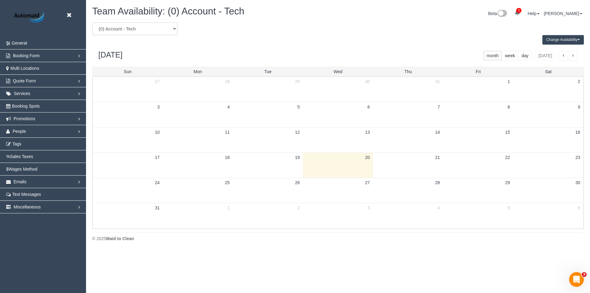
click at [131, 27] on select "(0) Account - Tech (0) Office (0) Raunak Test Account (1) Debbie Brodjanac (FT)…" at bounding box center [134, 28] width 85 height 13
select select "number:24338"
click at [92, 22] on select "(0) Account - Tech (0) Office (0) Raunak Test Account (1) Debbie Brodjanac (FT)…" at bounding box center [134, 28] width 85 height 13
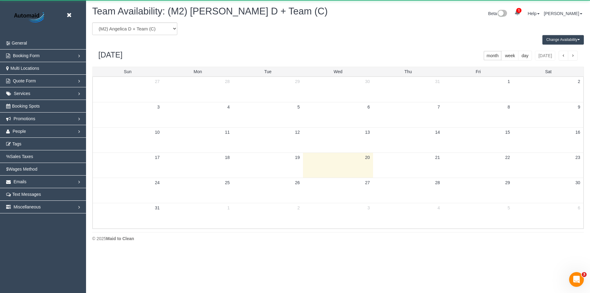
scroll to position [30484, 30144]
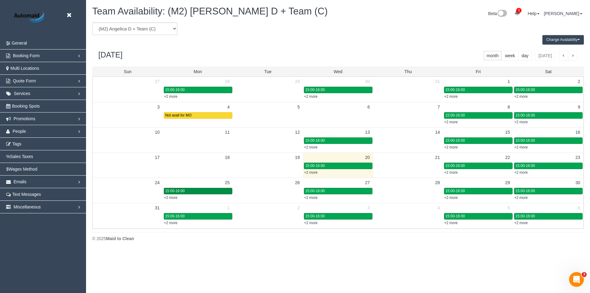
click at [192, 192] on div "15:00-16:00" at bounding box center [197, 191] width 65 height 5
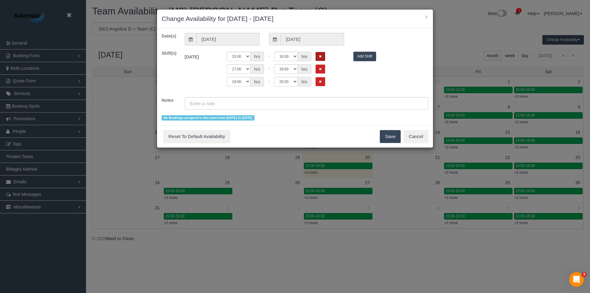
click at [320, 54] on button "Remove Shift" at bounding box center [321, 56] width 10 height 9
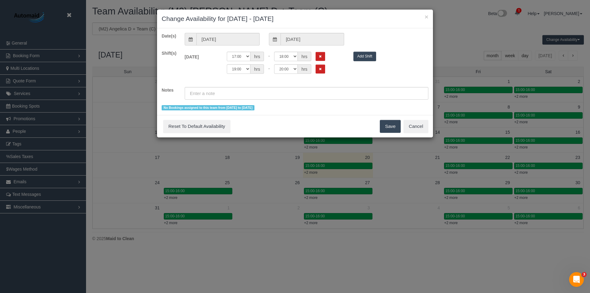
click at [322, 63] on div "00:00 00:05 00:10 00:15 00:20 00:25 00:30 00:35 00:40 00:45 00:50 00:55 01:00 0…" at bounding box center [285, 64] width 127 height 25
click at [320, 57] on icon "Remove Shift" at bounding box center [320, 56] width 3 height 3
click at [320, 67] on div "Shift(s) Mon 25/08/2025 Off 00:00 00:05 00:10 00:15 00:20 00:25 00:30 00:35 00:…" at bounding box center [295, 65] width 276 height 31
click at [318, 60] on button "Remove Shift" at bounding box center [321, 56] width 10 height 9
click at [383, 130] on button "Save" at bounding box center [390, 126] width 21 height 13
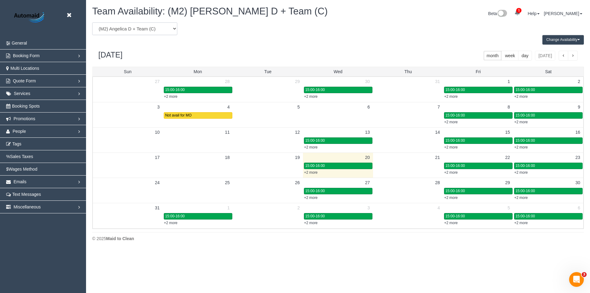
click at [161, 32] on select "(0) Account - Tech (0) Office (0) Raunak Test Account (1) Debbie Brodjanac (FT)…" at bounding box center [134, 28] width 85 height 13
select select "number:87425"
click at [92, 22] on select "(0) Account - Tech (0) Office (0) Raunak Test Account (1) Debbie Brodjanac (FT)…" at bounding box center [134, 28] width 85 height 13
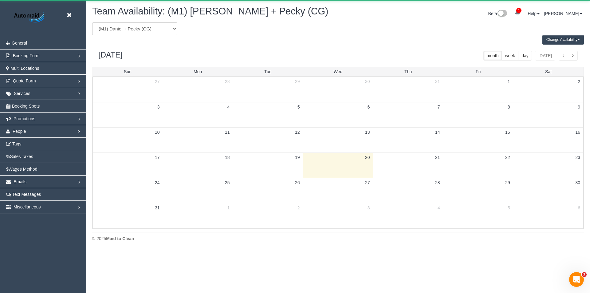
scroll to position [30484, 30144]
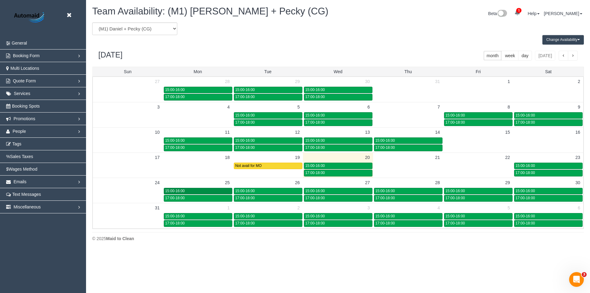
click at [219, 189] on div "15:00-16:00" at bounding box center [197, 191] width 65 height 5
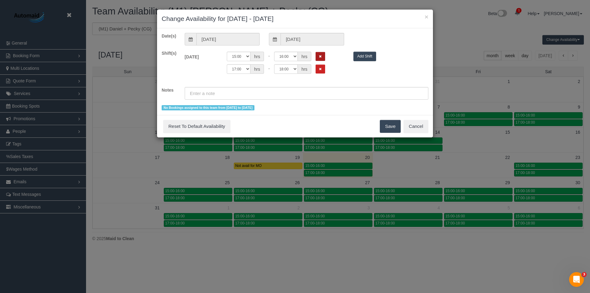
click at [318, 55] on button "Remove Shift" at bounding box center [321, 56] width 10 height 9
click at [321, 57] on icon "Remove Shift" at bounding box center [320, 56] width 3 height 3
click at [390, 124] on button "Save" at bounding box center [390, 126] width 21 height 13
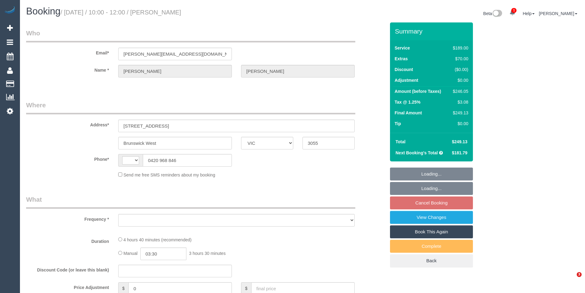
select select "VIC"
select select "string:AU"
select select "number:27"
select select "number:14"
select select "number:19"
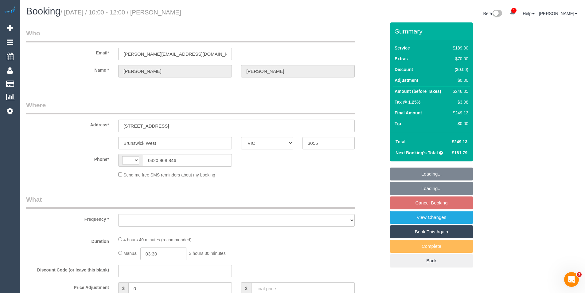
select select "number:24"
select select "number:33"
select select "number:12"
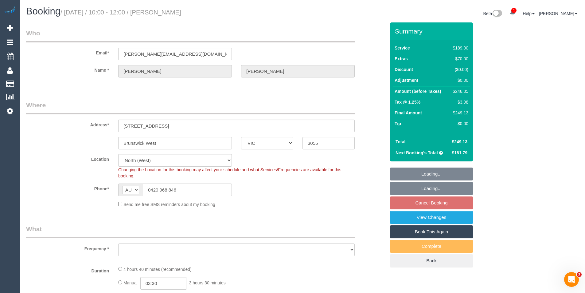
select select "object:682"
select select "string:stripe-pm_1RrsdC2GScqysDRVRoR1rkTL"
select select "object:785"
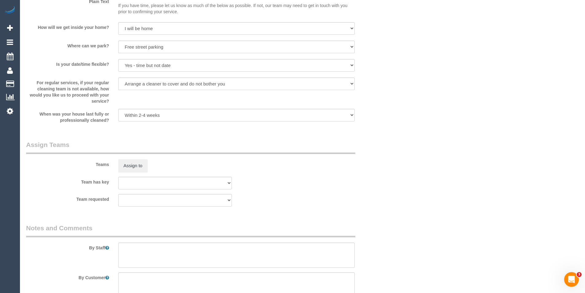
scroll to position [921, 0]
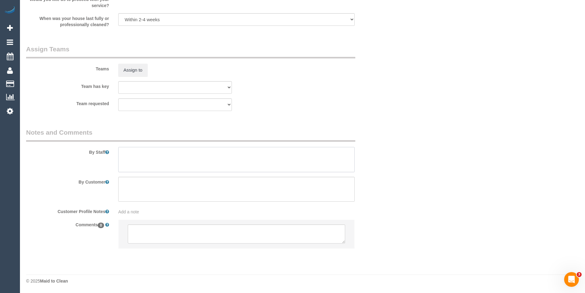
click at [151, 166] on textarea at bounding box center [236, 159] width 237 height 25
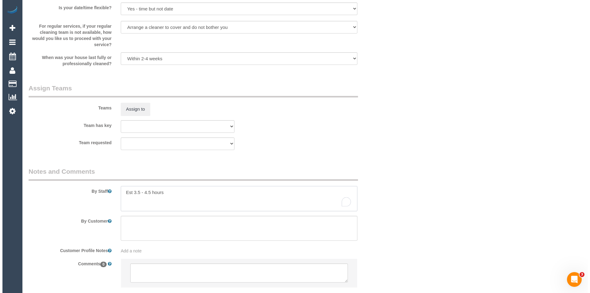
scroll to position [860, 0]
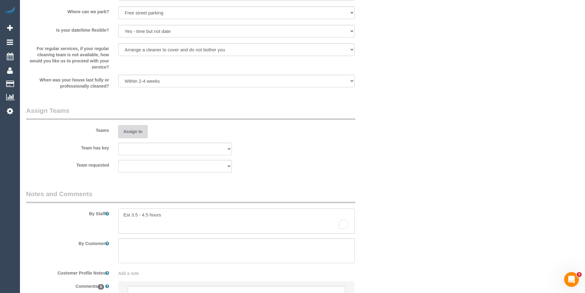
type textarea "Est 3.5 - 4.5 hours"
click at [129, 131] on button "Assign to" at bounding box center [133, 131] width 30 height 13
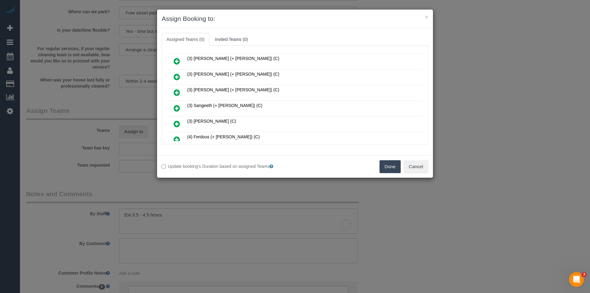
scroll to position [123, 0]
click at [179, 124] on icon at bounding box center [177, 124] width 6 height 7
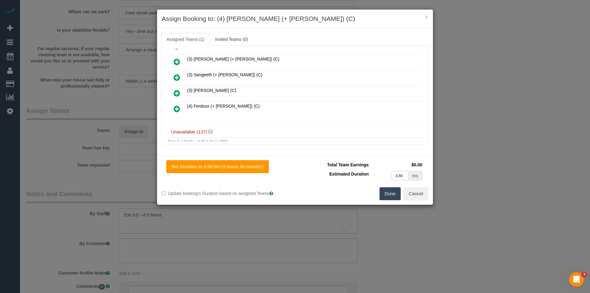
click at [177, 109] on icon at bounding box center [177, 108] width 6 height 7
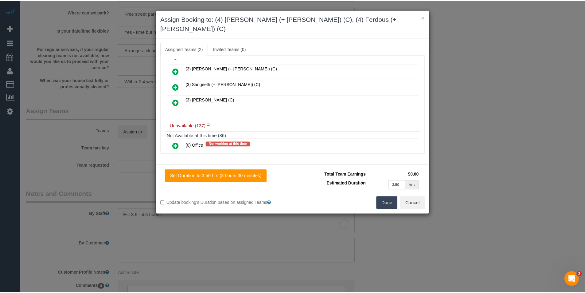
scroll to position [0, 0]
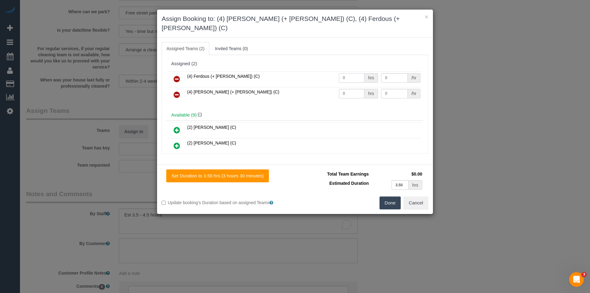
drag, startPoint x: 349, startPoint y: 68, endPoint x: 278, endPoint y: 70, distance: 71.0
click at [294, 71] on tr "(4) Ferdous (+ [PERSON_NAME]) (C) 0 hrs 0 /hr" at bounding box center [295, 79] width 254 height 16
type input "1"
type input "77.5"
drag, startPoint x: 350, startPoint y: 84, endPoint x: 318, endPoint y: 83, distance: 32.0
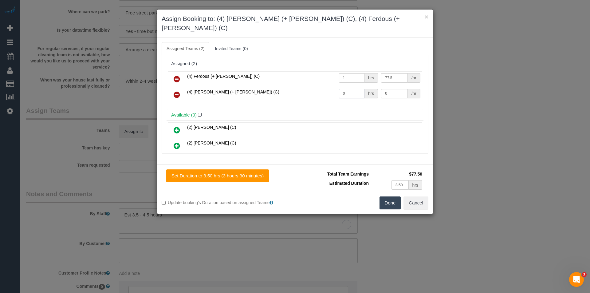
click at [320, 87] on tr "(4) Forkan (+ Ferdous) (C) 0 hrs 0 /hr" at bounding box center [295, 95] width 254 height 16
type input "1"
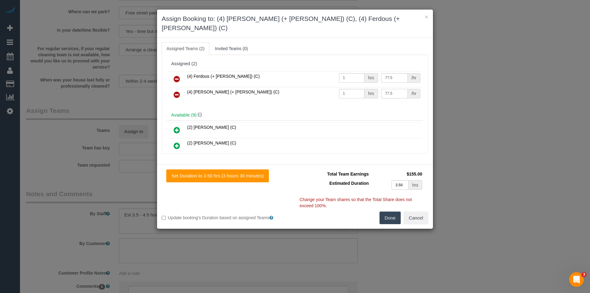
type input "77.5"
click at [393, 211] on button "Done" at bounding box center [391, 217] width 22 height 13
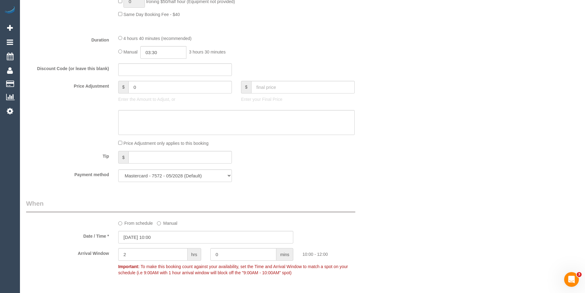
scroll to position [429, 0]
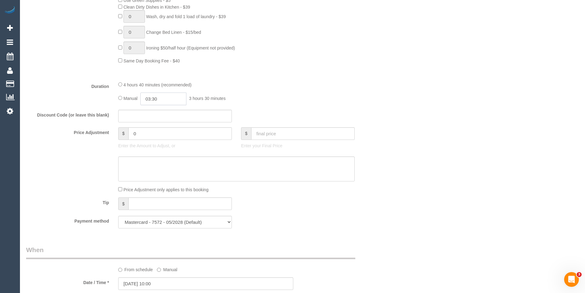
click at [162, 98] on input "03:30" at bounding box center [163, 99] width 46 height 13
click at [160, 130] on li "02:00" at bounding box center [156, 130] width 27 height 8
click at [169, 96] on input "02:00" at bounding box center [163, 99] width 46 height 13
type input "02:15"
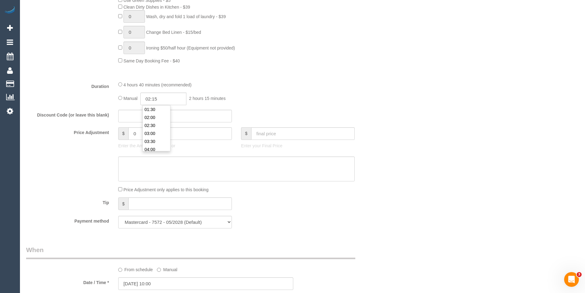
click at [280, 114] on div "Discount Code (or leave this blank)" at bounding box center [206, 116] width 369 height 13
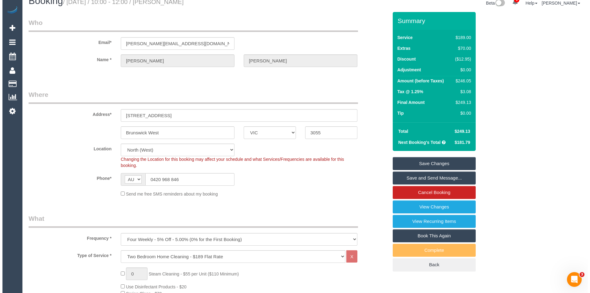
scroll to position [0, 0]
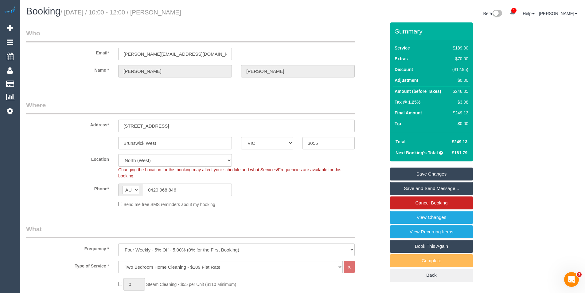
click at [436, 187] on link "Save and Send Message..." at bounding box center [431, 188] width 83 height 13
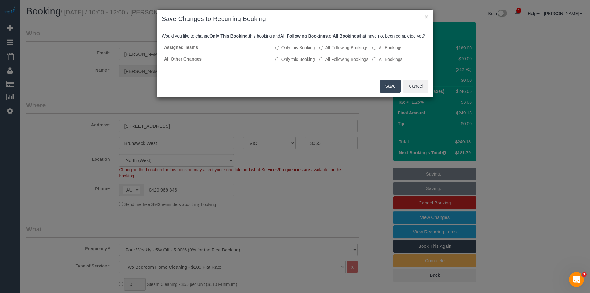
click at [386, 93] on button "Save" at bounding box center [390, 86] width 21 height 13
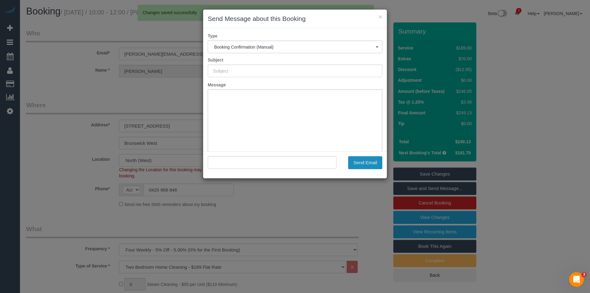
type input "Booking Confirmed"
type input ""Liam De Niese" <liam.deniese@gmail.com>"
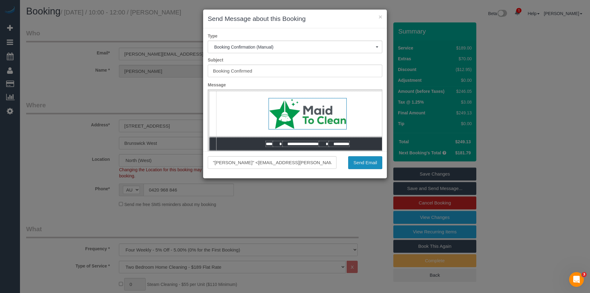
click at [370, 161] on button "Send Email" at bounding box center [365, 162] width 34 height 13
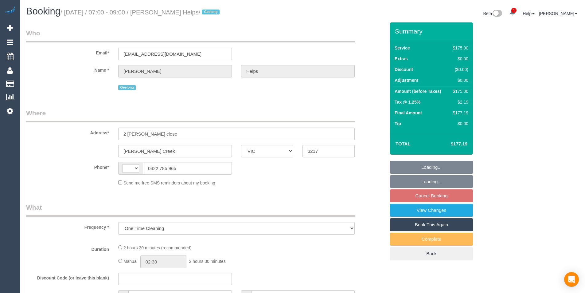
select select "VIC"
select select "string:stripe-pm_1RuRpc2GScqysDRVkztFHtLl"
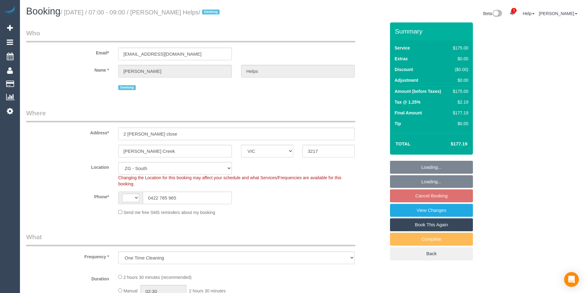
select select "object:792"
select select "string:AU"
select select "number:28"
select select "number:14"
select select "number:18"
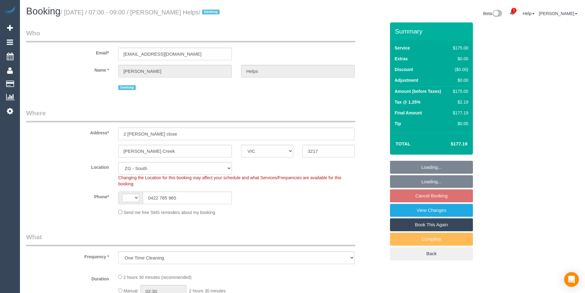
select select "number:24"
select select "number:26"
select select "150"
select select "spot1"
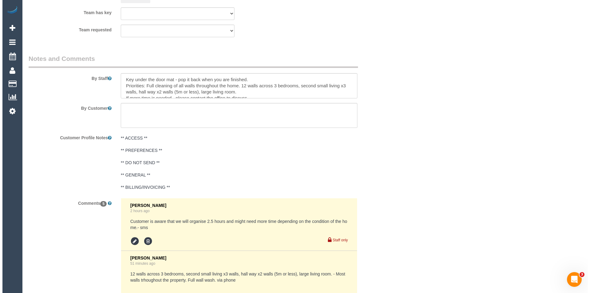
scroll to position [738, 0]
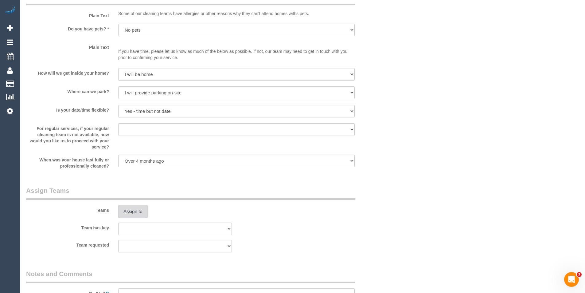
click at [130, 209] on button "Assign to" at bounding box center [133, 211] width 30 height 13
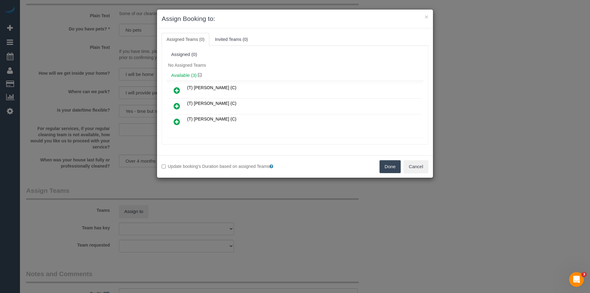
scroll to position [116, 0]
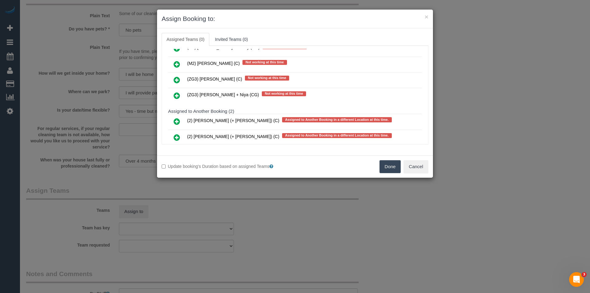
click at [174, 93] on icon at bounding box center [177, 95] width 6 height 7
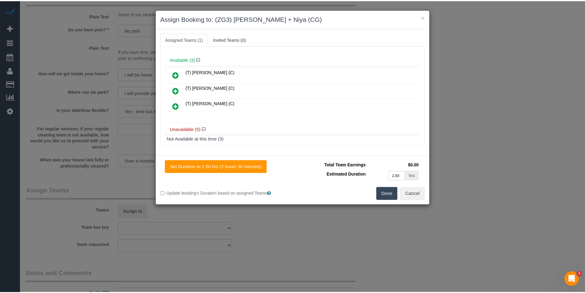
scroll to position [0, 0]
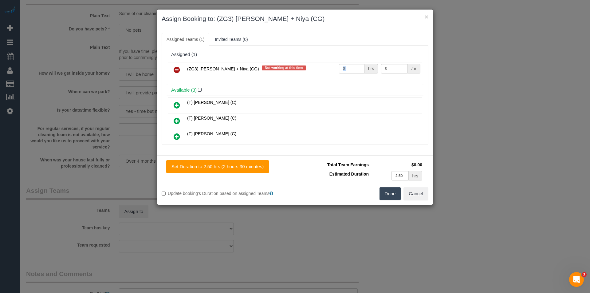
drag, startPoint x: 361, startPoint y: 67, endPoint x: 300, endPoint y: 70, distance: 61.2
click at [304, 69] on tr "(ZG3) [PERSON_NAME] + Niya (CG) Not working at this time 0 hrs 0 /hr" at bounding box center [295, 70] width 254 height 16
click at [350, 65] on input "0" at bounding box center [352, 69] width 26 height 10
drag, startPoint x: 347, startPoint y: 67, endPoint x: 328, endPoint y: 69, distance: 19.1
click at [328, 69] on tr "(ZG3) [PERSON_NAME] + Niya (CG) Not working at this time 0 hrs 0 /hr" at bounding box center [295, 70] width 254 height 16
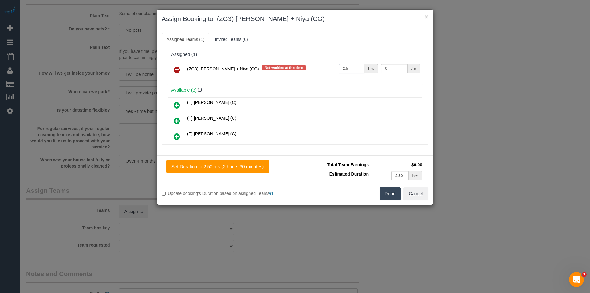
type input "2.5"
type input "38.5"
click at [384, 196] on button "Done" at bounding box center [391, 193] width 22 height 13
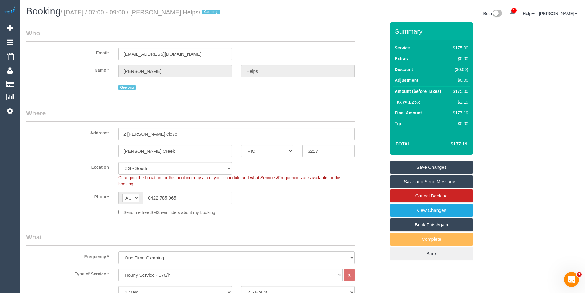
click at [437, 167] on link "Save Changes" at bounding box center [431, 167] width 83 height 13
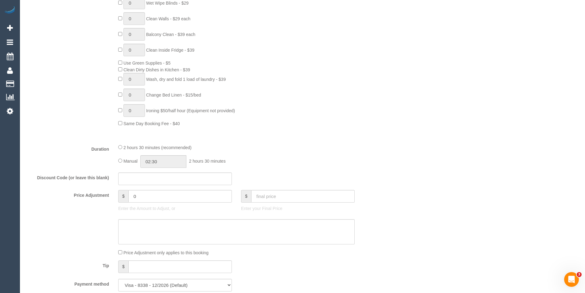
scroll to position [400, 0]
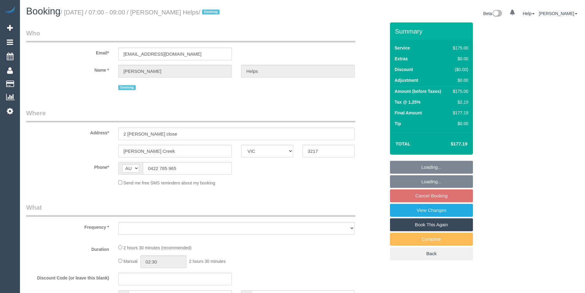
select select "VIC"
select select "object:645"
select select "string:stripe-pm_1RuRpc2GScqysDRVkztFHtLl"
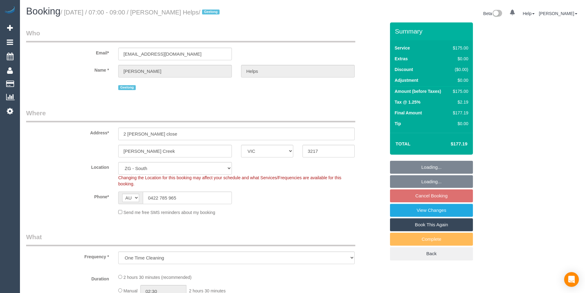
select select "object:851"
select select "spot1"
select select "number:28"
select select "number:14"
select select "number:18"
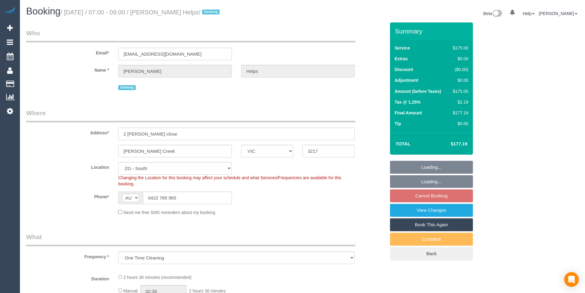
select select "number:24"
select select "number:26"
select select "150"
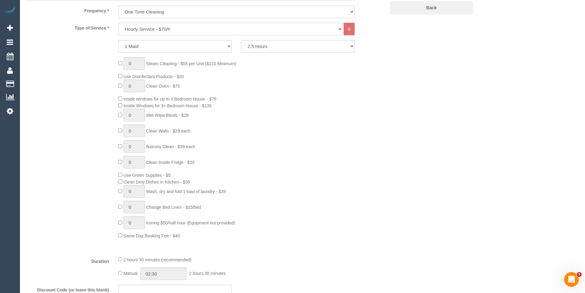
scroll to position [369, 0]
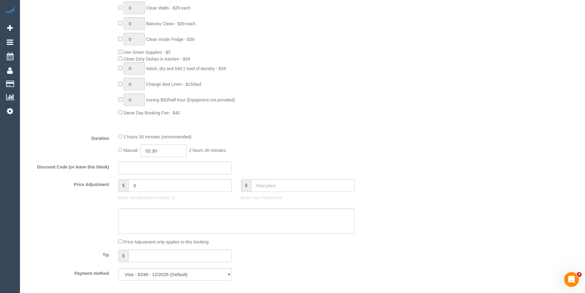
click at [158, 152] on input "02:30" at bounding box center [163, 150] width 46 height 13
type input "01:00"
click at [158, 169] on li "01:00" at bounding box center [156, 170] width 27 height 8
click at [173, 149] on input "01:00" at bounding box center [163, 150] width 46 height 13
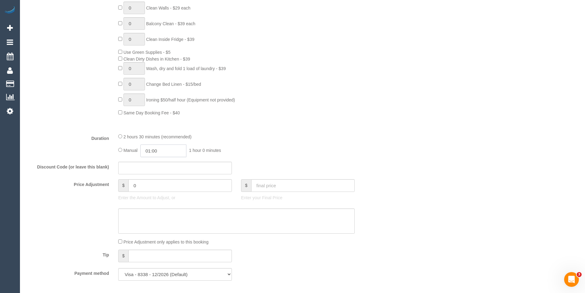
select select "spot6"
type input "01:15"
drag, startPoint x: 235, startPoint y: 156, endPoint x: 241, endPoint y: 156, distance: 6.8
click at [235, 156] on div "Manual 01:15 1 hour 15 minutes" at bounding box center [236, 150] width 237 height 13
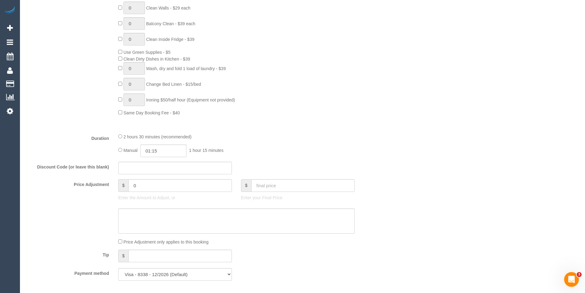
select select "spot11"
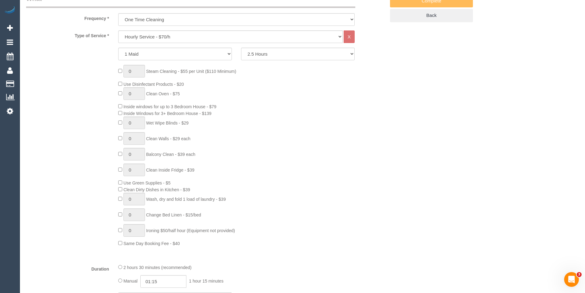
select select "spot16"
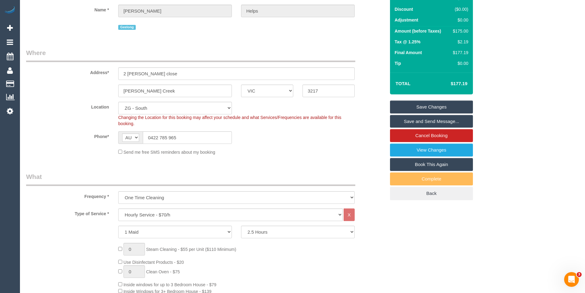
scroll to position [0, 0]
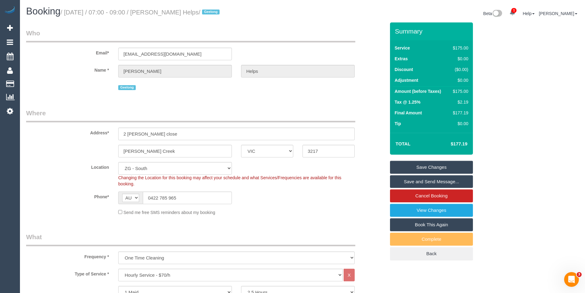
click at [434, 165] on link "Save Changes" at bounding box center [431, 167] width 83 height 13
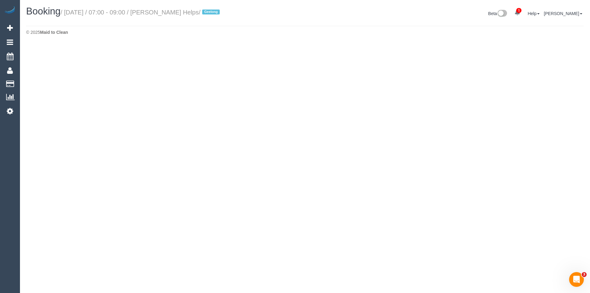
select select "VIC"
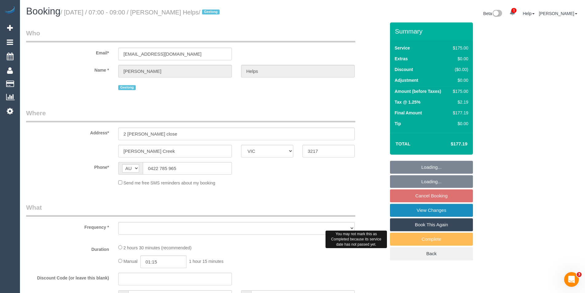
select select "string:stripe-pm_1RuRpc2GScqysDRVkztFHtLl"
select select "object:1622"
select select "150"
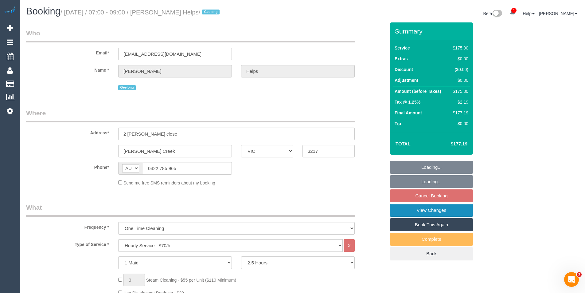
click at [443, 217] on link "View Changes" at bounding box center [431, 210] width 83 height 13
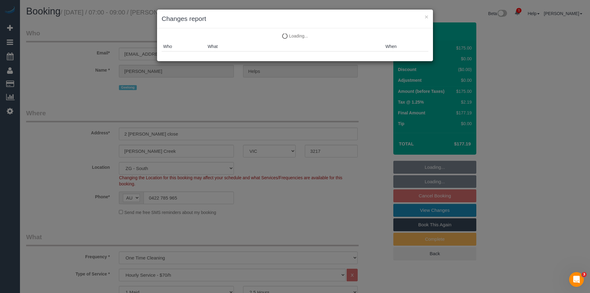
select select "object:1868"
select select "spot21"
select select "number:28"
select select "number:14"
select select "number:18"
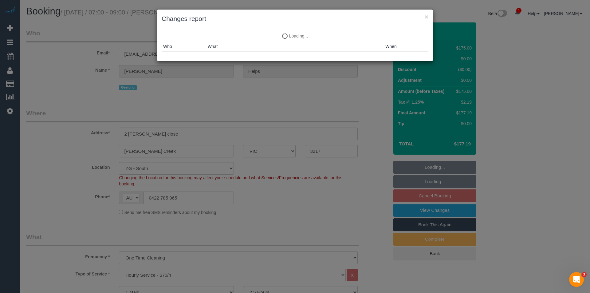
select select "number:24"
select select "number:26"
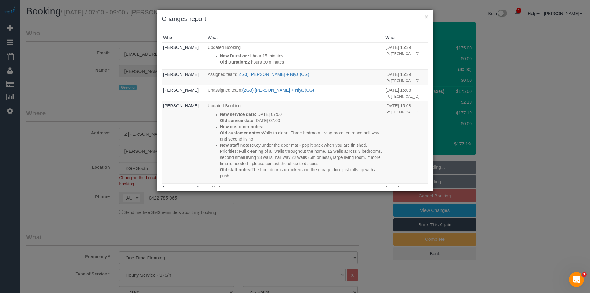
click at [250, 222] on div "× Changes report Who What When Bronie Bryant Updated Booking New Duration: 1 ho…" at bounding box center [295, 146] width 590 height 293
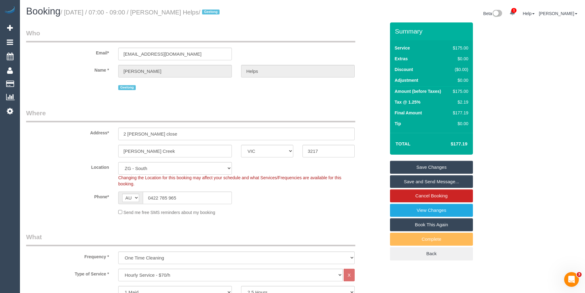
click at [411, 186] on link "Save and Send Message..." at bounding box center [431, 181] width 83 height 13
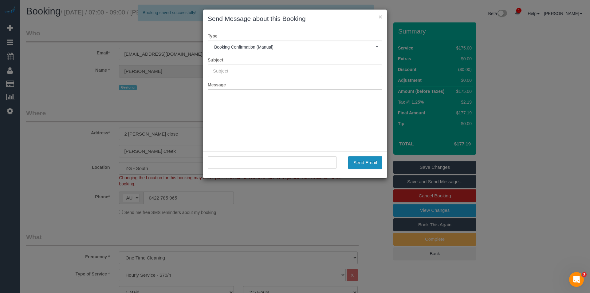
type input "Booking Confirmed"
type input ""Laura Helps" <laurarose3189@gmail.com>"
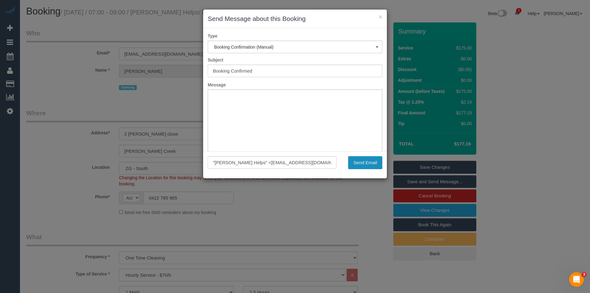
click at [370, 165] on button "Send Email" at bounding box center [365, 162] width 34 height 13
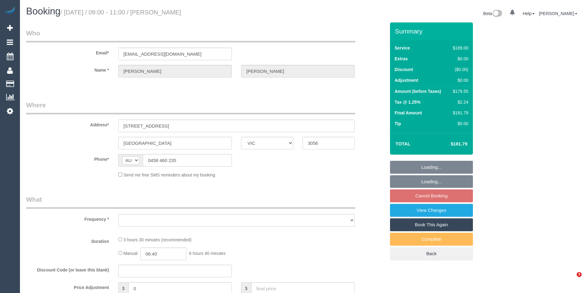
select select "VIC"
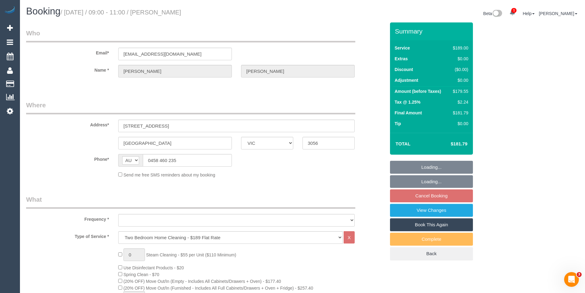
select select "object:628"
select select "number:28"
select select "number:14"
select select "number:19"
select select "number:22"
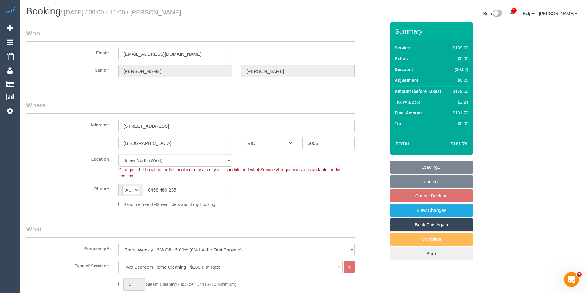
select select "object:781"
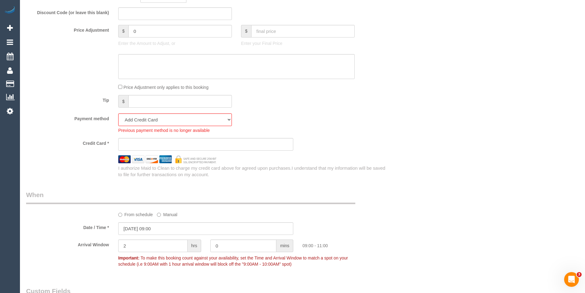
scroll to position [584, 0]
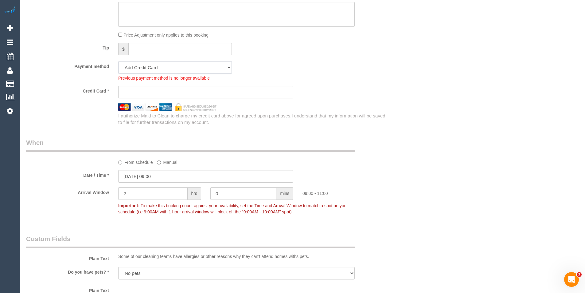
click at [186, 69] on select "Visa - 6257 - 07/2028 (Default) Add Credit Card ─────────────── Cash Check Payp…" at bounding box center [175, 67] width 114 height 13
select select "string:stripe-pm_1QlfBd2GScqysDRVG2WKRcBe"
click at [118, 61] on select "Visa - 6257 - 07/2028 (Default) Add Credit Card ─────────────── Cash Check Payp…" at bounding box center [175, 67] width 114 height 13
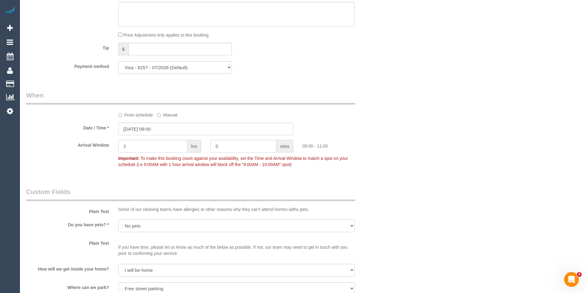
click at [322, 98] on legend "When" at bounding box center [190, 98] width 329 height 14
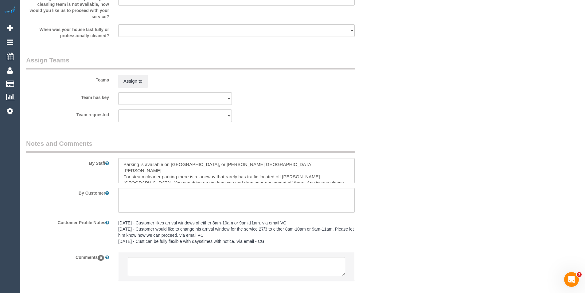
scroll to position [943, 0]
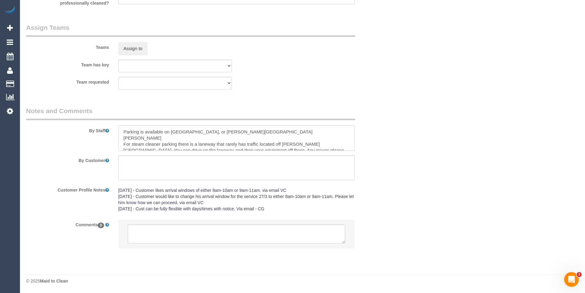
click at [119, 130] on textarea at bounding box center [236, 137] width 237 height 25
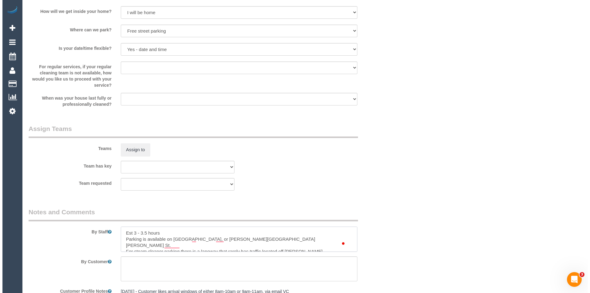
scroll to position [789, 0]
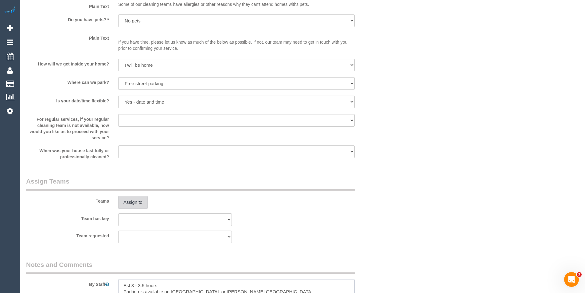
type textarea "Est 3 - 3.5 hours Parking is available on Beith St, or Albert St and Lobb St. F…"
click at [135, 207] on button "Assign to" at bounding box center [133, 202] width 30 height 13
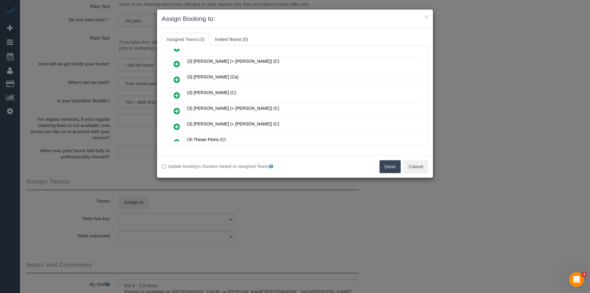
scroll to position [2516, 0]
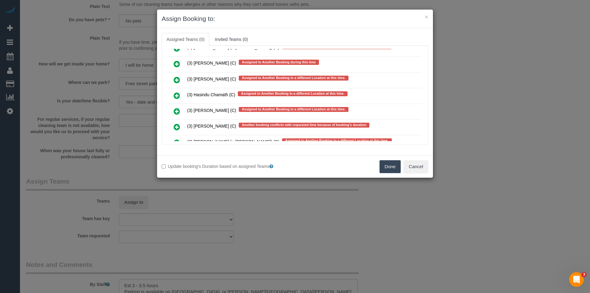
click at [175, 94] on icon at bounding box center [177, 95] width 6 height 7
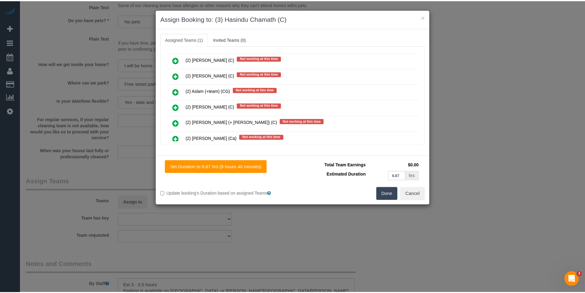
scroll to position [0, 0]
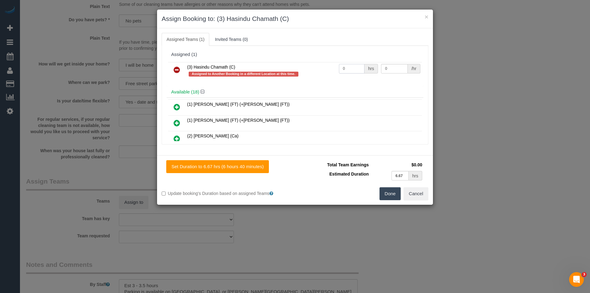
drag, startPoint x: 352, startPoint y: 67, endPoint x: 309, endPoint y: 67, distance: 42.4
click at [312, 67] on tr "(3) Hasindu Chamath (C) Assigned to Another Booking in a different Location at …" at bounding box center [295, 71] width 254 height 18
type input "1"
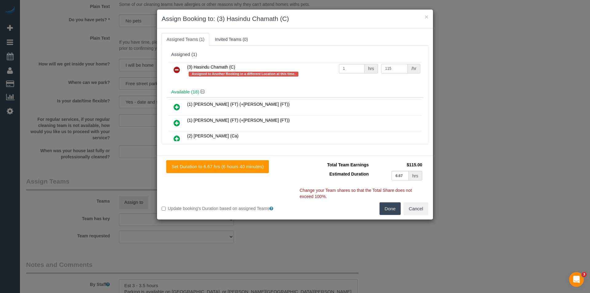
type input "115"
click at [384, 208] on button "Done" at bounding box center [391, 208] width 22 height 13
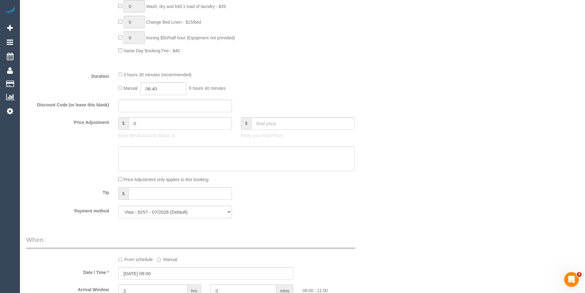
scroll to position [389, 0]
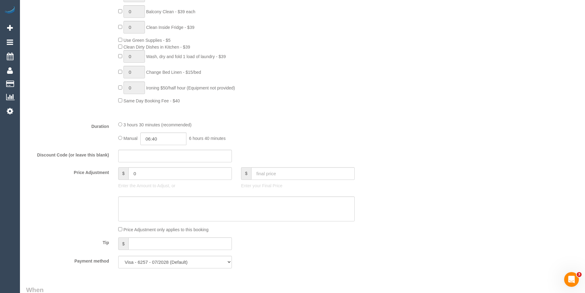
click at [120, 122] on div "3 hours 30 minutes (recommended)" at bounding box center [236, 124] width 237 height 7
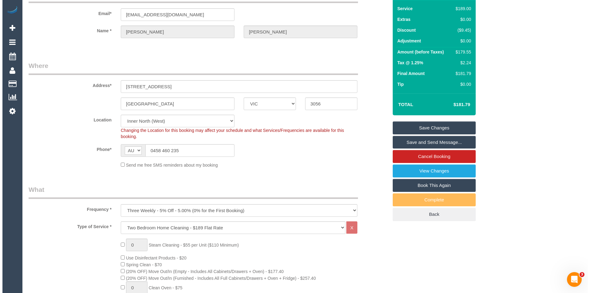
scroll to position [0, 0]
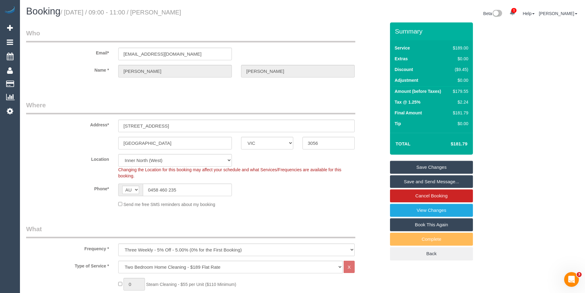
click at [416, 179] on link "Save and Send Message..." at bounding box center [431, 181] width 83 height 13
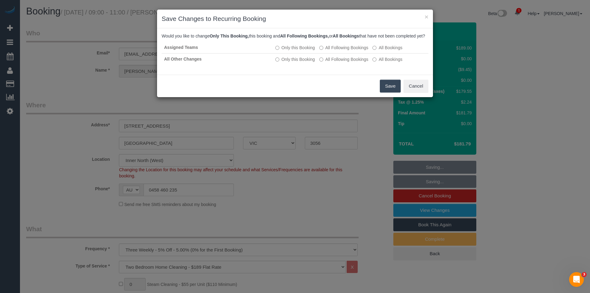
click at [388, 93] on button "Save" at bounding box center [390, 86] width 21 height 13
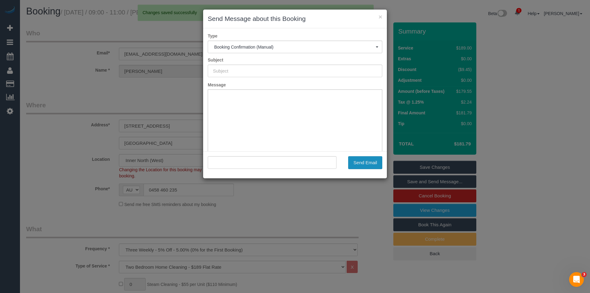
type input "Booking Confirmed"
type input ""Rob Jones" <rob.jones3149@gmail.com>"
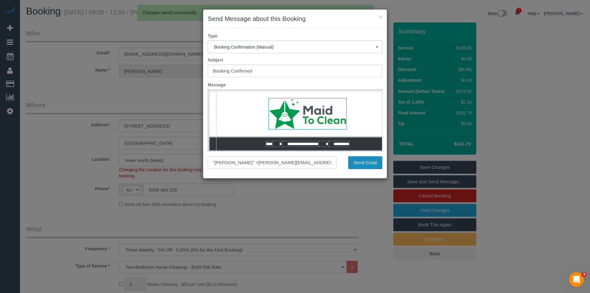
click at [373, 164] on button "Send Email" at bounding box center [365, 162] width 34 height 13
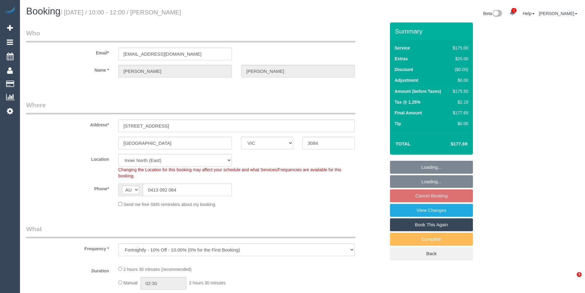
select select "VIC"
select select "object:559"
select select "string:stripe-pm_1RTuXC2GScqysDRV2vUyy1u0"
select select "150"
select select "number:29"
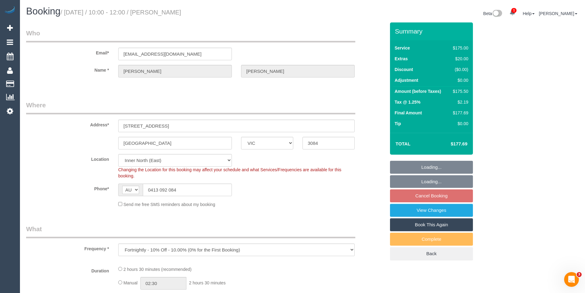
select select "number:15"
select select "number:18"
select select "number:25"
select select "number:34"
select select "number:12"
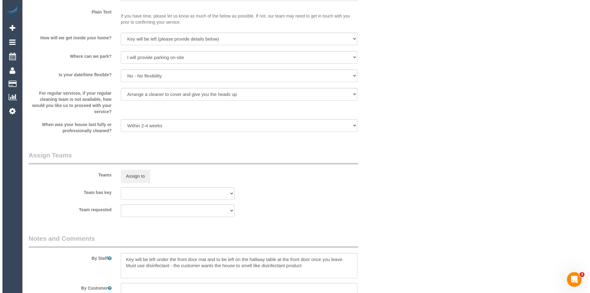
scroll to position [799, 0]
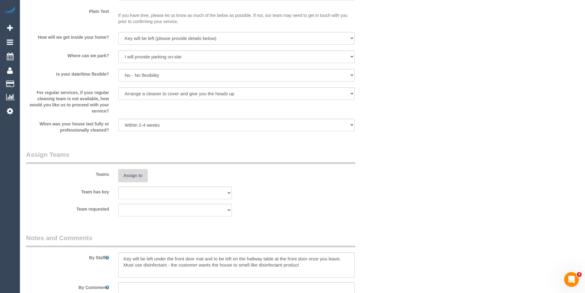
click at [136, 172] on button "Assign to" at bounding box center [133, 175] width 30 height 13
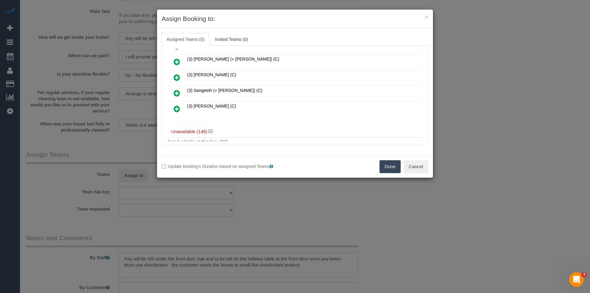
click at [176, 108] on icon at bounding box center [177, 108] width 6 height 7
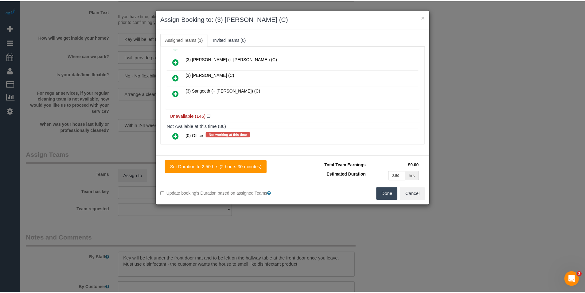
scroll to position [0, 0]
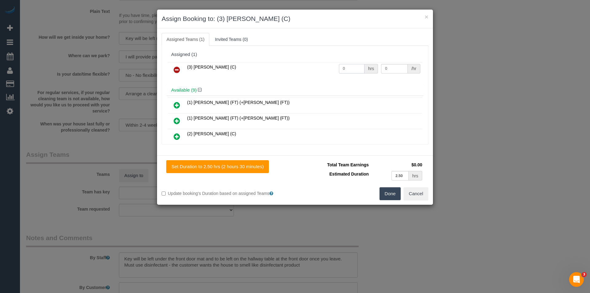
drag, startPoint x: 348, startPoint y: 71, endPoint x: 292, endPoint y: 71, distance: 55.9
click at [296, 71] on tr "(3) [PERSON_NAME] (C) 0 hrs 0 /hr" at bounding box center [295, 70] width 254 height 16
type input "2.5"
type input "39"
click at [387, 193] on button "Done" at bounding box center [391, 193] width 22 height 13
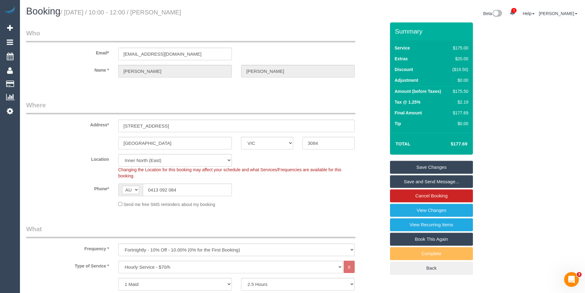
click at [414, 167] on link "Save Changes" at bounding box center [431, 167] width 83 height 13
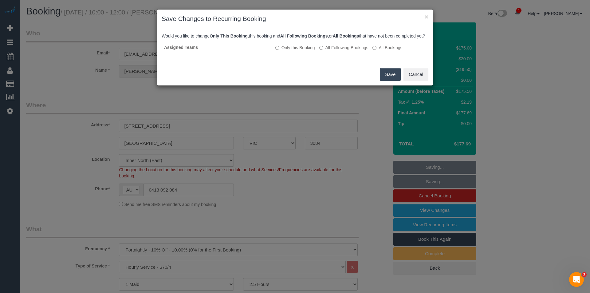
click at [389, 79] on button "Save" at bounding box center [390, 74] width 21 height 13
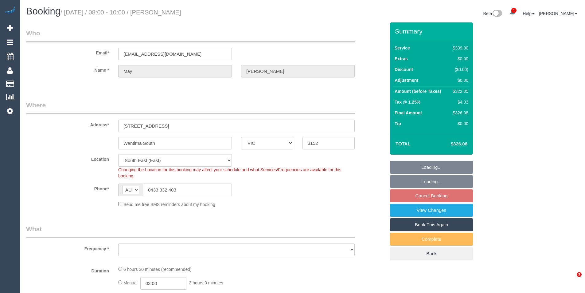
select select "VIC"
select select "string:stripe-pm_1Qmk482GScqysDRVscokgpYV"
select select "object:700"
select select "number:27"
select select "number:14"
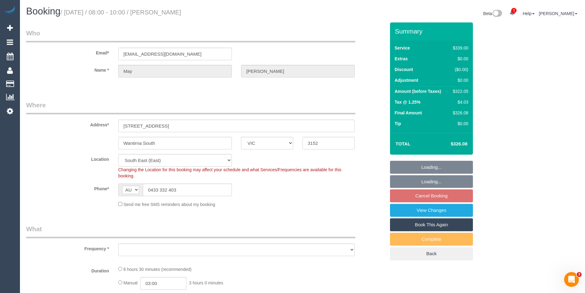
select select "number:19"
select select "number:23"
select select "number:34"
select select "number:13"
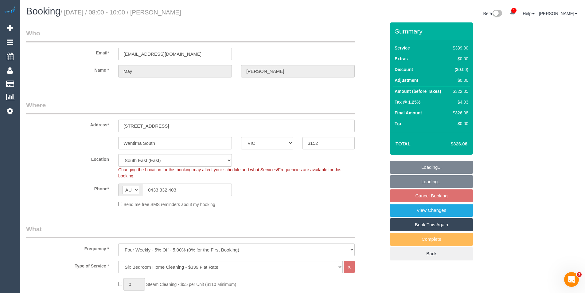
select select "object:1314"
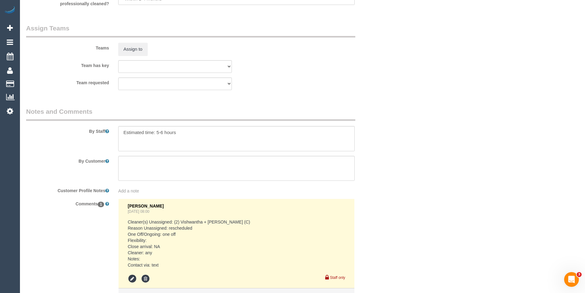
scroll to position [1021, 0]
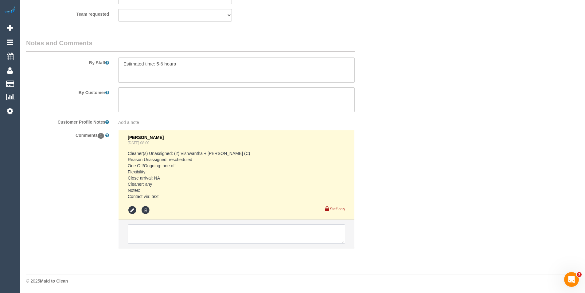
click at [177, 231] on textarea at bounding box center [237, 233] width 218 height 19
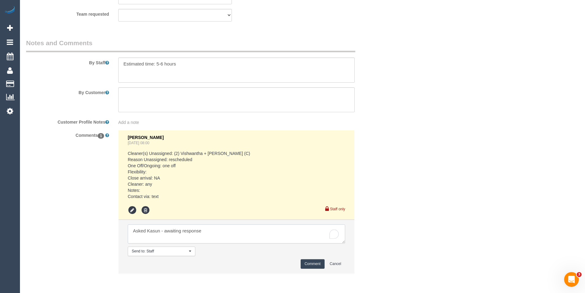
type textarea "Asked Kasun - awaiting response"
click at [310, 263] on button "Comment" at bounding box center [313, 264] width 24 height 10
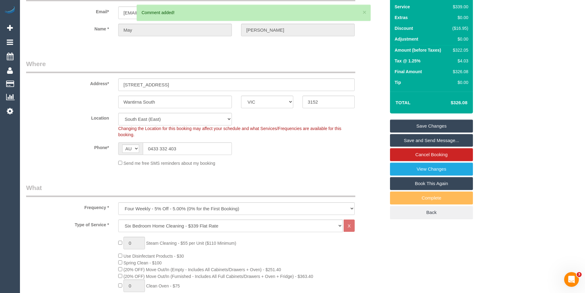
scroll to position [0, 0]
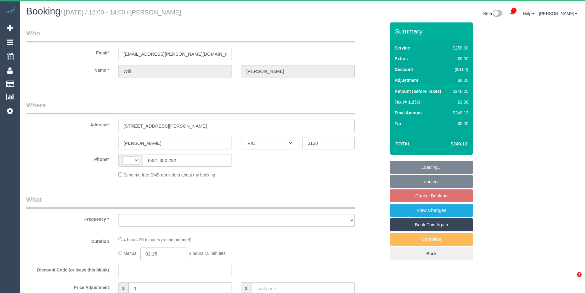
select select "VIC"
select select "string:AU"
select select "object:284"
select select "string:stripe-pm_1R214j2GScqysDRVtxgZtW0m"
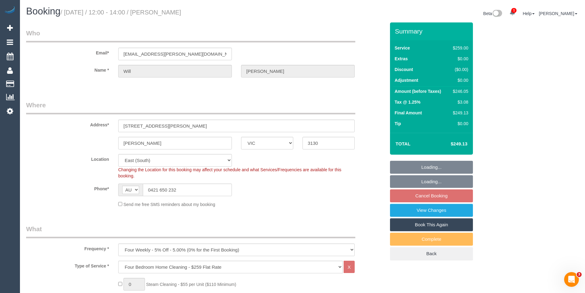
select select "object:655"
select select "number:27"
select select "number:14"
select select "number:19"
select select "number:22"
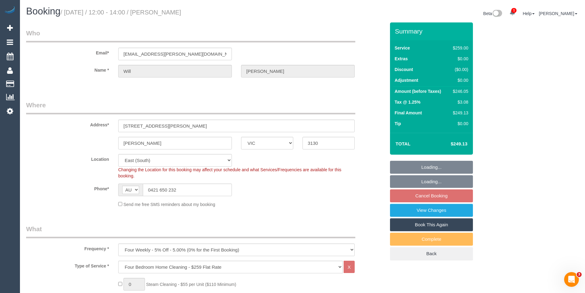
select select "number:34"
select select "number:13"
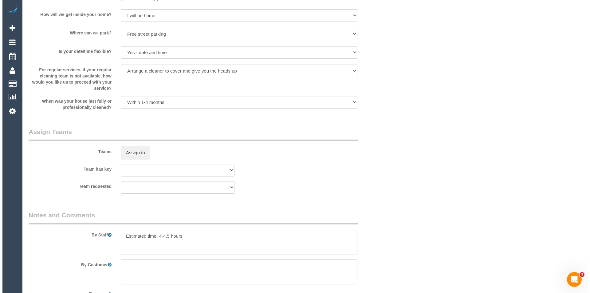
scroll to position [830, 0]
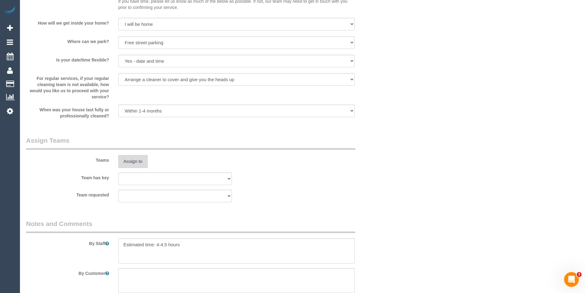
click at [126, 164] on button "Assign to" at bounding box center [133, 161] width 30 height 13
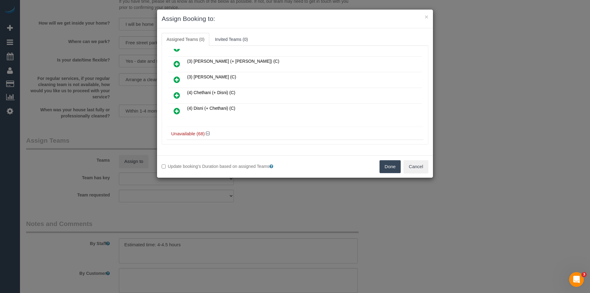
click at [179, 109] on icon at bounding box center [177, 110] width 6 height 7
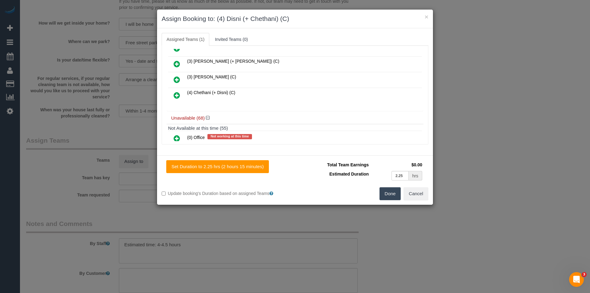
click at [179, 95] on icon at bounding box center [177, 95] width 6 height 7
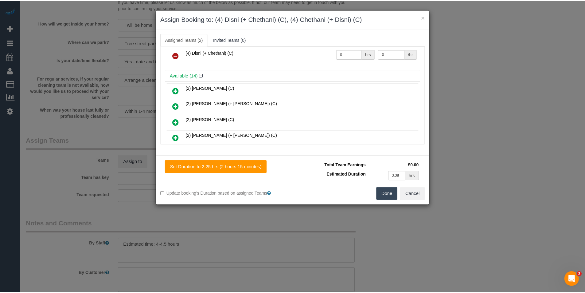
scroll to position [0, 0]
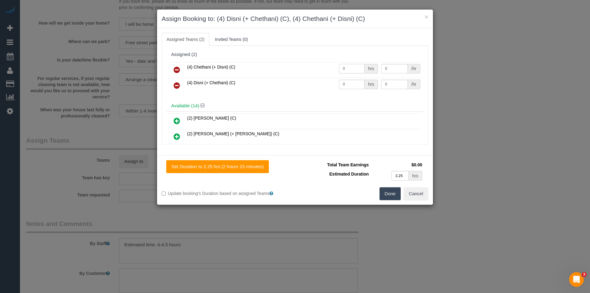
drag, startPoint x: 333, startPoint y: 70, endPoint x: 313, endPoint y: 69, distance: 19.7
click at [321, 70] on tr "(4) Chethani (+ Disni) (C) 0 hrs 0 /hr" at bounding box center [295, 70] width 254 height 16
type input "1"
type input "77.5"
drag, startPoint x: 354, startPoint y: 83, endPoint x: 303, endPoint y: 84, distance: 51.3
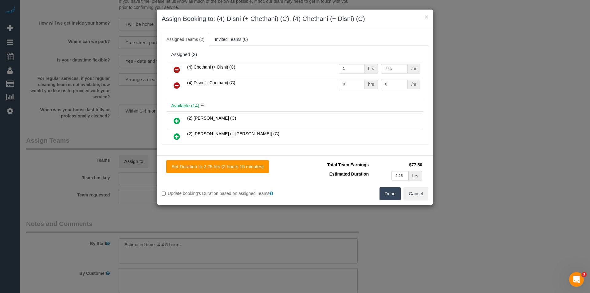
click at [304, 84] on tr "(4) Disni (+ Chethani) (C) 0 hrs 0 /hr" at bounding box center [295, 86] width 254 height 16
type input "1"
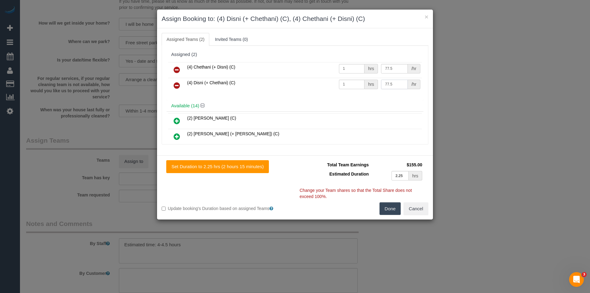
type input "77.5"
click at [394, 211] on button "Done" at bounding box center [391, 208] width 22 height 13
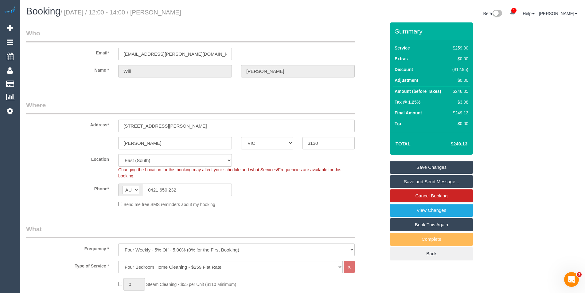
click at [429, 178] on link "Save and Send Message..." at bounding box center [431, 181] width 83 height 13
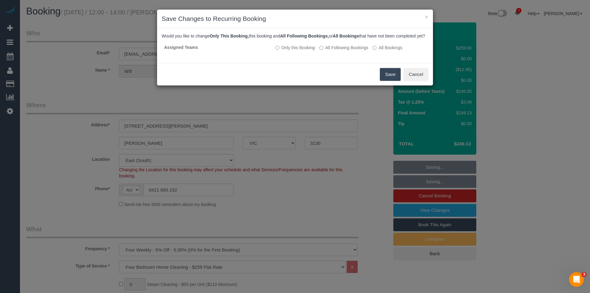
click at [390, 77] on button "Save" at bounding box center [390, 74] width 21 height 13
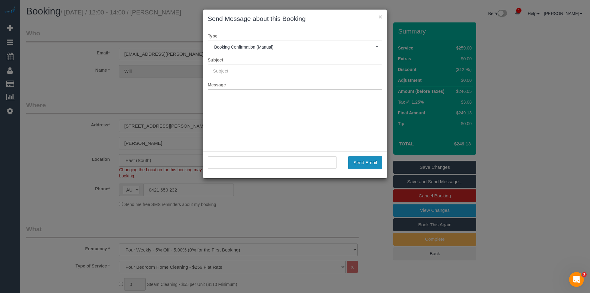
type input "Booking Confirmed"
type input ""Will McKenzie" <will.mckenzie@mdlz.com>"
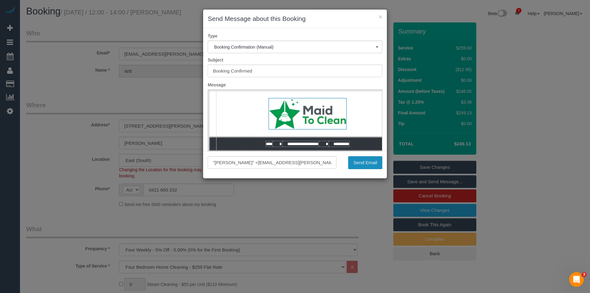
drag, startPoint x: 364, startPoint y: 162, endPoint x: 363, endPoint y: 171, distance: 9.3
click at [364, 162] on button "Send Email" at bounding box center [365, 162] width 34 height 13
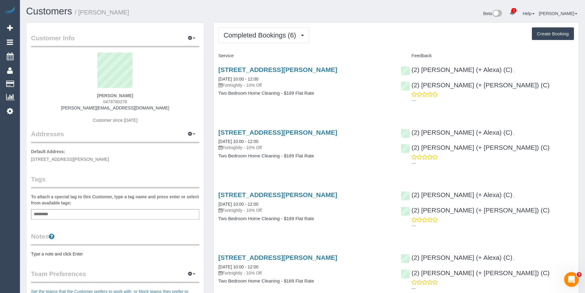
drag, startPoint x: 130, startPoint y: 104, endPoint x: 105, endPoint y: 104, distance: 25.2
click at [105, 104] on div "[PERSON_NAME] 0478780278 [PERSON_NAME][EMAIL_ADDRESS][DOMAIN_NAME] Customer sin…" at bounding box center [115, 91] width 168 height 77
copy span "478780278"
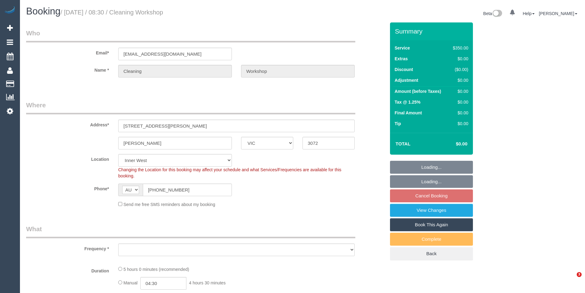
select select "VIC"
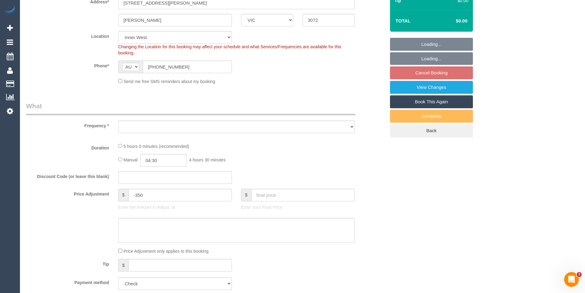
select select "object:701"
select select "300"
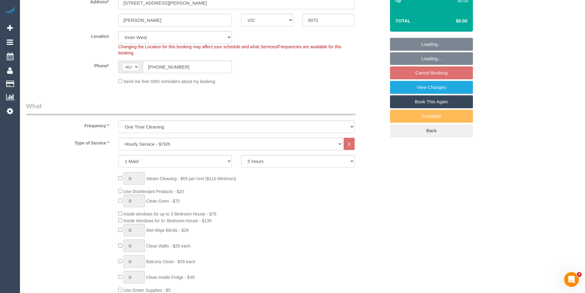
select select "object:852"
select select "number:28"
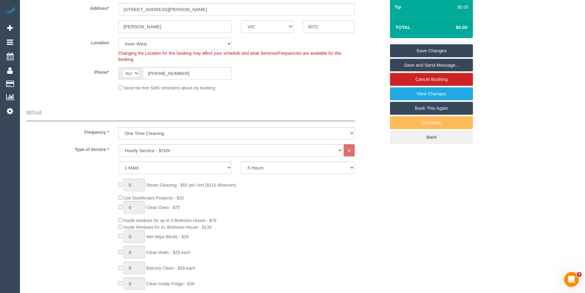
scroll to position [123, 0]
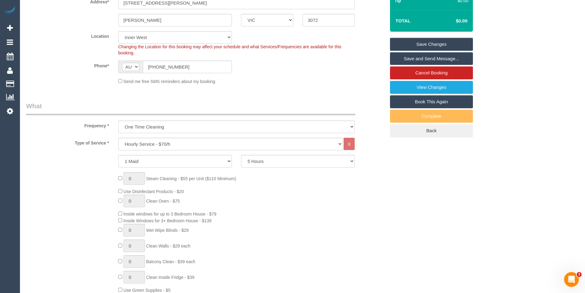
click at [428, 102] on link "Book This Again" at bounding box center [431, 101] width 83 height 13
select select "VIC"
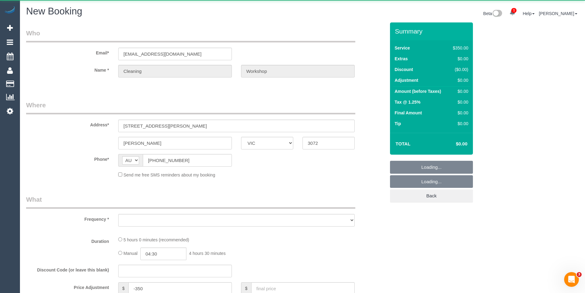
select select "string:stripe"
select select "number:28"
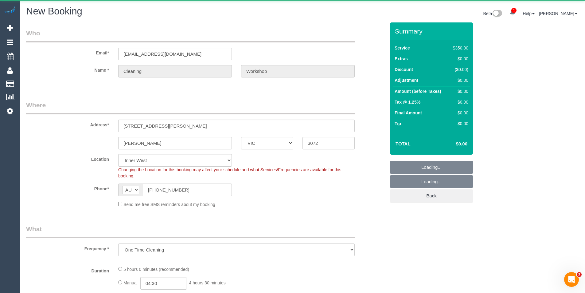
select select "object:3280"
select select "300"
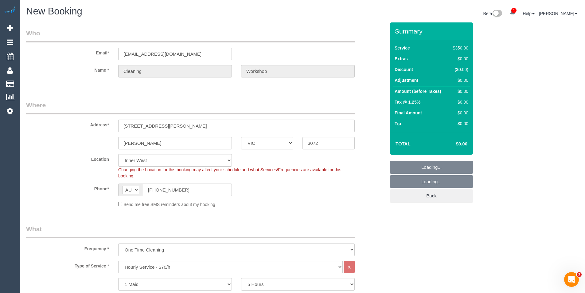
select select "object:3449"
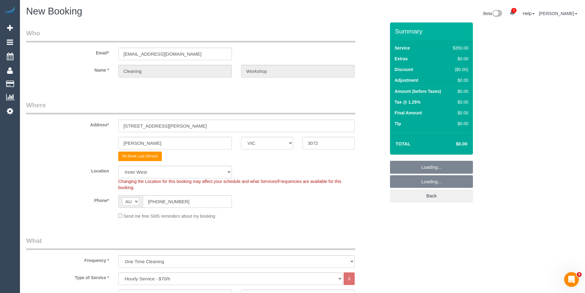
select select "60"
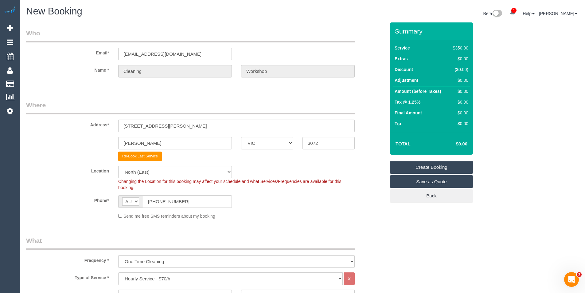
select select "object:3459"
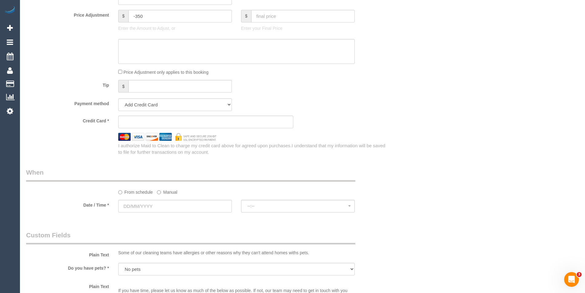
scroll to position [584, 0]
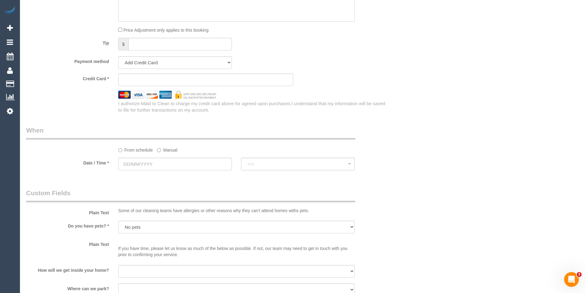
click at [154, 150] on div "From schedule Manual" at bounding box center [237, 149] width 246 height 8
click at [159, 152] on label "Manual" at bounding box center [167, 149] width 20 height 8
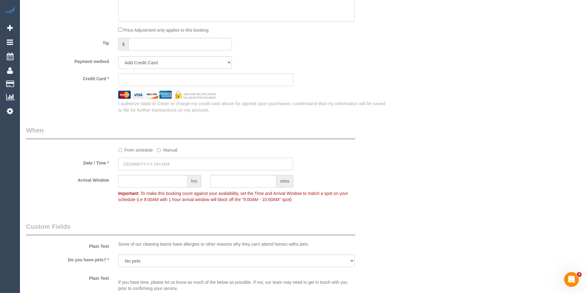
click at [160, 160] on input "text" at bounding box center [205, 164] width 175 height 13
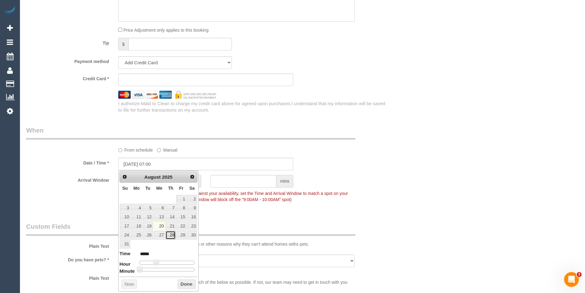
click at [170, 235] on link "28" at bounding box center [171, 235] width 10 height 8
type input "28/08/2025 08:00"
type input "*****"
click at [161, 261] on span at bounding box center [159, 263] width 6 height 6
type input "28/08/2025 08:05"
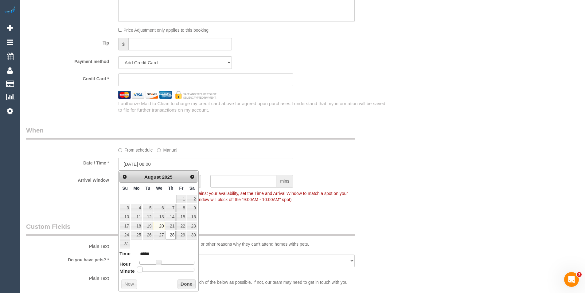
type input "*****"
type input "28/08/2025 08:10"
type input "*****"
type input "28/08/2025 08:15"
type input "*****"
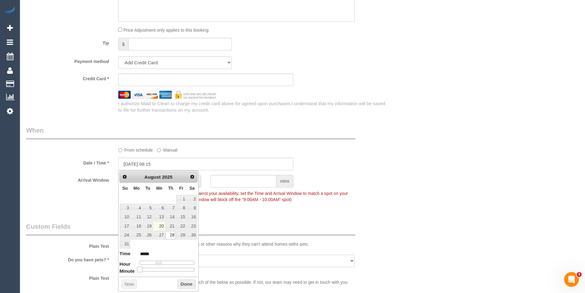
type input "28/08/2025 08:20"
type input "*****"
type input "28/08/2025 08:25"
type input "*****"
type input "[DATE] 08:30"
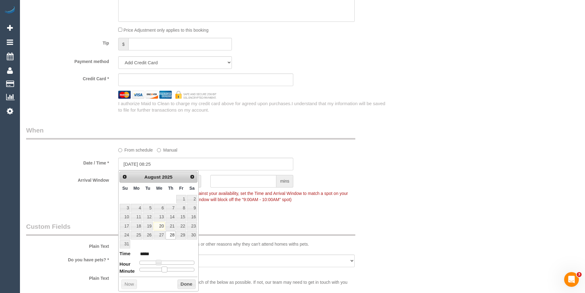
type input "*****"
drag, startPoint x: 140, startPoint y: 268, endPoint x: 168, endPoint y: 271, distance: 28.7
click at [168, 271] on span at bounding box center [170, 269] width 6 height 6
click at [187, 283] on button "Done" at bounding box center [187, 284] width 18 height 10
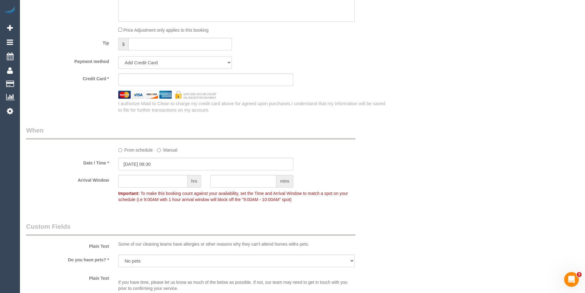
click at [152, 61] on select "Add Credit Card Cash Check Paypal" at bounding box center [175, 62] width 114 height 13
select select "string:check"
click at [118, 56] on select "Add Credit Card Cash Check Paypal" at bounding box center [175, 62] width 114 height 13
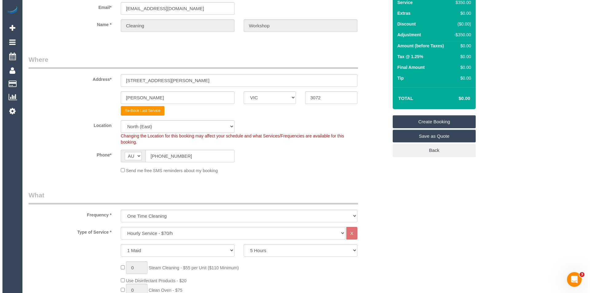
scroll to position [0, 0]
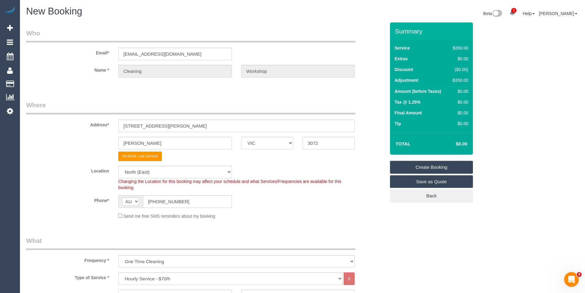
click at [412, 167] on link "Create Booking" at bounding box center [431, 167] width 83 height 13
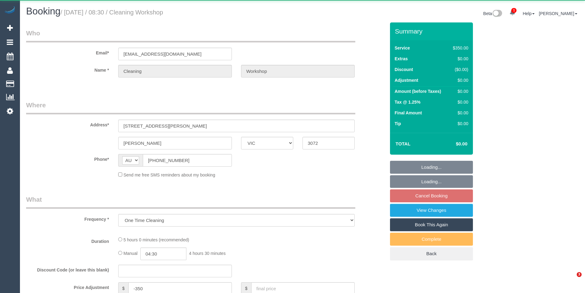
select select "VIC"
select select "300"
select select "number:28"
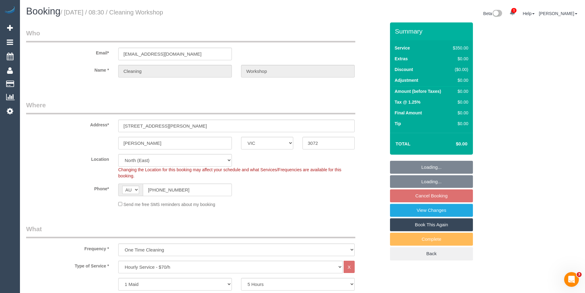
select select "object:832"
